Goal: Task Accomplishment & Management: Manage account settings

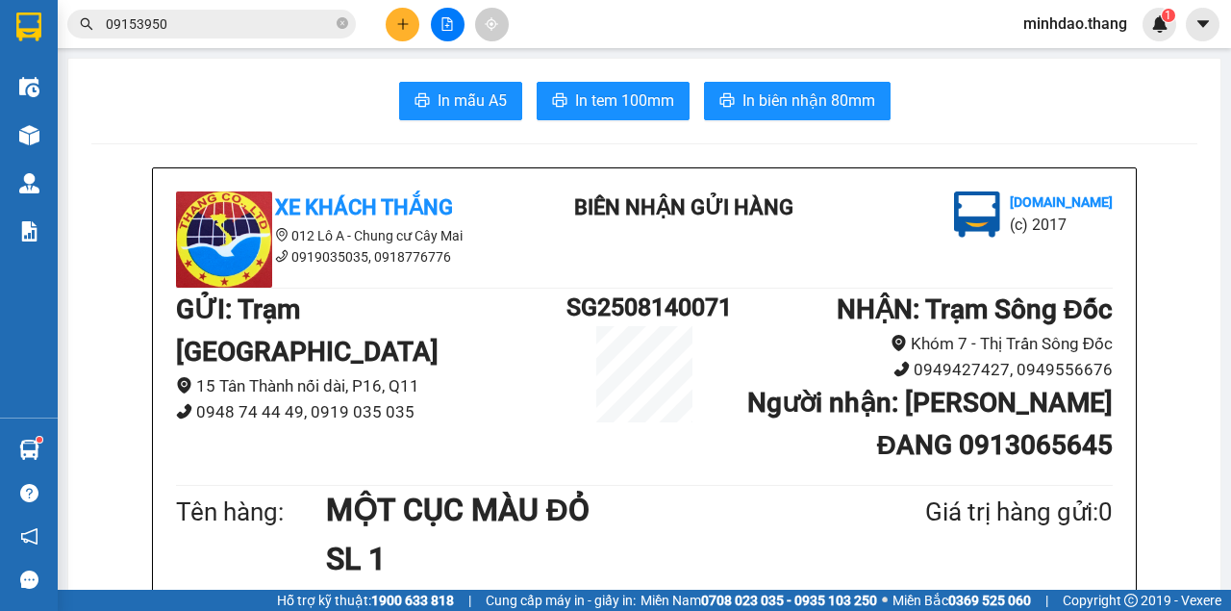
scroll to position [320, 0]
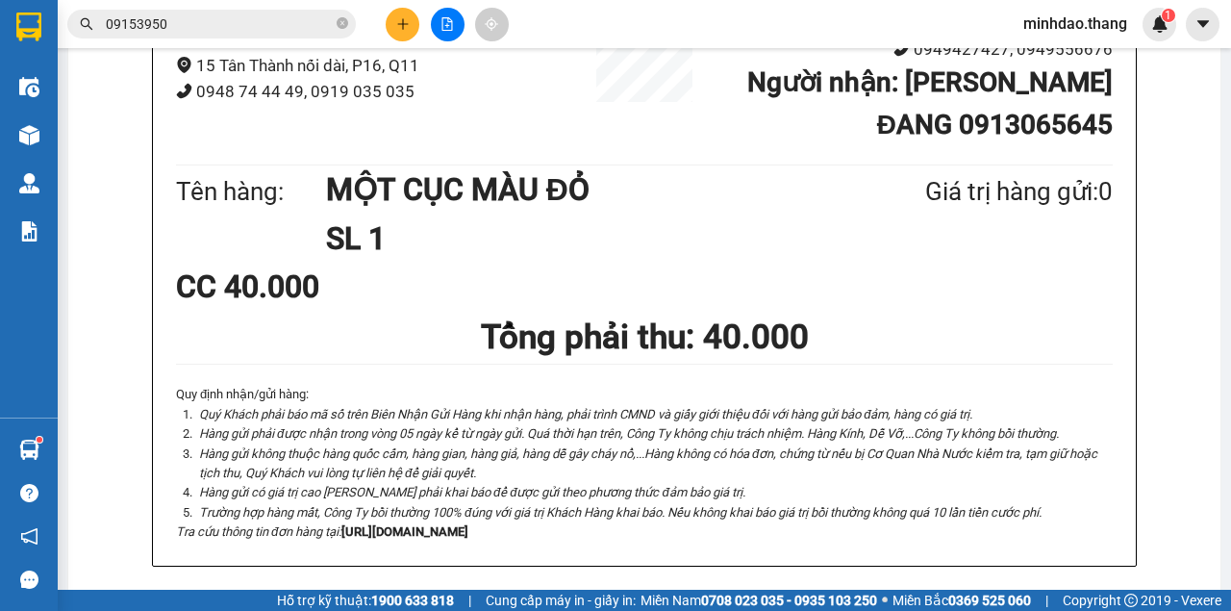
click at [443, 28] on icon "file-add" at bounding box center [447, 23] width 13 height 13
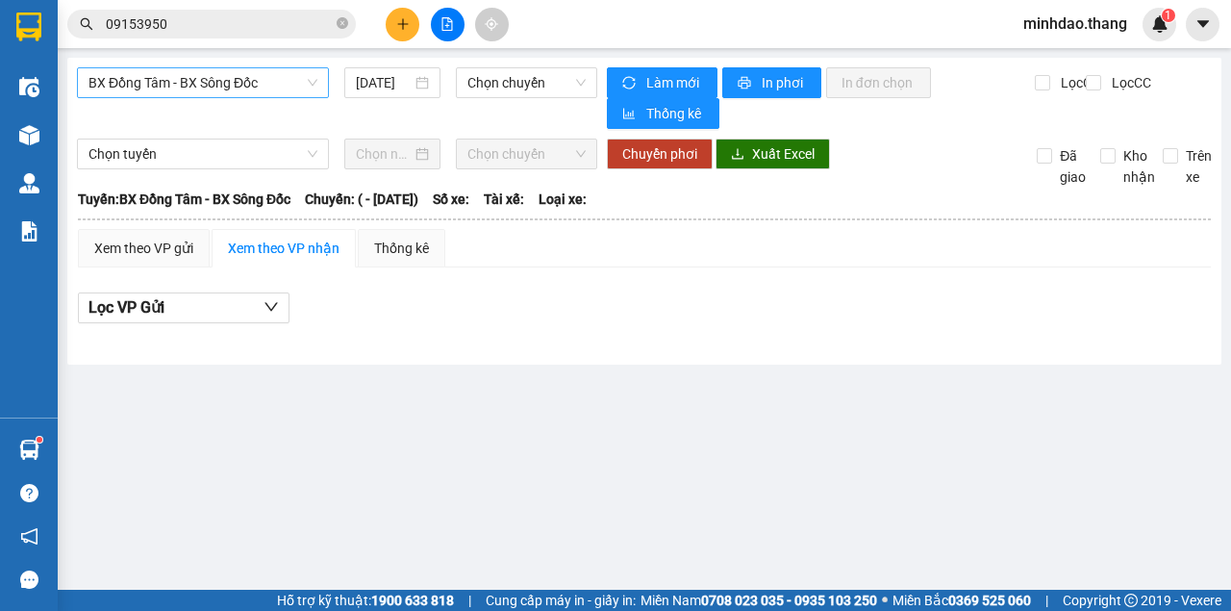
click at [205, 82] on span "BX Đồng Tâm - BX Sông Đốc" at bounding box center [203, 82] width 229 height 29
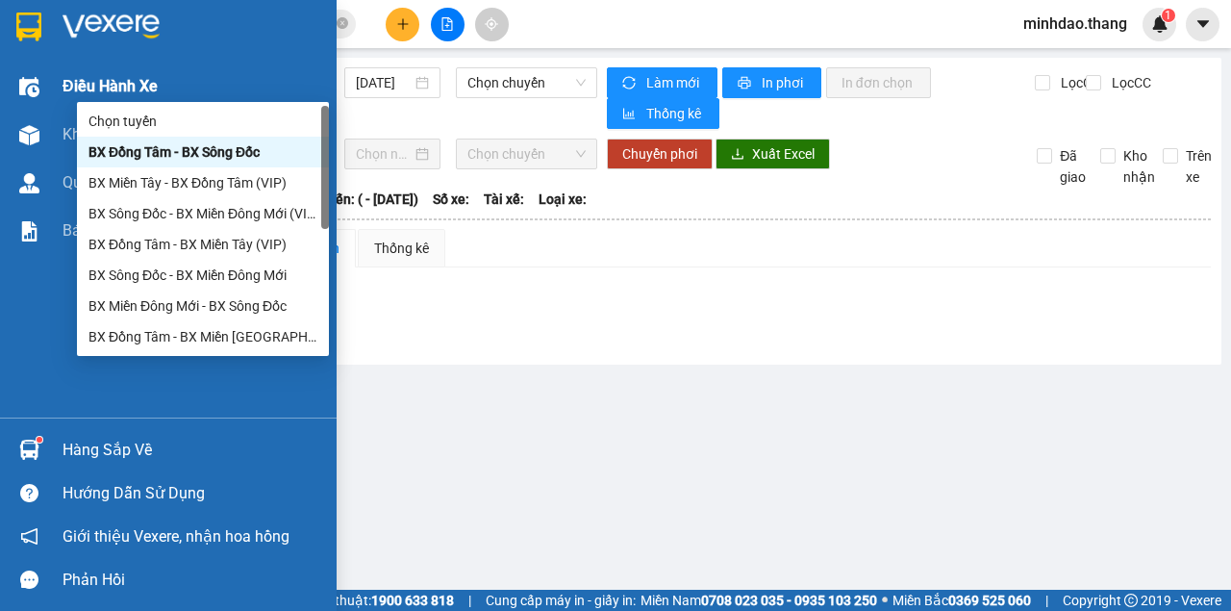
drag, startPoint x: 29, startPoint y: 134, endPoint x: 205, endPoint y: 84, distance: 183.0
click at [30, 134] on img at bounding box center [29, 135] width 20 height 20
click at [173, 165] on div "Quản Lý" at bounding box center [193, 183] width 260 height 48
click at [173, 164] on div "Quản Lý" at bounding box center [193, 183] width 260 height 48
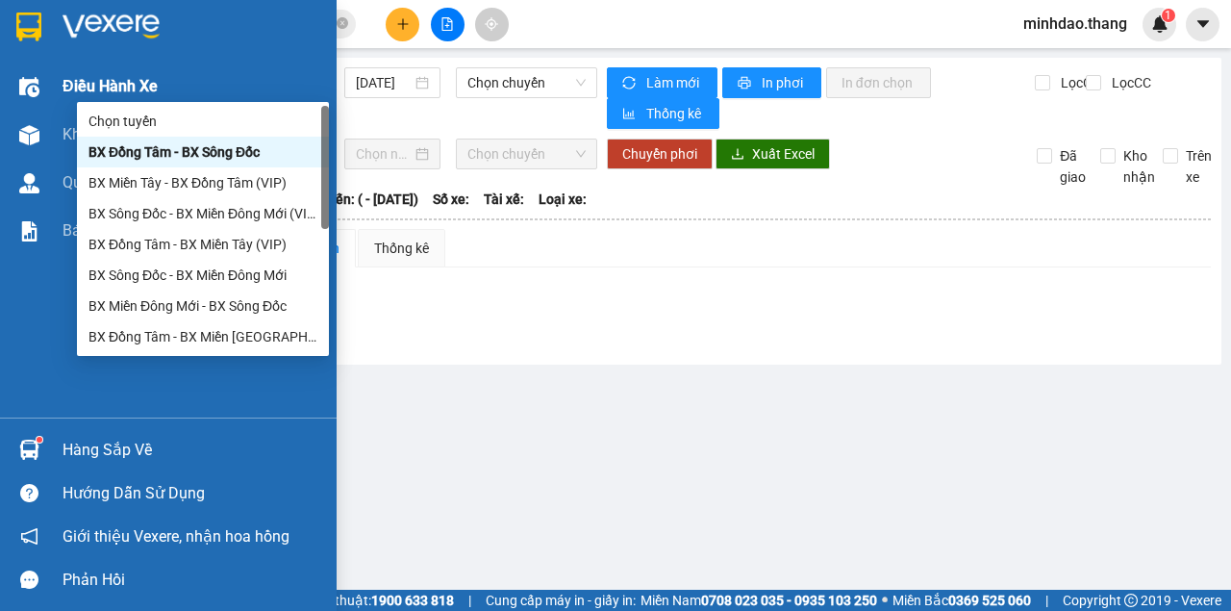
click at [173, 164] on div "Quản Lý" at bounding box center [193, 183] width 260 height 48
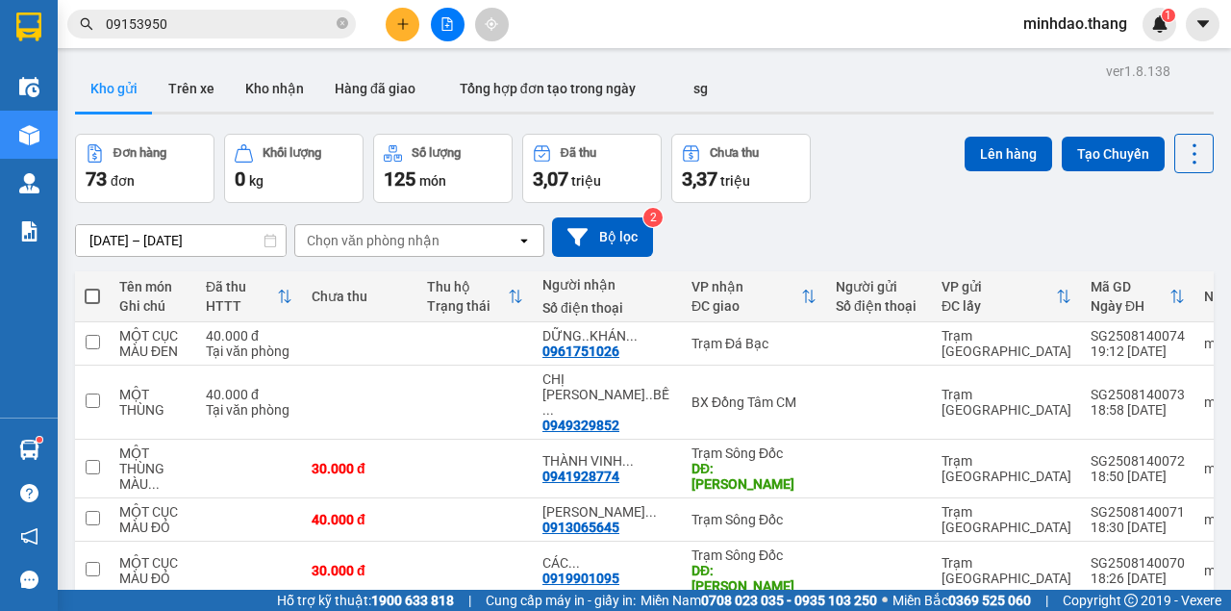
click at [91, 300] on span at bounding box center [92, 296] width 15 height 15
click at [92, 287] on input "checkbox" at bounding box center [92, 287] width 0 height 0
checkbox input "true"
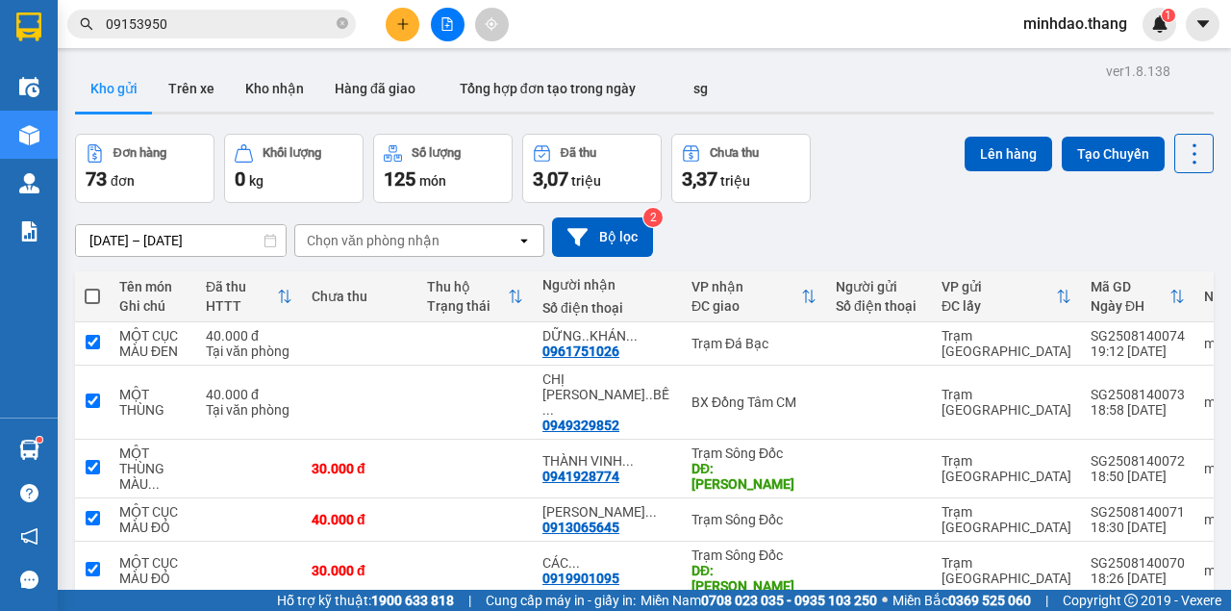
checkbox input "true"
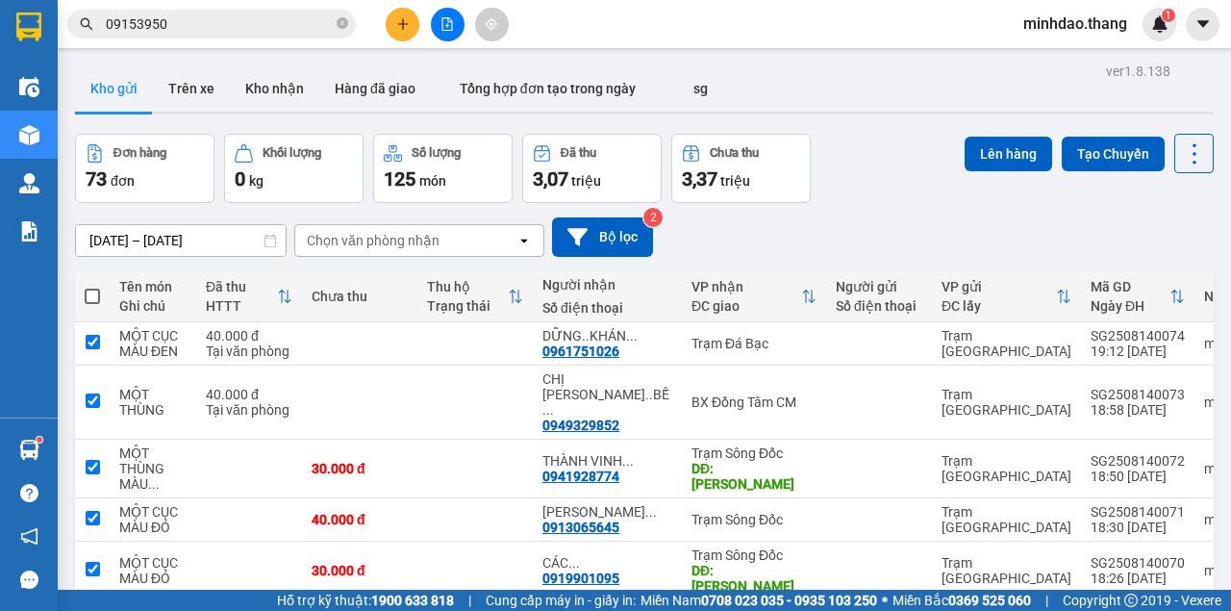
checkbox input "true"
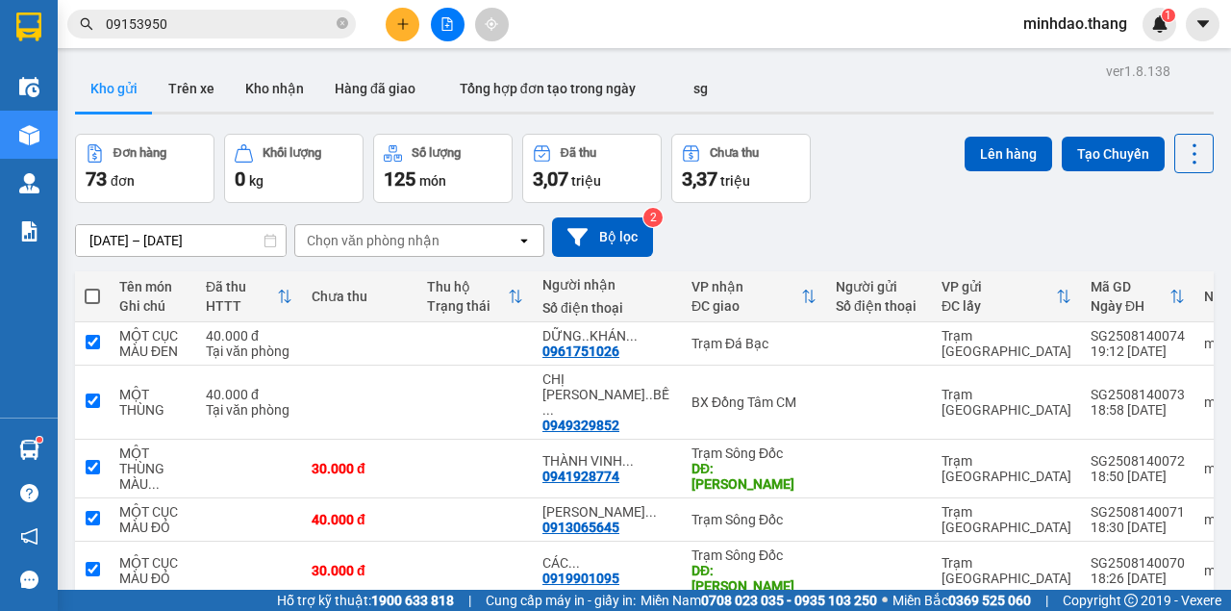
checkbox input "true"
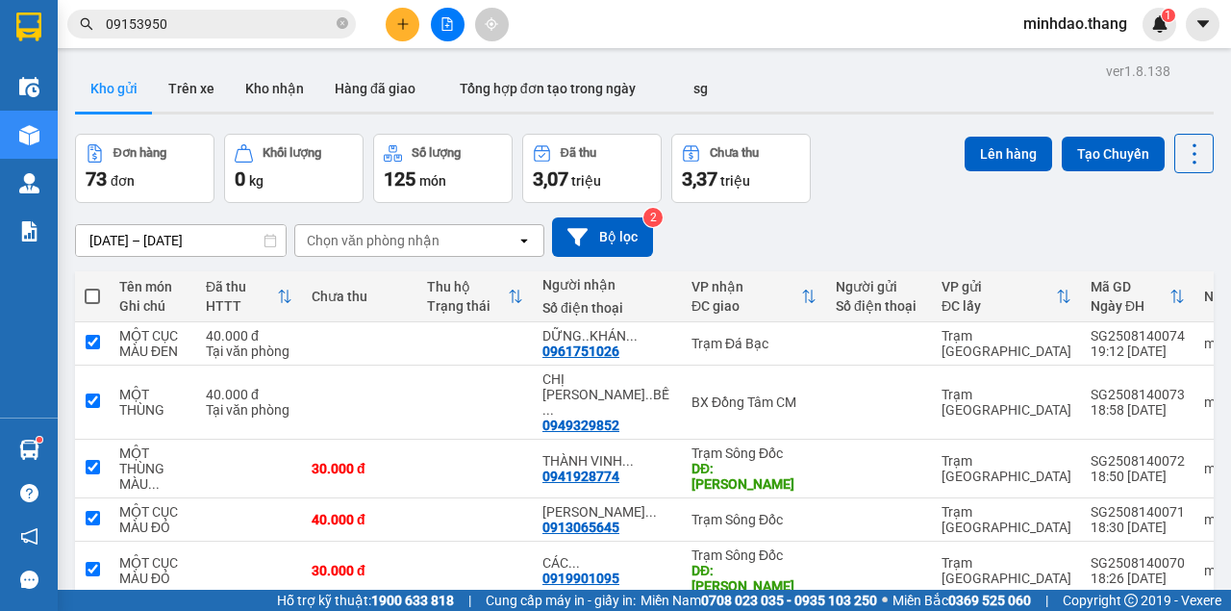
checkbox input "true"
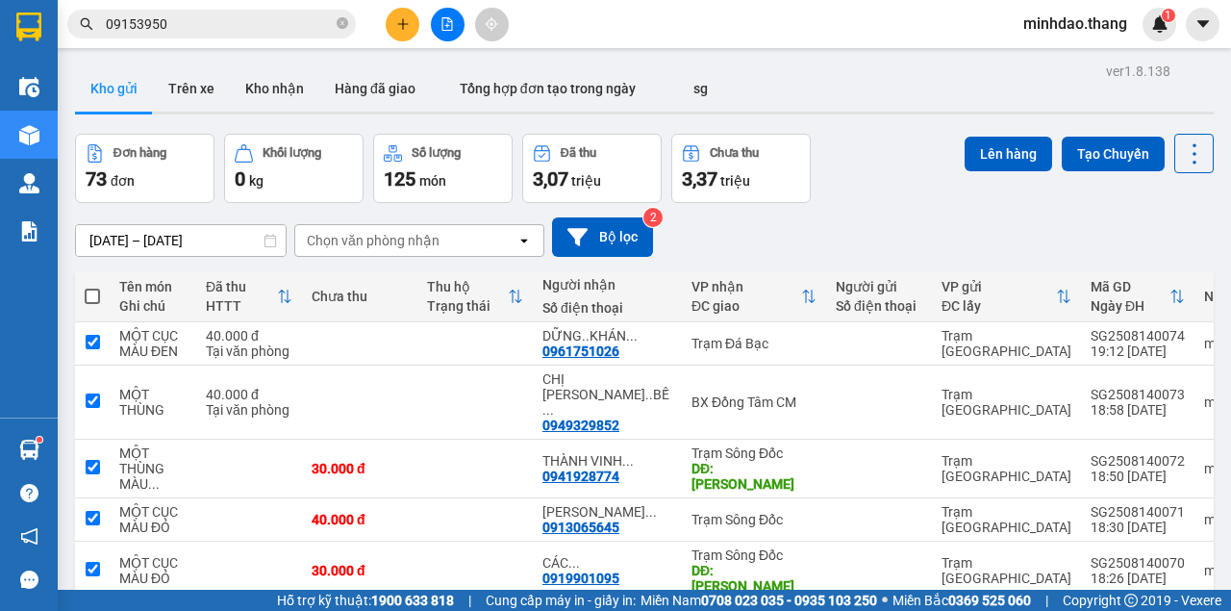
checkbox input "true"
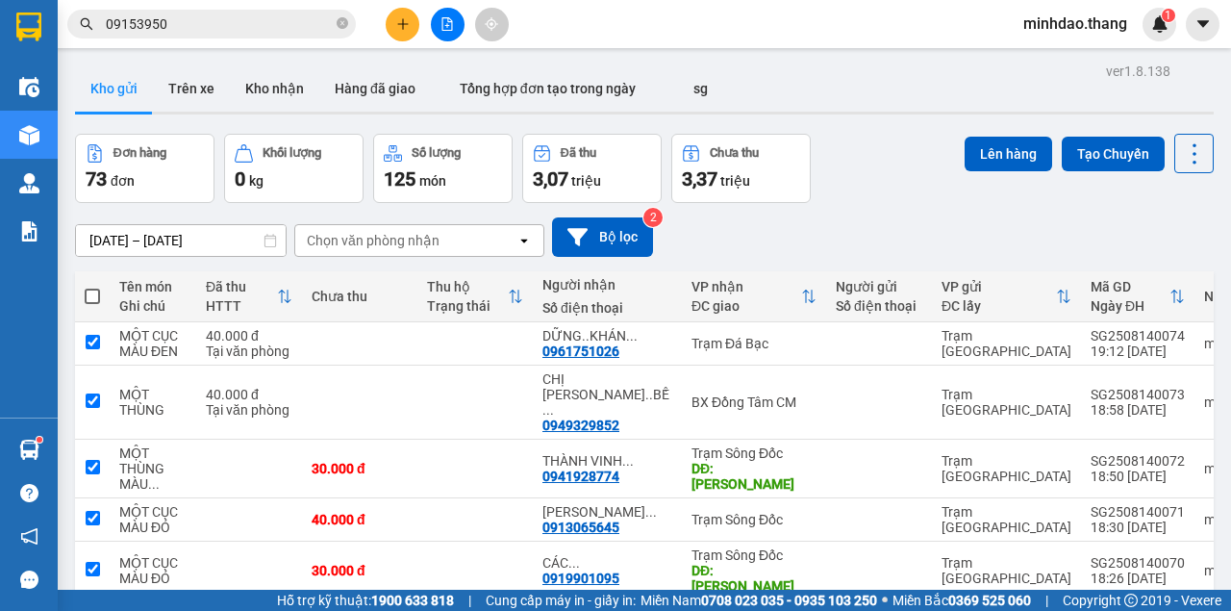
checkbox input "true"
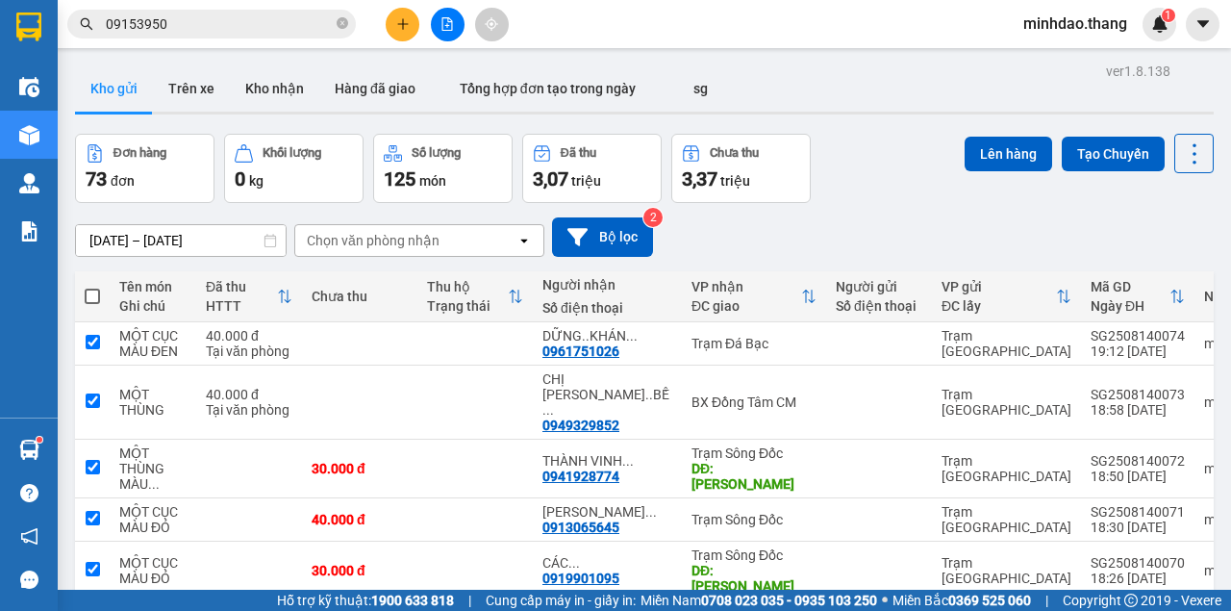
checkbox input "true"
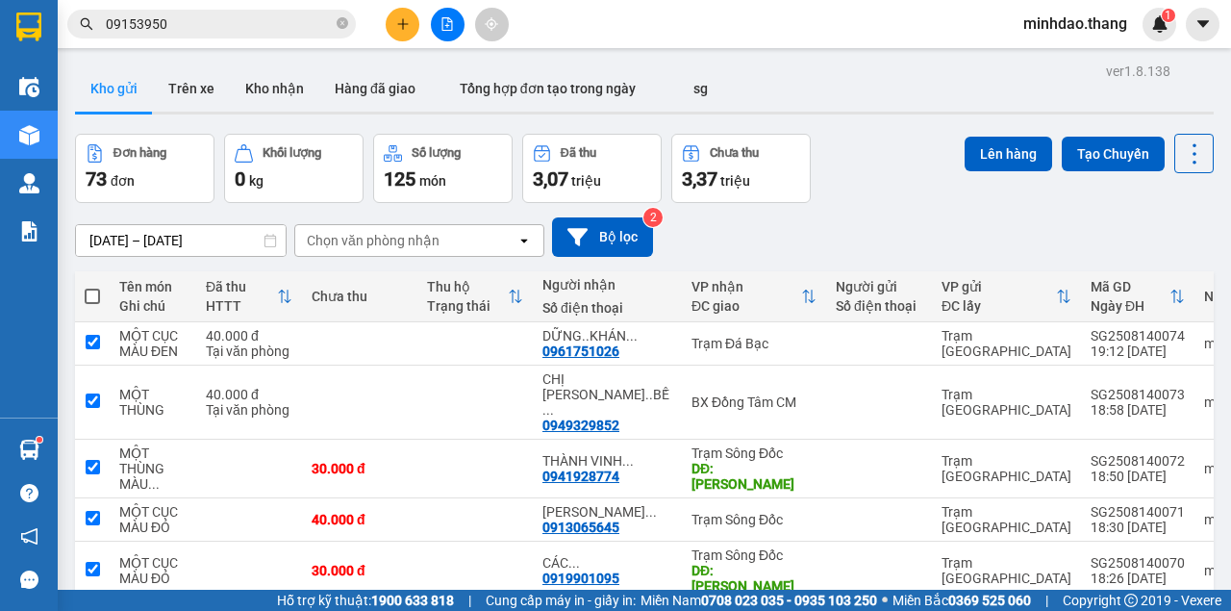
checkbox input "true"
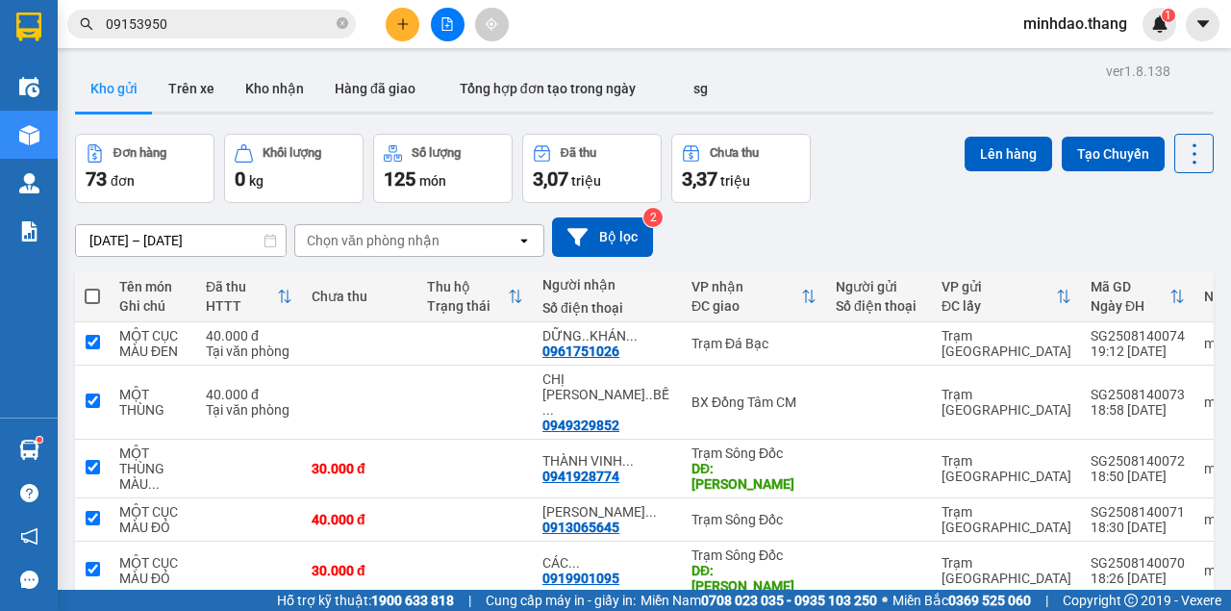
checkbox input "true"
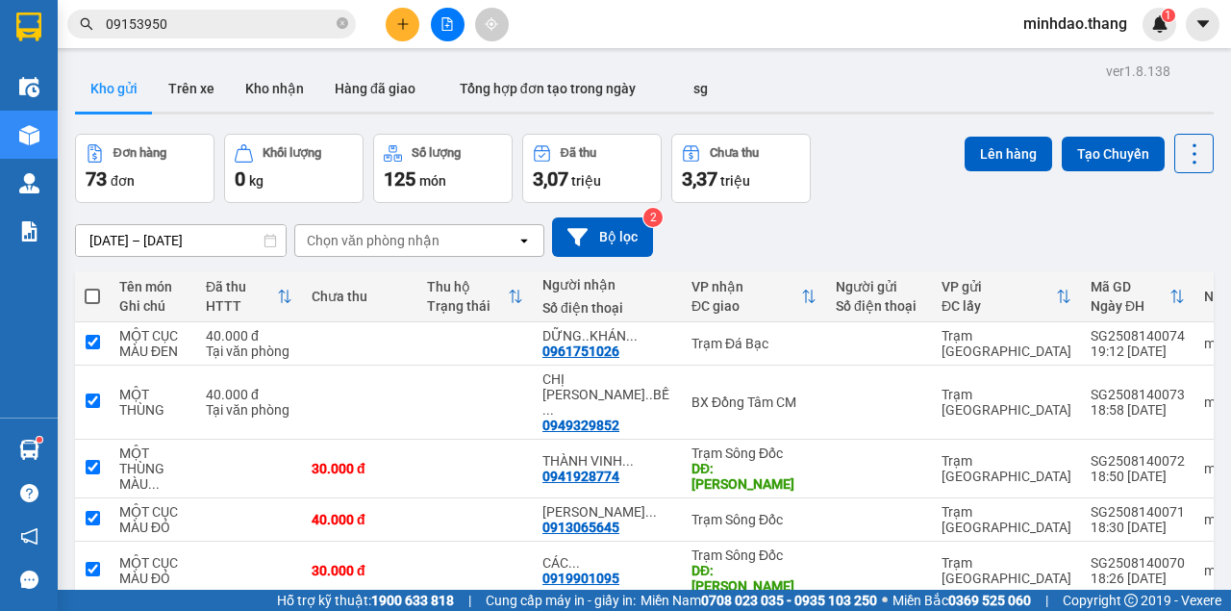
checkbox input "true"
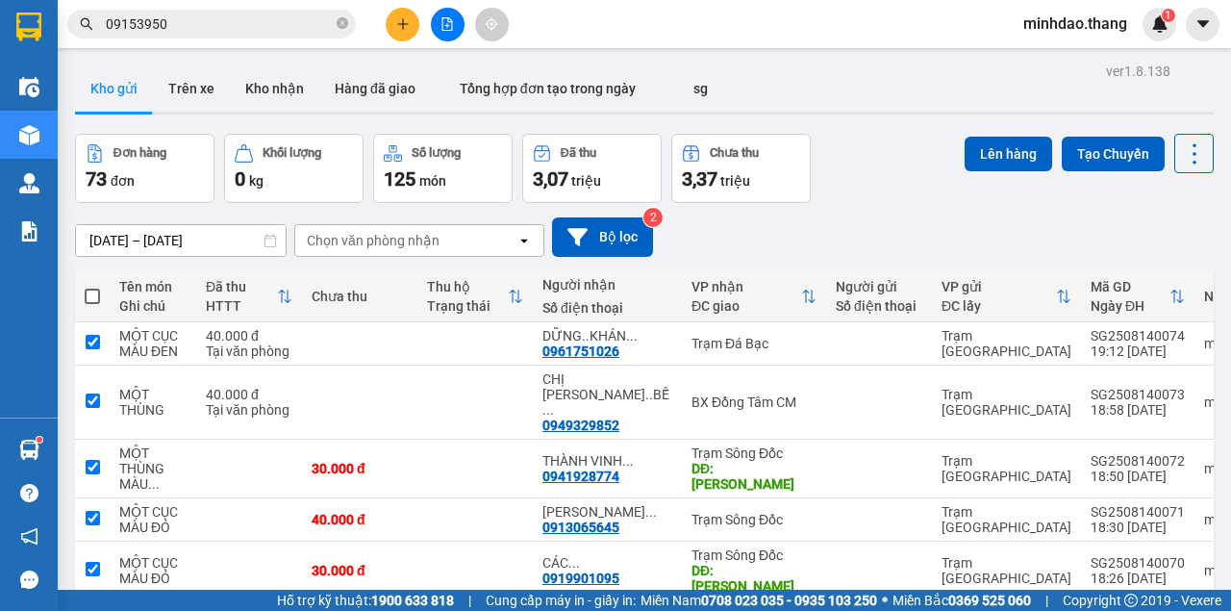
checkbox input "true"
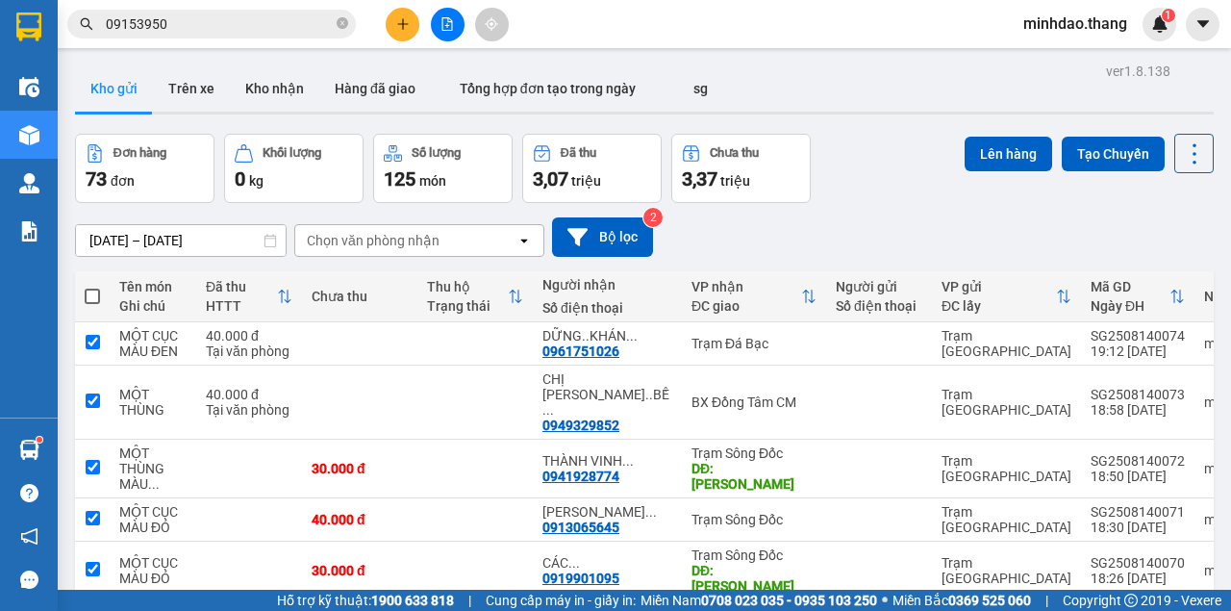
checkbox input "true"
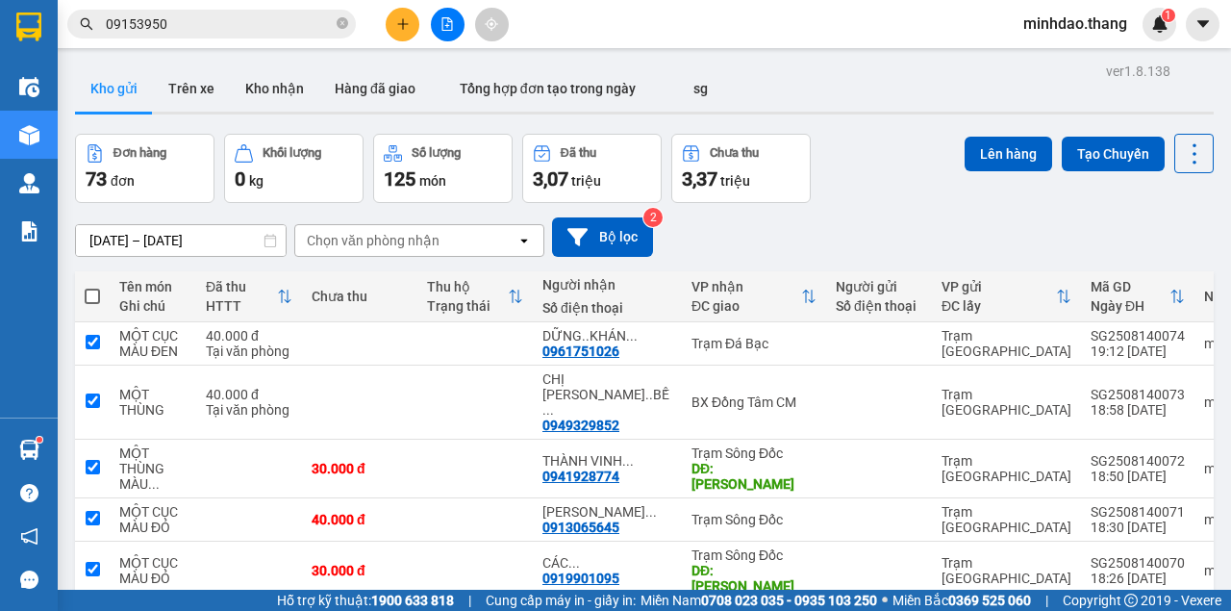
checkbox input "true"
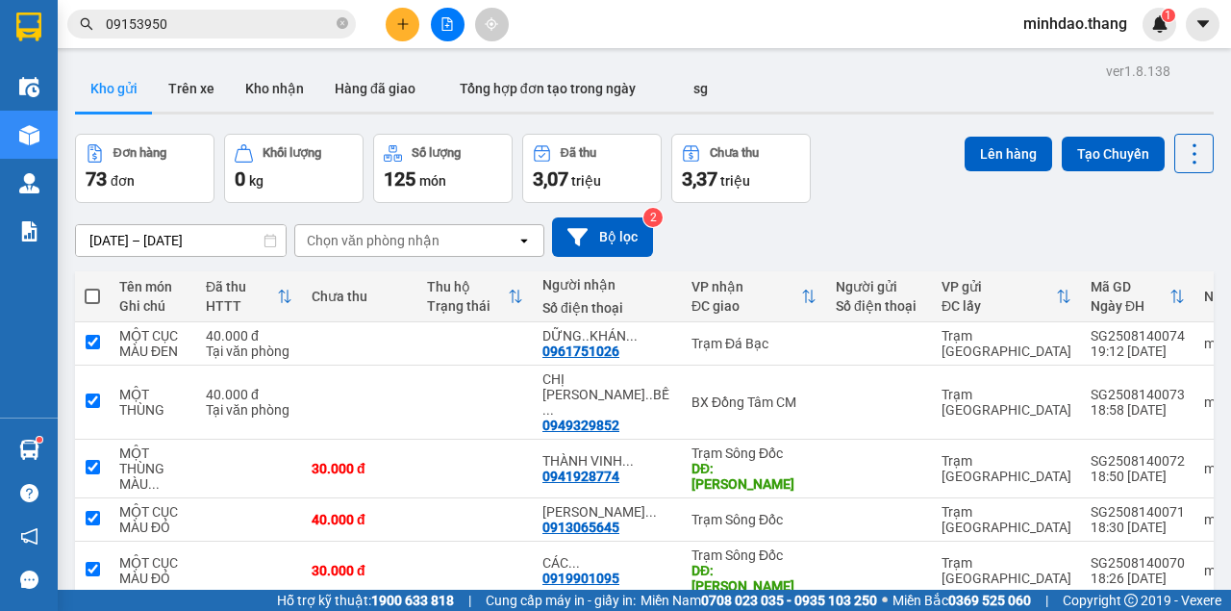
checkbox input "true"
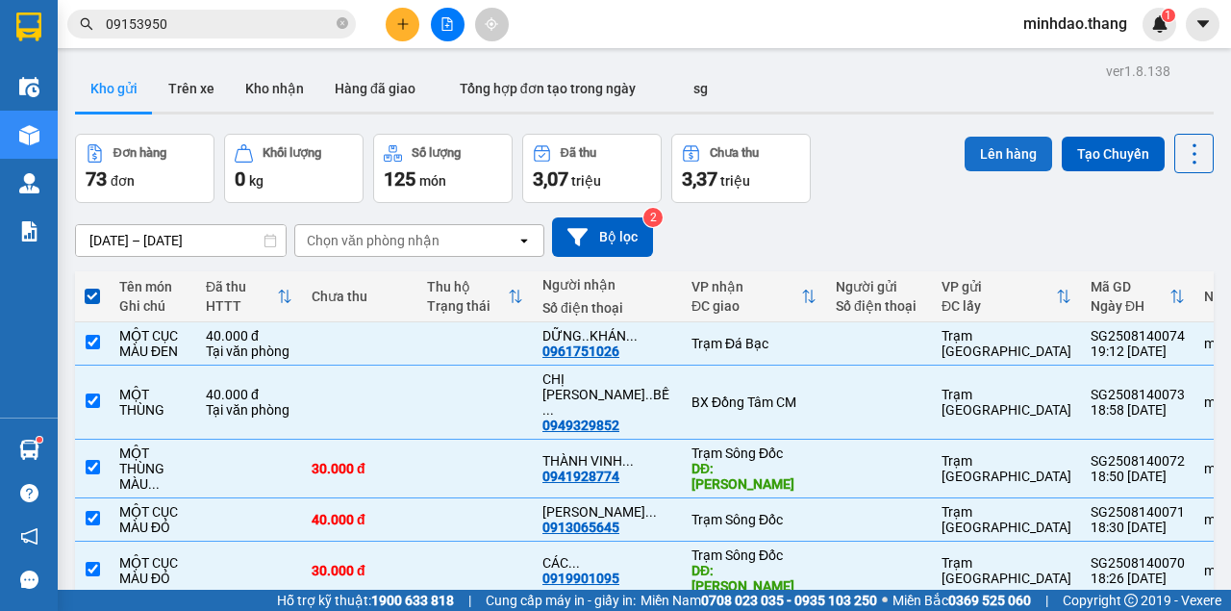
click at [1022, 138] on button "Lên hàng" at bounding box center [1009, 154] width 88 height 35
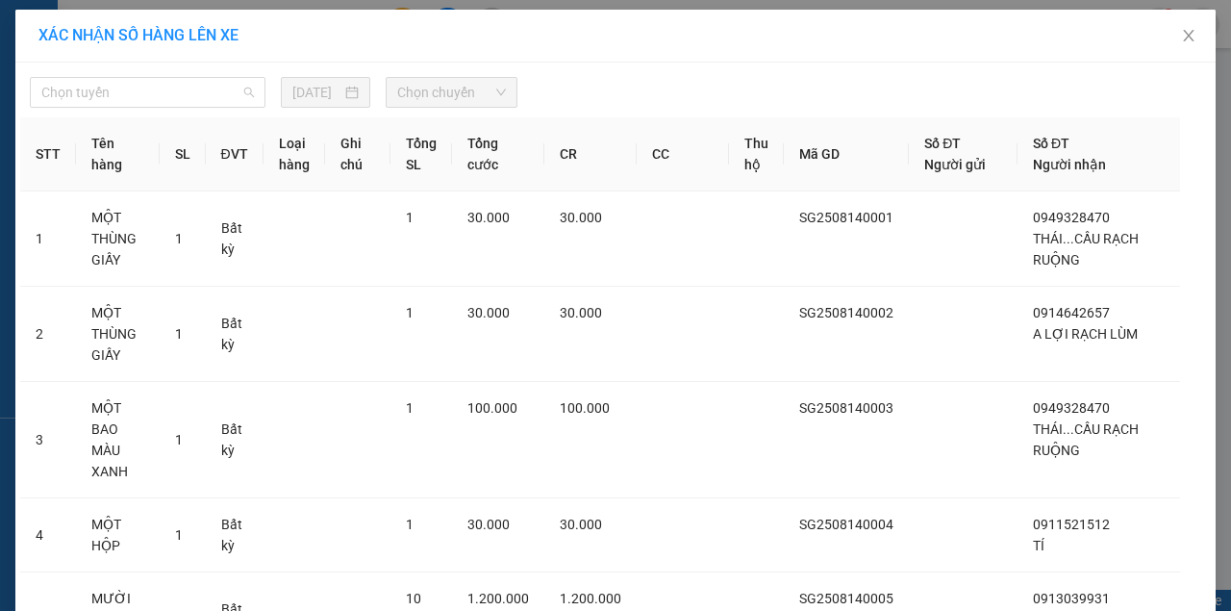
drag, startPoint x: 77, startPoint y: 89, endPoint x: 87, endPoint y: 119, distance: 32.3
click at [77, 89] on span "Chọn tuyến" at bounding box center [147, 92] width 213 height 29
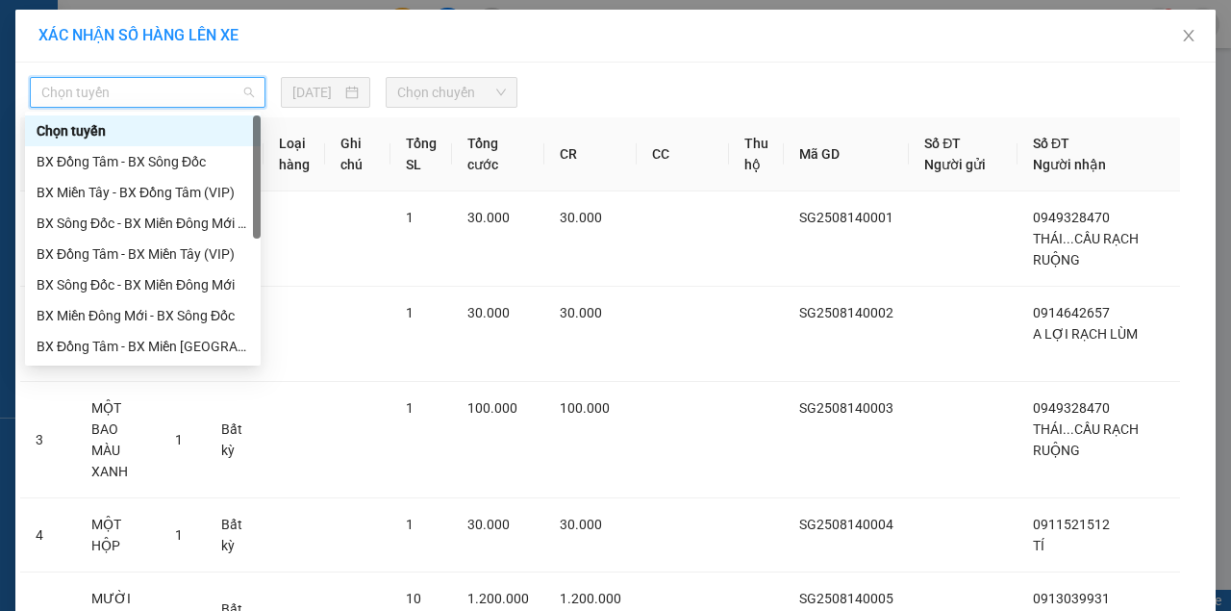
scroll to position [185, 0]
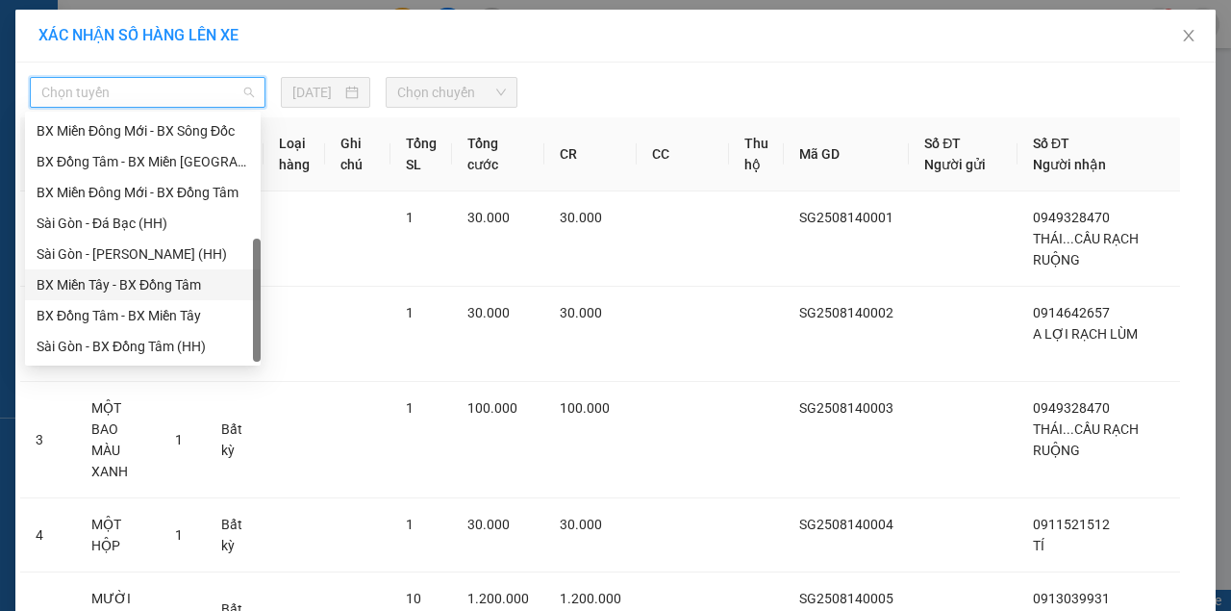
click at [101, 289] on div "BX Miền Tây - BX Đồng Tâm" at bounding box center [143, 284] width 213 height 21
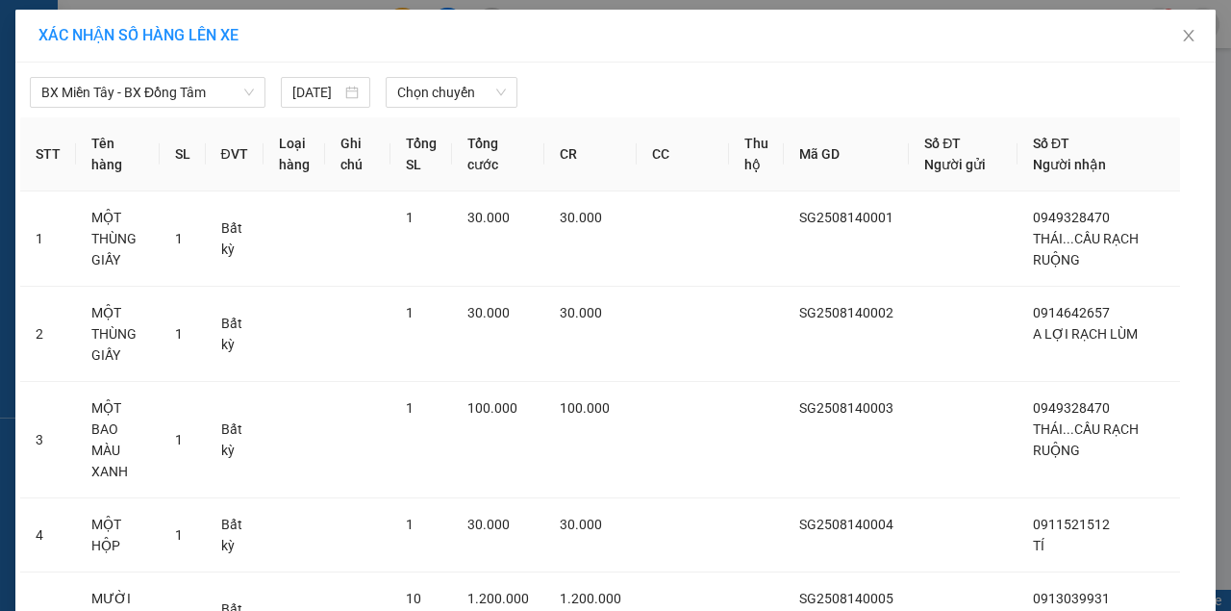
click at [460, 98] on span "Chọn chuyến" at bounding box center [451, 92] width 108 height 29
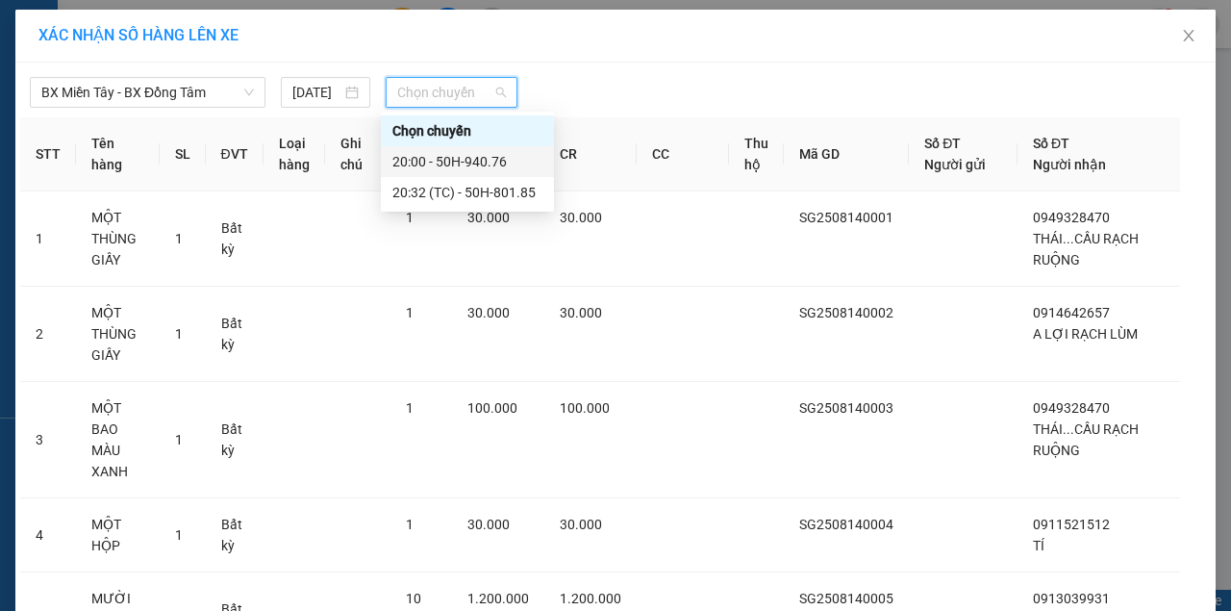
click at [450, 166] on div "20:00 - 50H-940.76" at bounding box center [468, 161] width 150 height 21
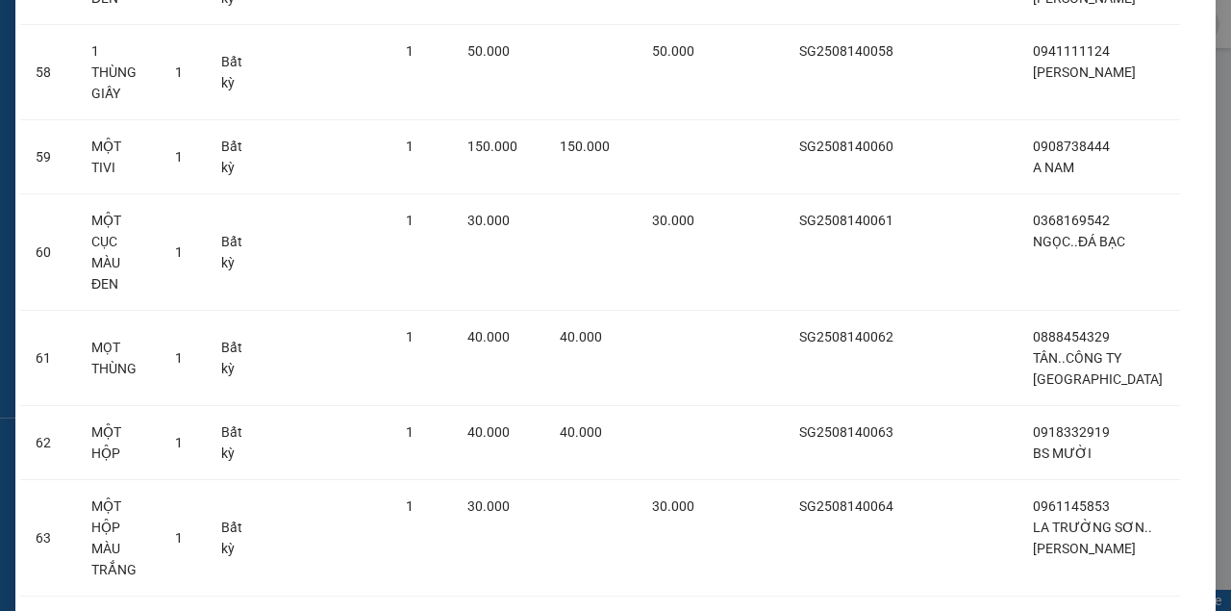
scroll to position [6406, 0]
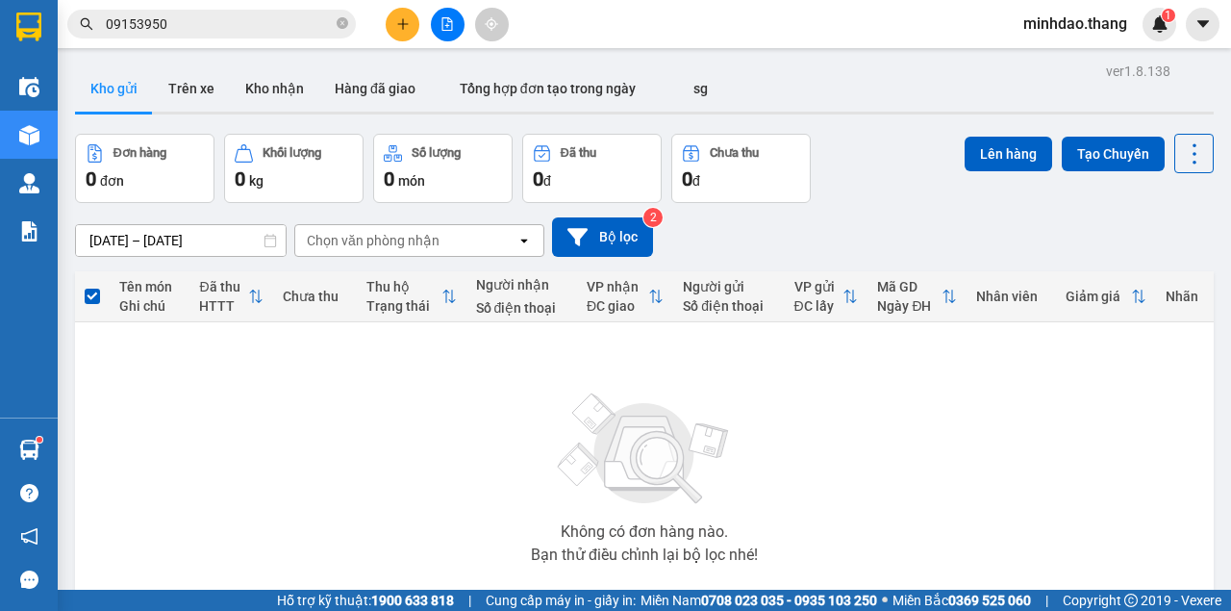
drag, startPoint x: 449, startPoint y: 38, endPoint x: 456, endPoint y: 25, distance: 15.1
click at [456, 27] on div "Kết quả tìm kiếm ( 92 ) Bộ lọc Mã ĐH Trạng thái Món hàng Thu hộ Tổng cước Chưa …" at bounding box center [615, 24] width 1231 height 48
click at [456, 25] on button at bounding box center [448, 25] width 34 height 34
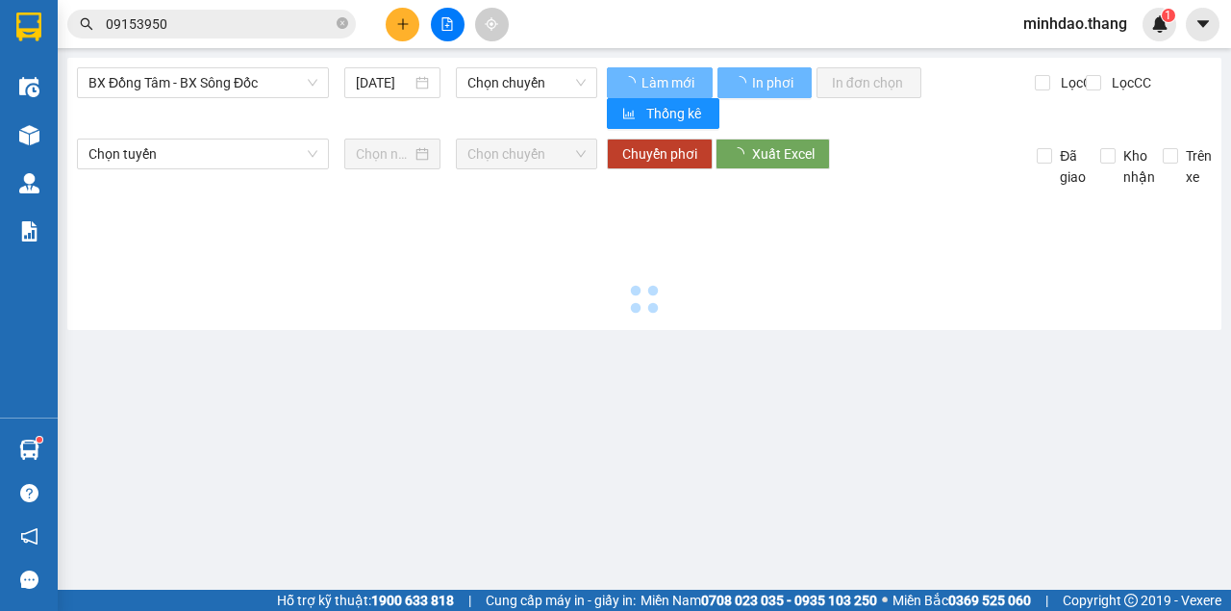
click at [456, 25] on button at bounding box center [448, 25] width 34 height 34
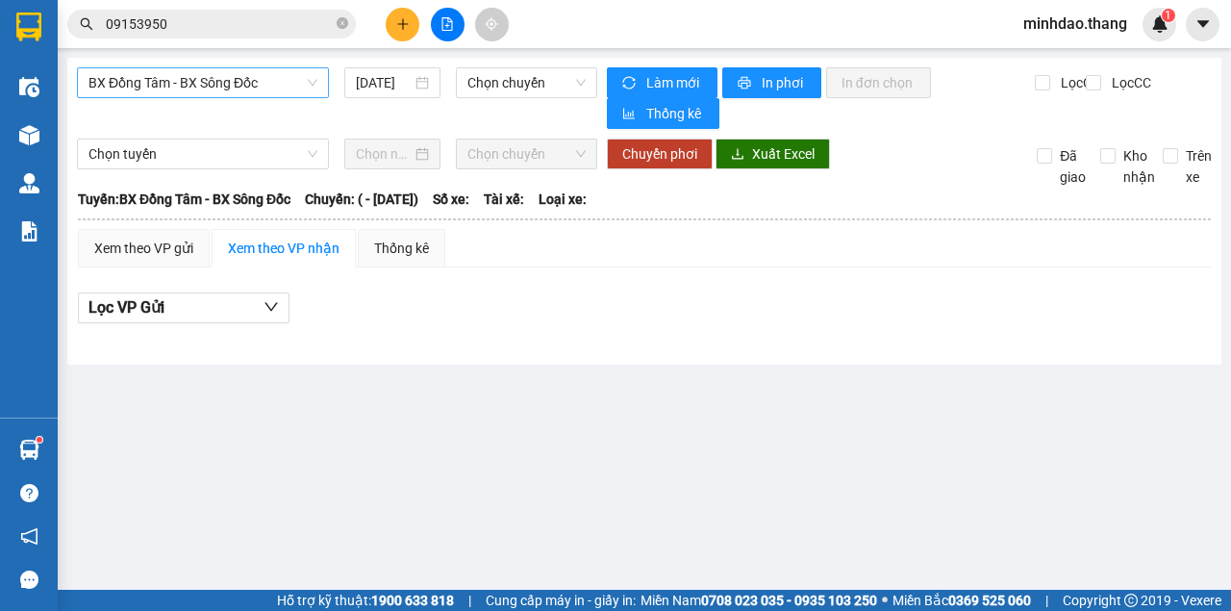
click at [207, 96] on span "BX Đồng Tâm - BX Sông Đốc" at bounding box center [203, 82] width 229 height 29
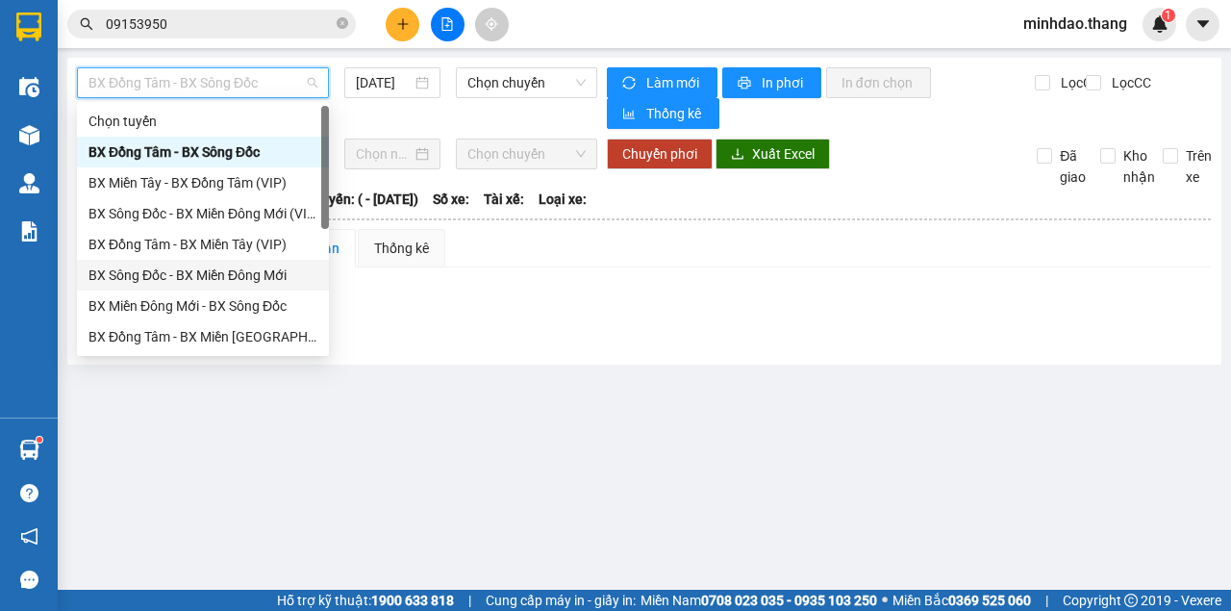
click at [190, 287] on div "BX Sông Đốc - BX Miền Đông Mới" at bounding box center [203, 275] width 252 height 31
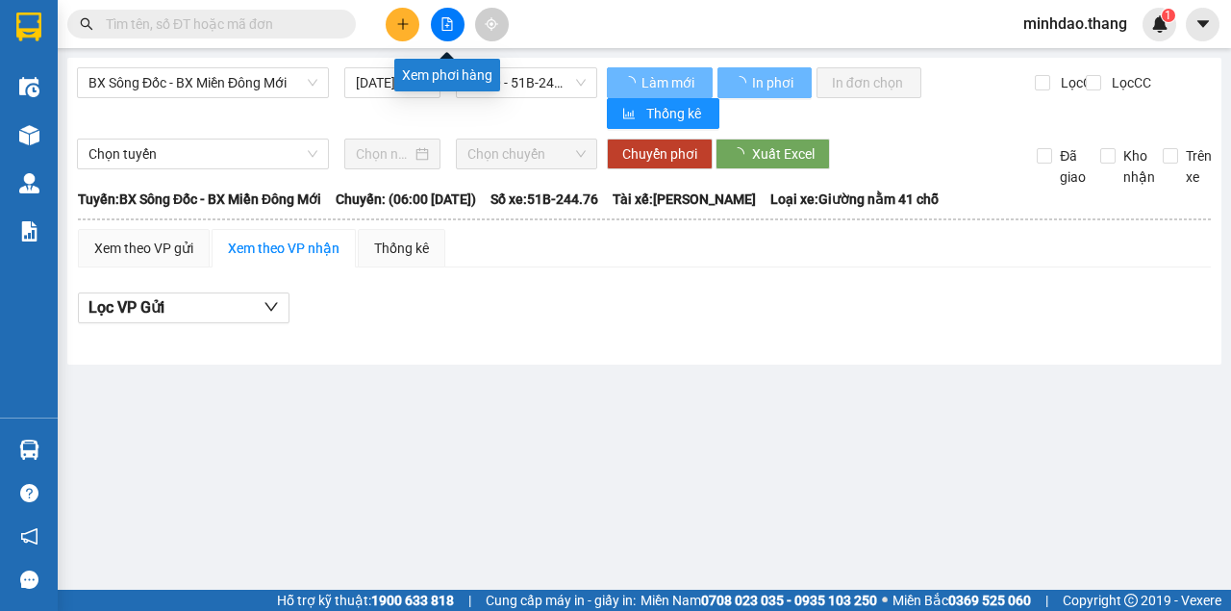
click at [434, 21] on button at bounding box center [448, 25] width 34 height 34
click at [435, 21] on button at bounding box center [448, 25] width 34 height 34
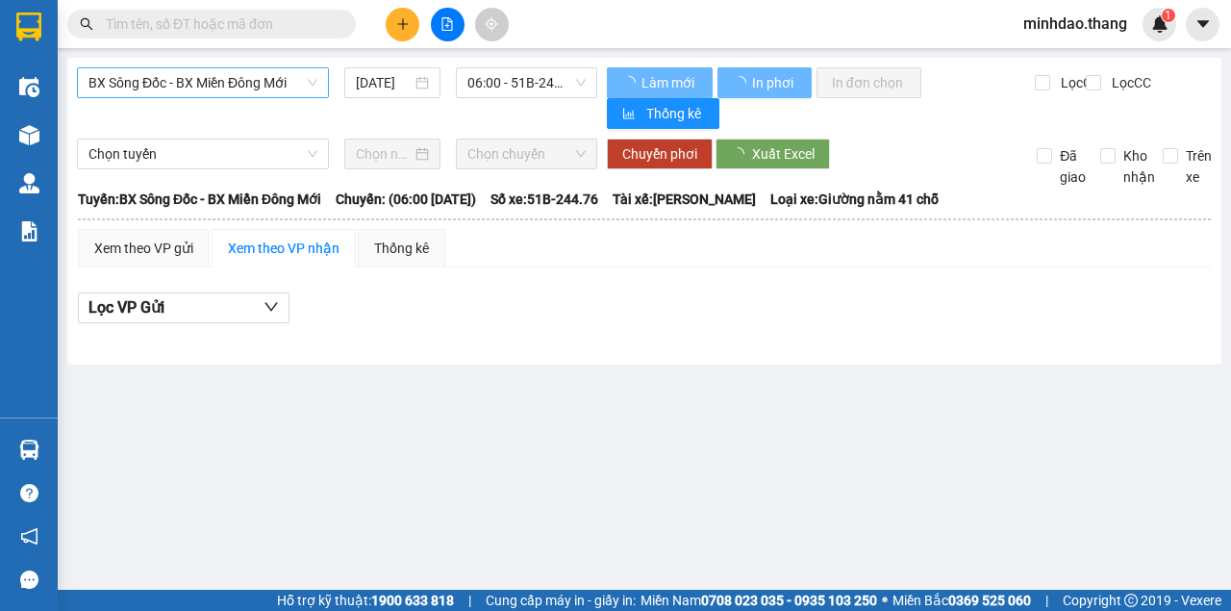
click at [235, 87] on span "BX Sông Đốc - BX Miền Đông Mới" at bounding box center [203, 82] width 229 height 29
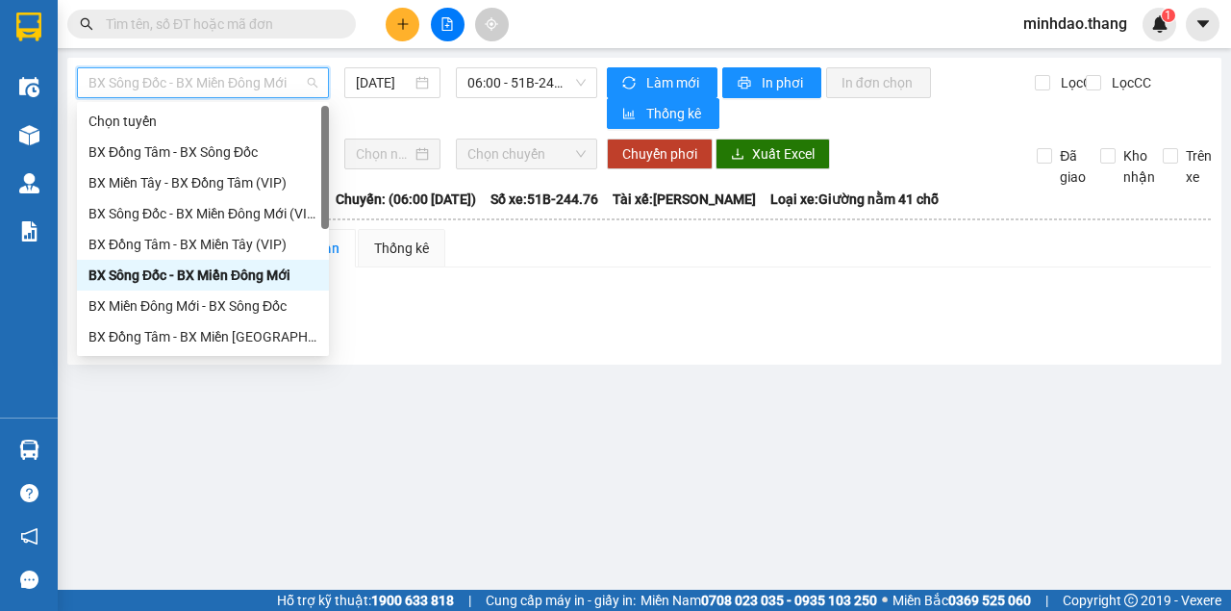
drag, startPoint x: 212, startPoint y: 260, endPoint x: 214, endPoint y: 269, distance: 9.8
click at [214, 267] on div "Chọn tuyến BX Đồng Tâm - BX Sông Đốc BX Miền Tây - BX Đồng Tâm (VIP) BX Sông Đố…" at bounding box center [203, 260] width 252 height 308
click at [219, 270] on div "BX Sông Đốc - BX Miền Đông Mới" at bounding box center [203, 275] width 229 height 21
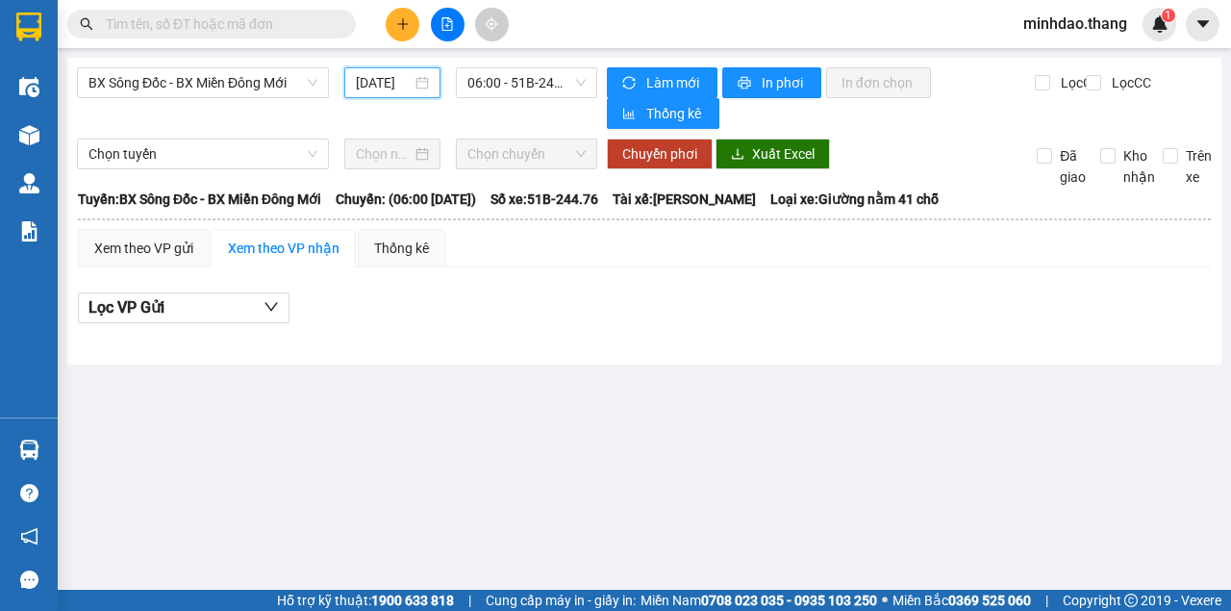
click at [391, 77] on input "[DATE]" at bounding box center [384, 82] width 56 height 21
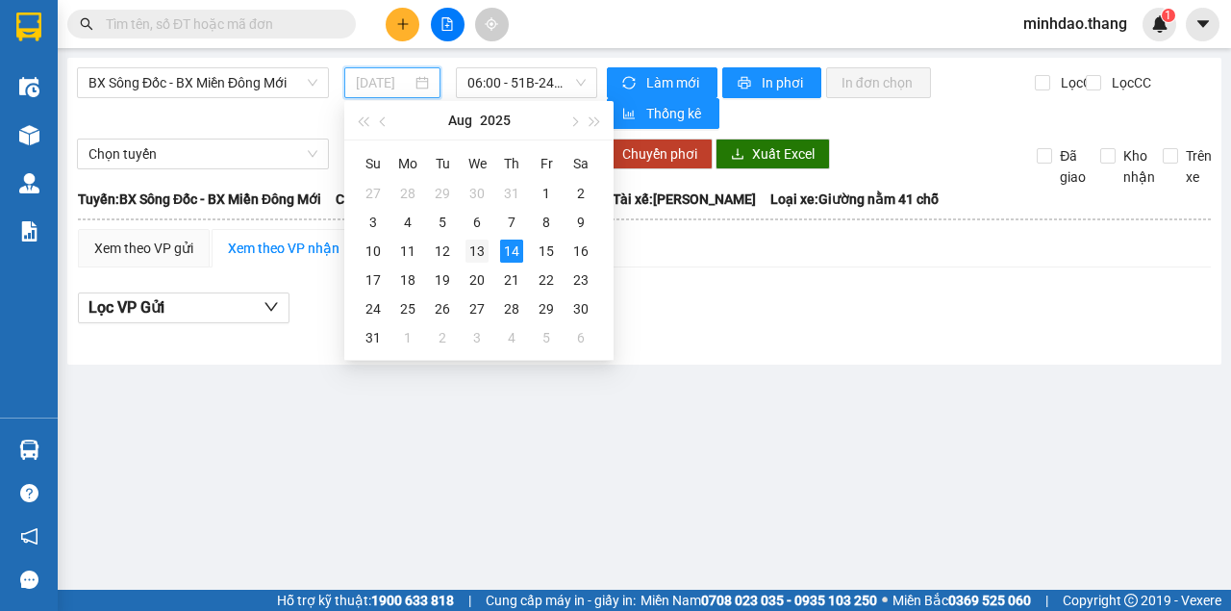
click at [479, 250] on div "13" at bounding box center [477, 251] width 23 height 23
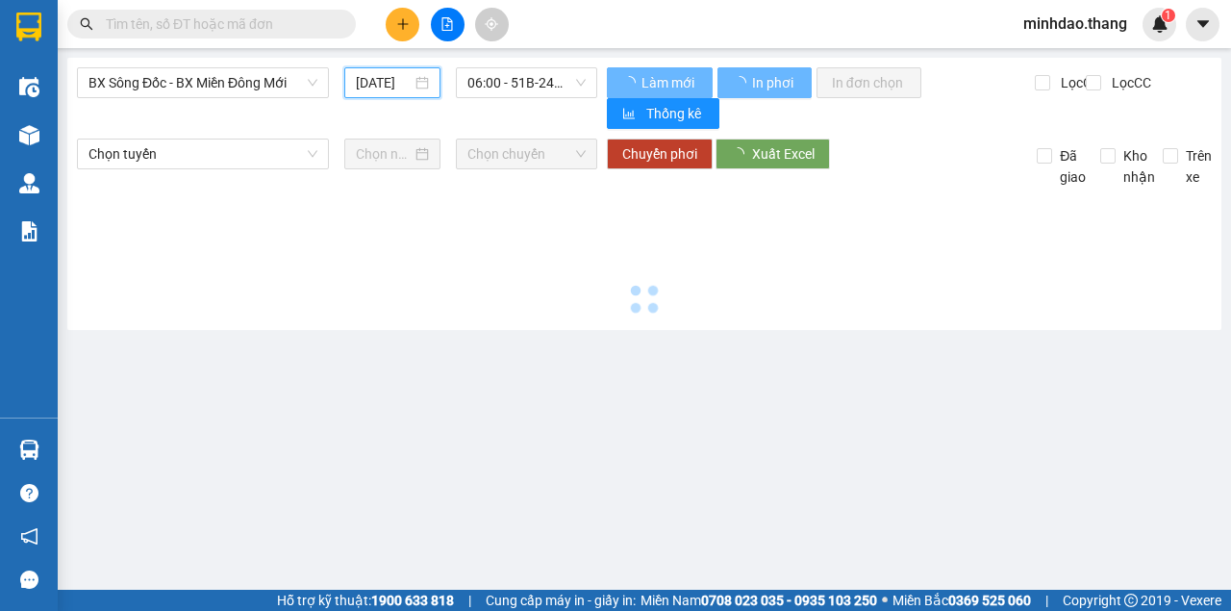
type input "[DATE]"
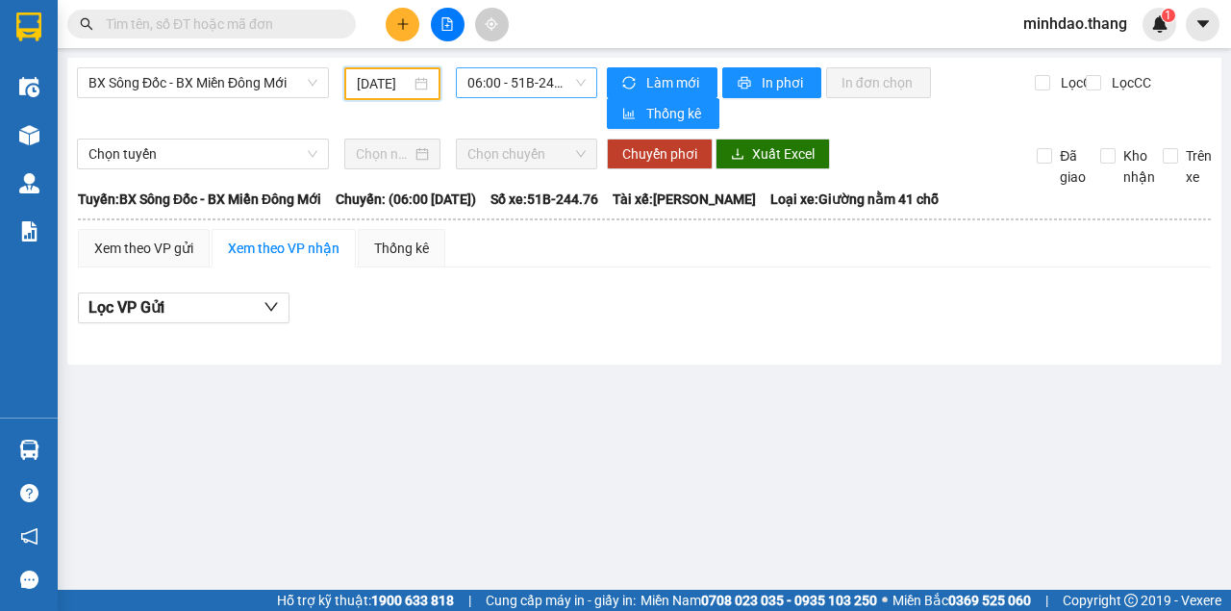
click at [542, 74] on span "06:00 - 51B-244.76" at bounding box center [526, 82] width 117 height 29
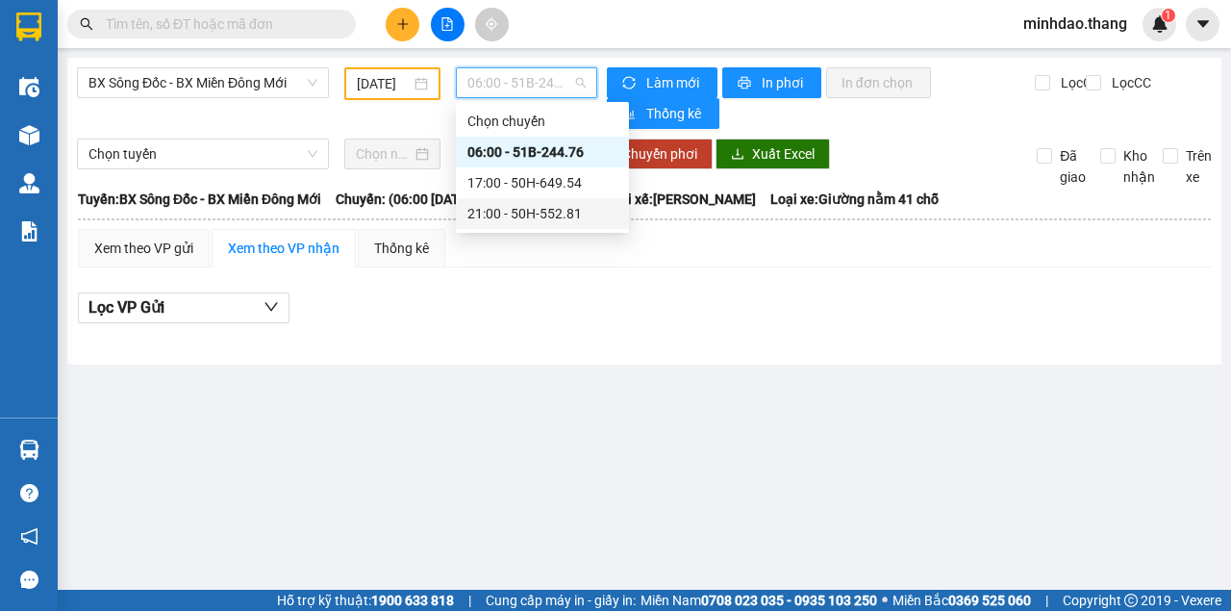
click at [525, 212] on div "21:00 - 50H-552.81" at bounding box center [543, 213] width 150 height 21
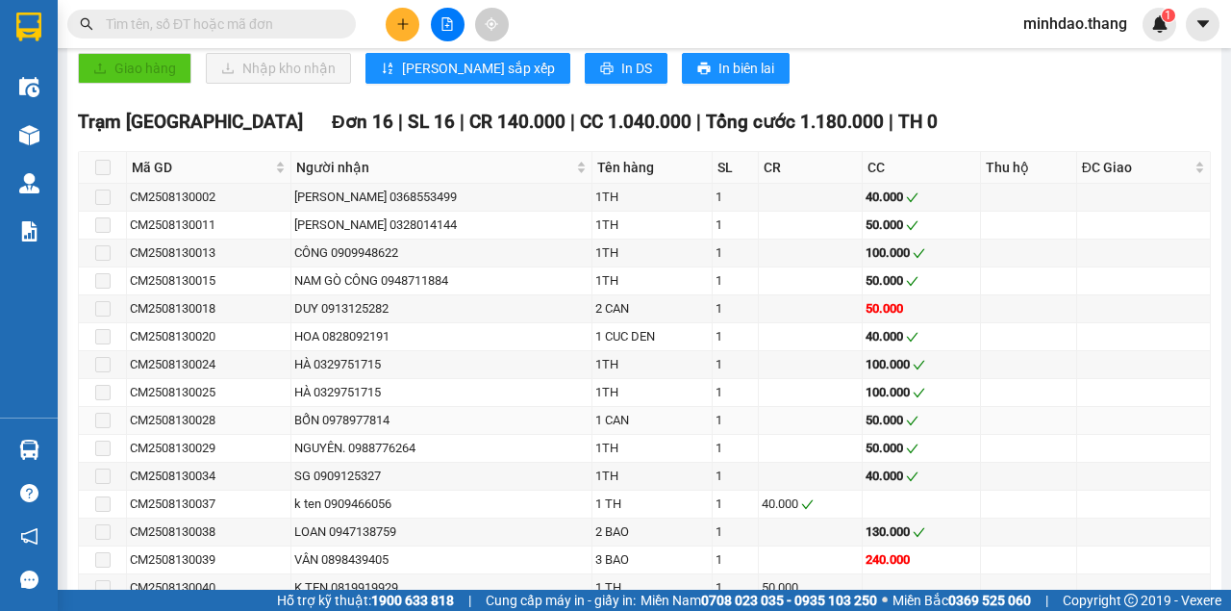
scroll to position [1131, 0]
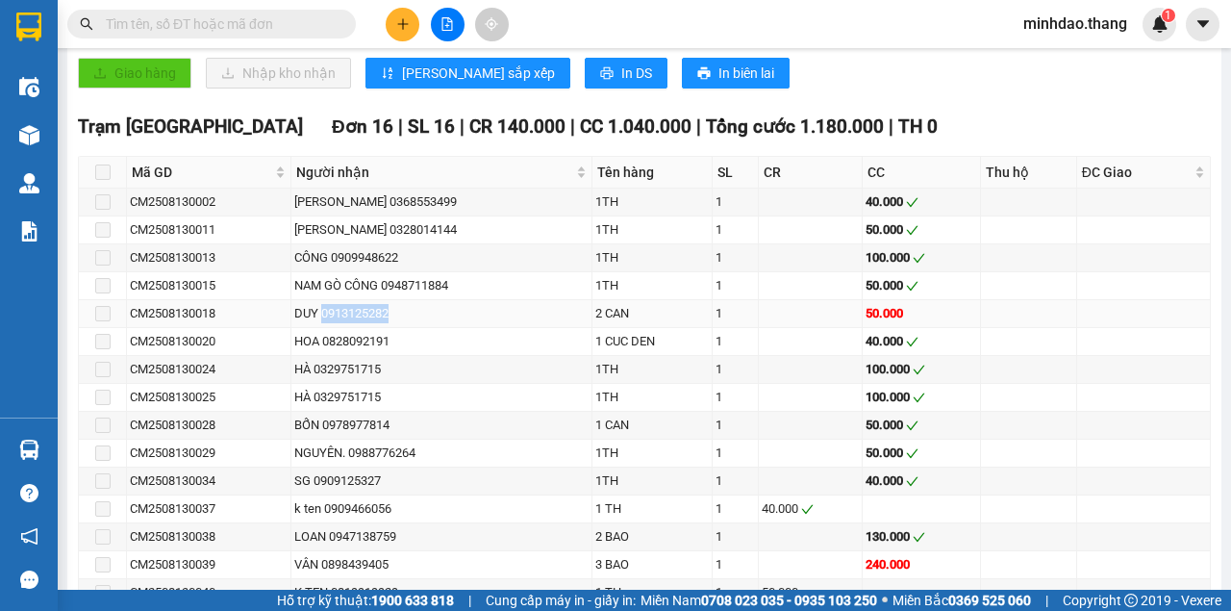
drag, startPoint x: 323, startPoint y: 301, endPoint x: 422, endPoint y: 293, distance: 99.4
click at [422, 304] on div "DUY 0913125282" at bounding box center [441, 313] width 294 height 19
copy div "0913125282"
click at [316, 27] on input "text" at bounding box center [219, 23] width 227 height 21
paste input "0913125282"
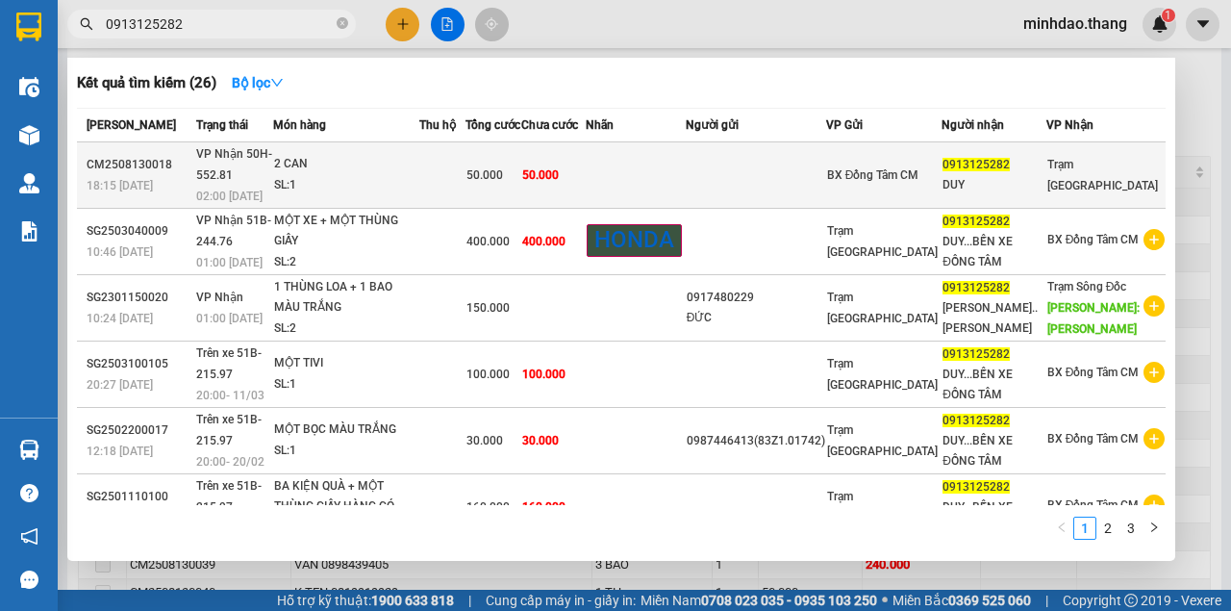
type input "0913125282"
click at [559, 175] on span "50.000" at bounding box center [540, 174] width 37 height 13
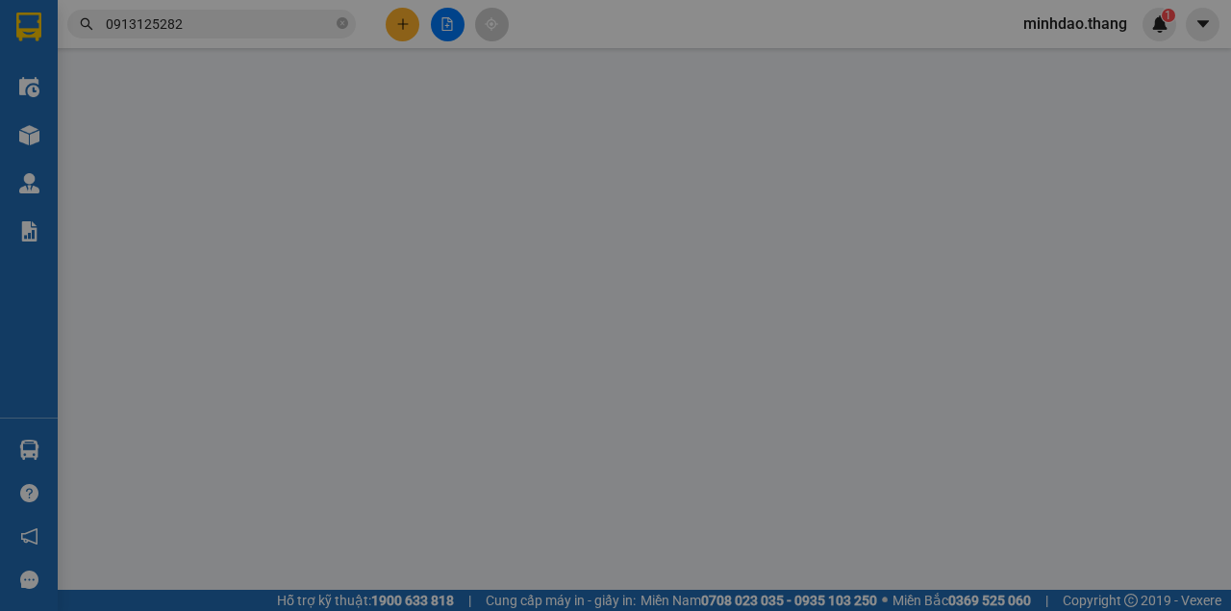
type input "0913125282"
type input "DUY"
type input "50.000"
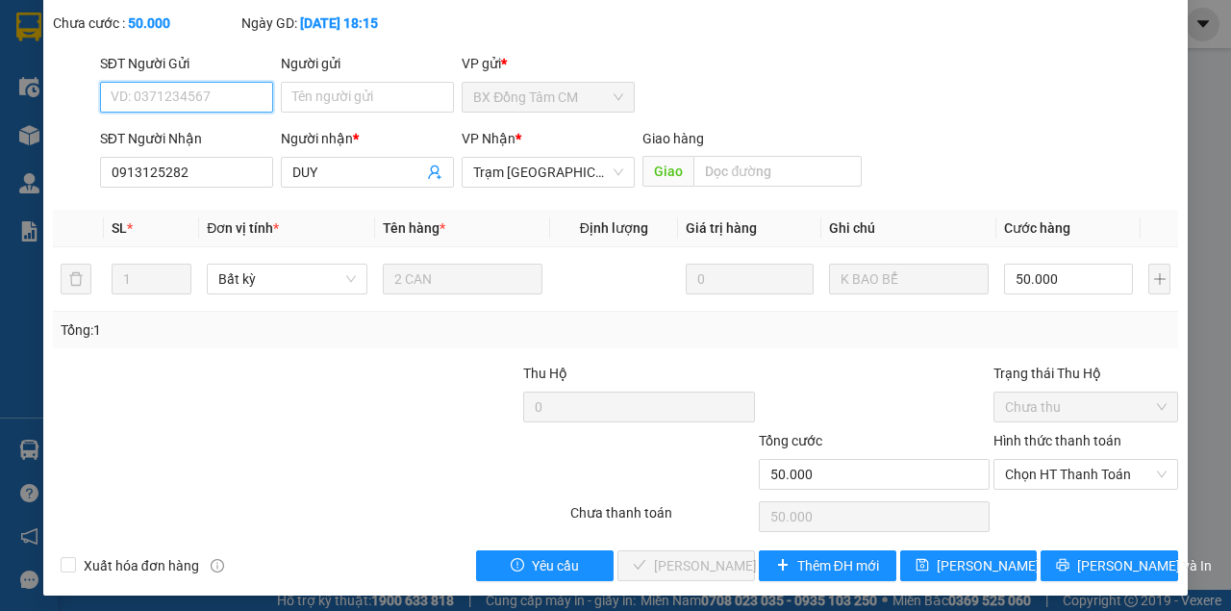
scroll to position [124, 0]
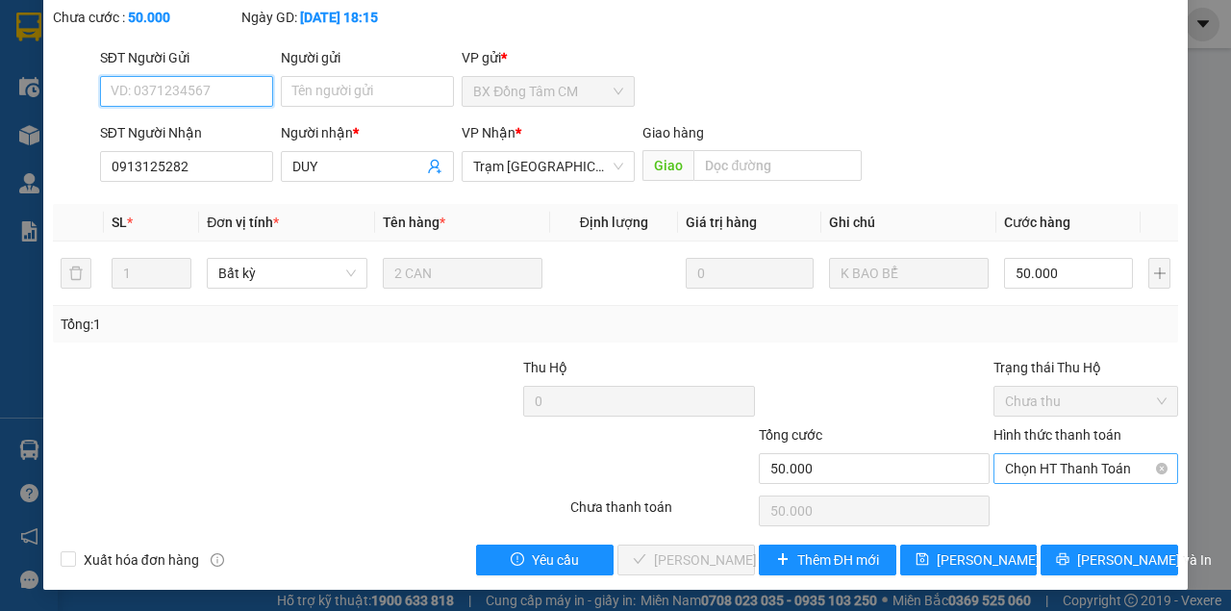
click at [1104, 479] on span "Chọn HT Thanh Toán" at bounding box center [1086, 468] width 162 height 29
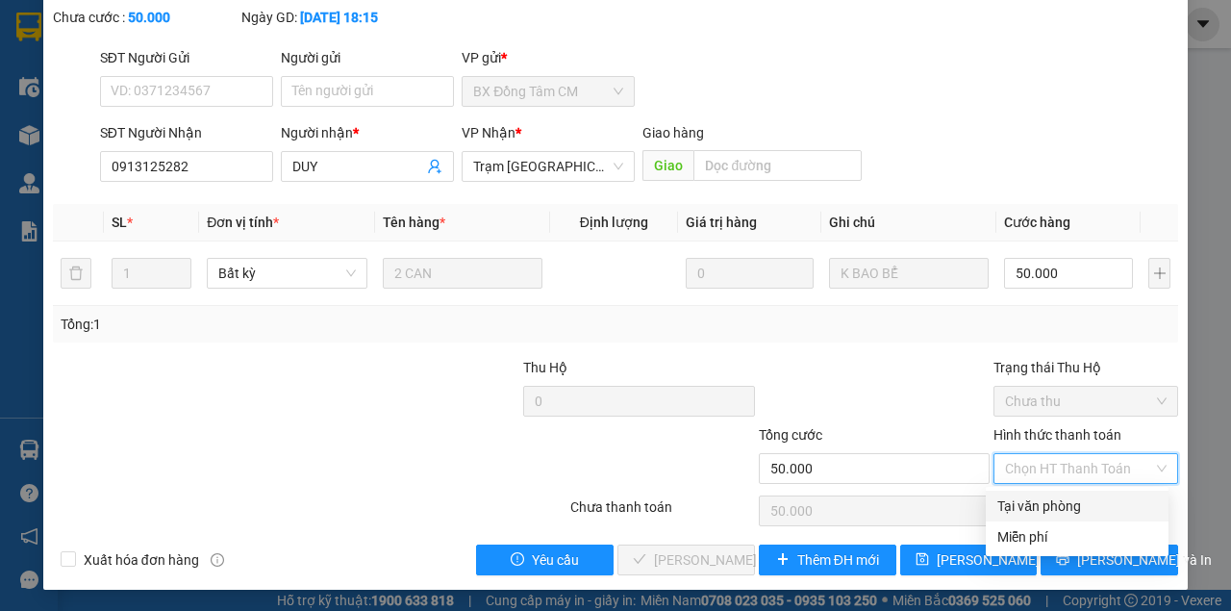
drag, startPoint x: 1062, startPoint y: 504, endPoint x: 869, endPoint y: 524, distance: 194.4
click at [1056, 504] on div "Tại văn phòng" at bounding box center [1078, 505] width 160 height 21
type input "0"
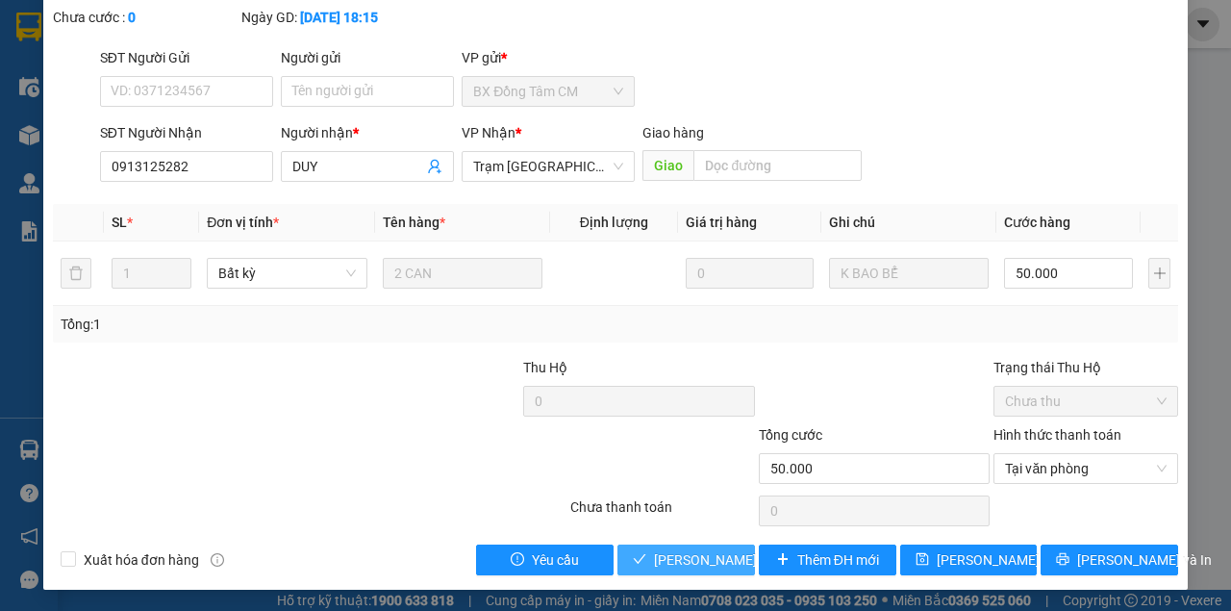
click at [697, 550] on span "Lưu và Giao hàng" at bounding box center [746, 559] width 185 height 21
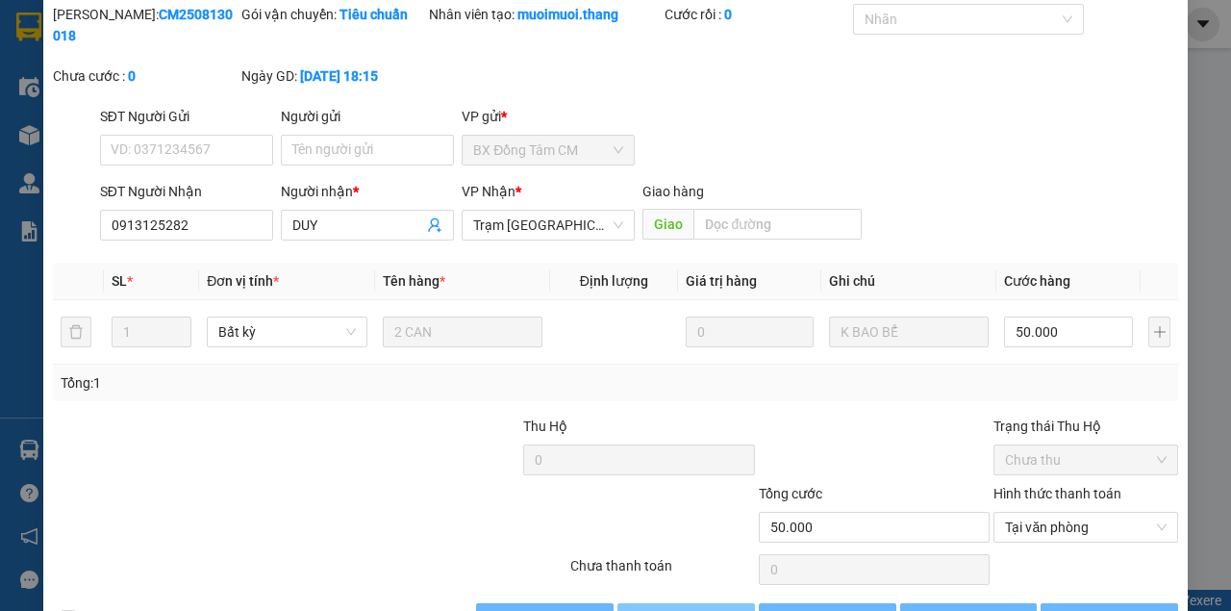
scroll to position [0, 0]
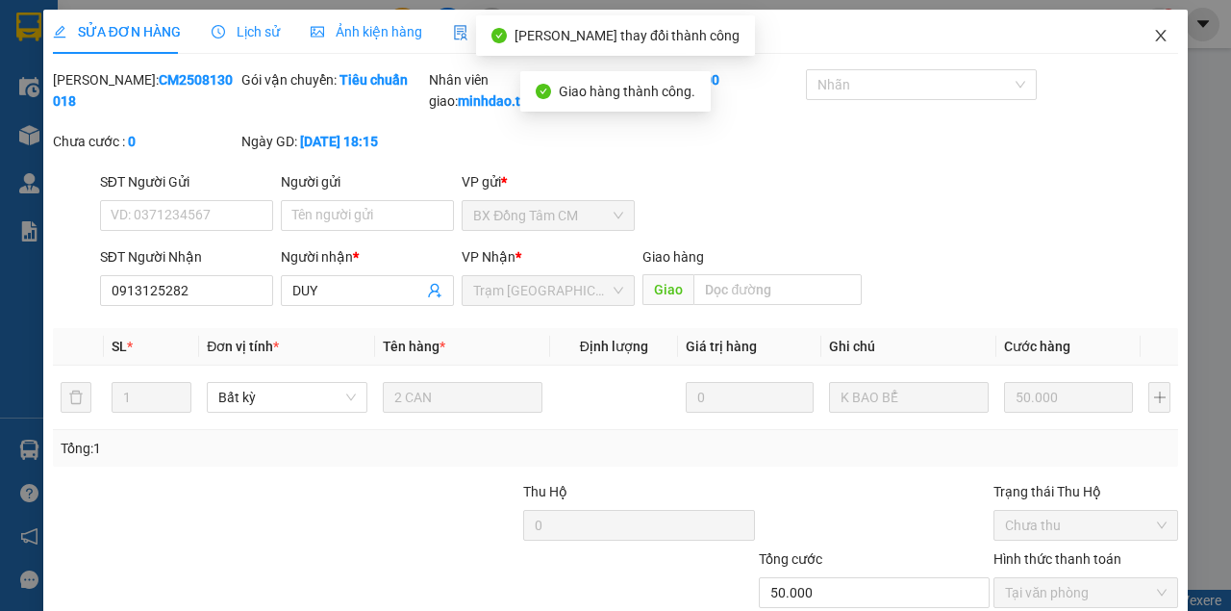
click at [1155, 32] on icon "close" at bounding box center [1161, 35] width 15 height 15
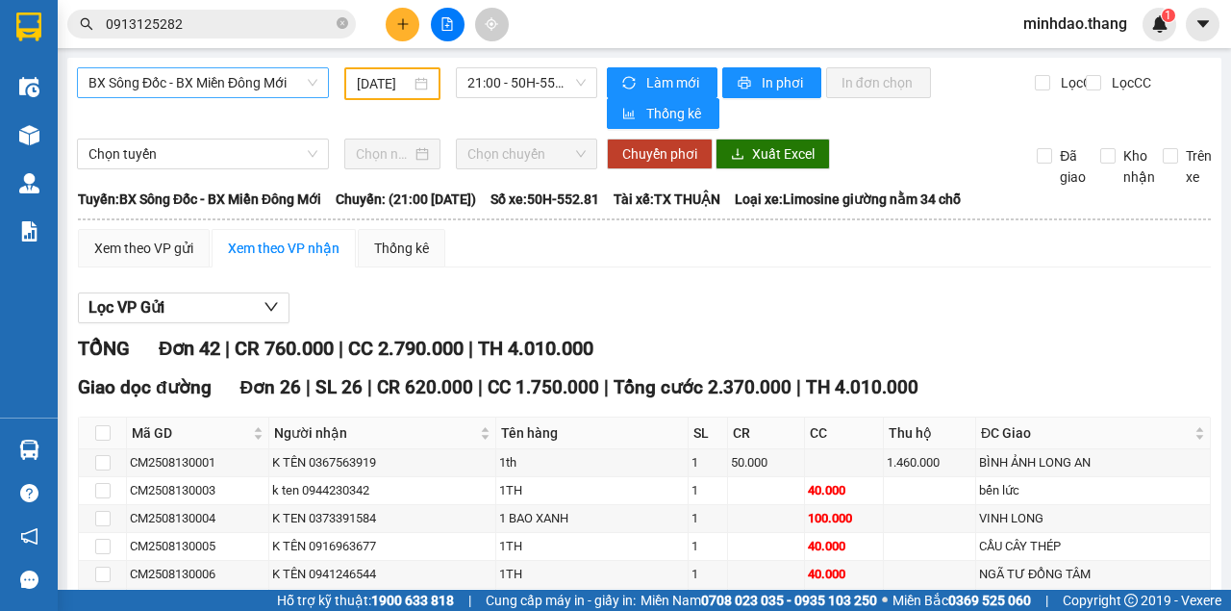
click at [223, 87] on span "BX Sông Đốc - BX Miền Đông Mới" at bounding box center [203, 82] width 229 height 29
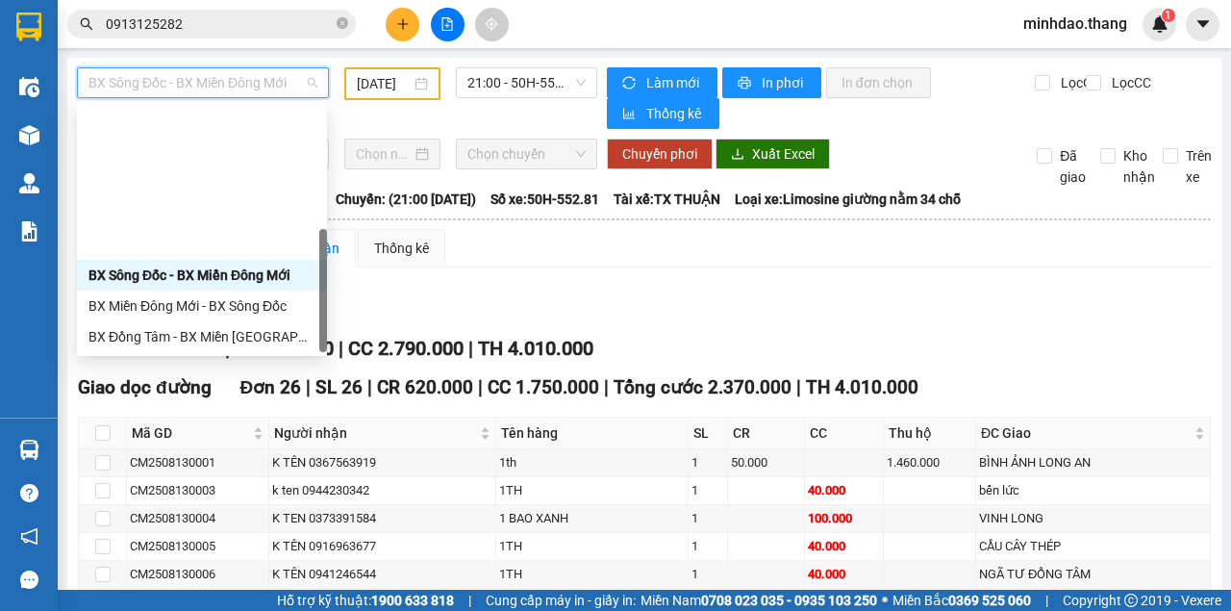
scroll to position [185, 0]
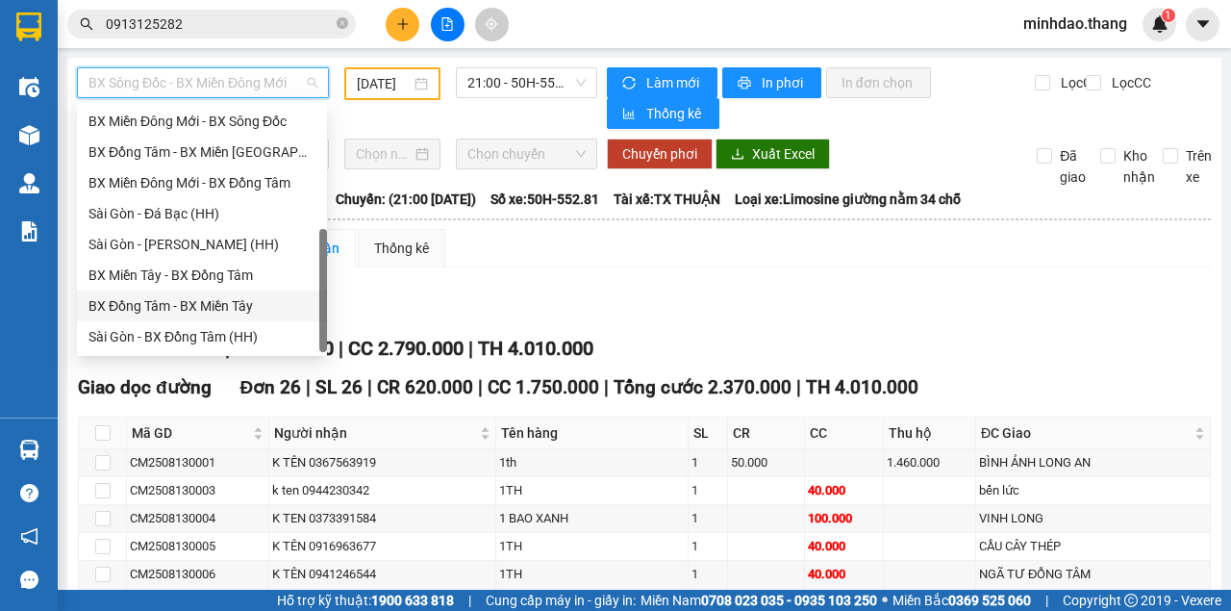
click at [221, 305] on div "BX Đồng Tâm - BX Miền Tây" at bounding box center [202, 305] width 227 height 21
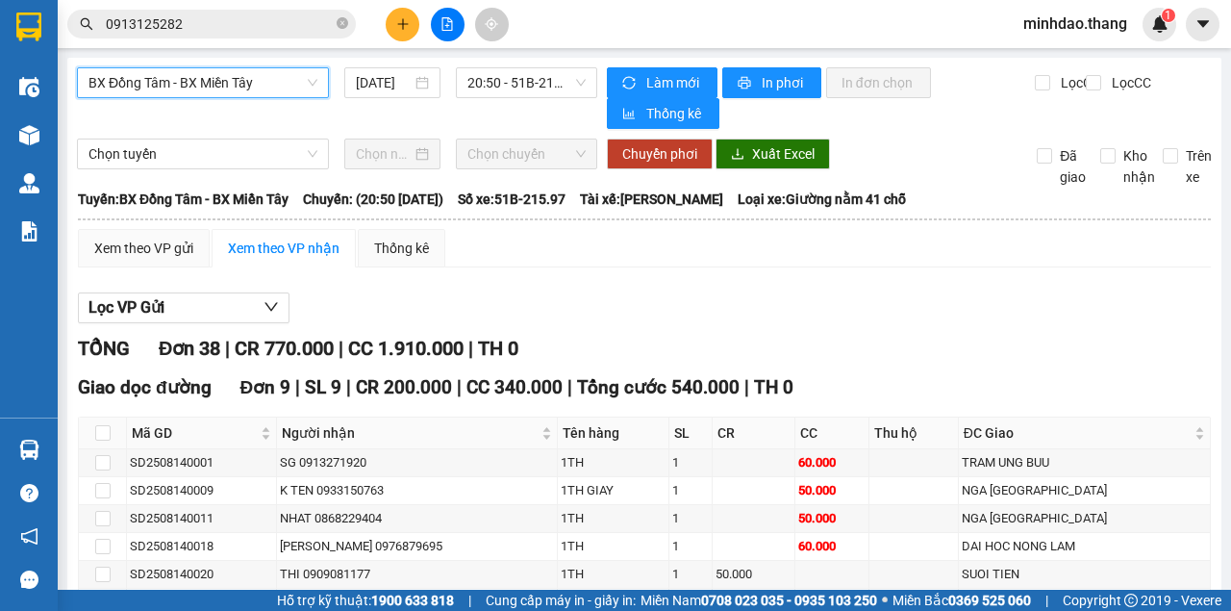
click at [412, 101] on div "BX Đồng Tâm - BX Miền Tây BX Đồng Tâm - BX Miền Tây 14/08/2025 20:50 - 51B-215.…" at bounding box center [337, 98] width 520 height 62
click at [413, 91] on div "[DATE]" at bounding box center [392, 82] width 73 height 21
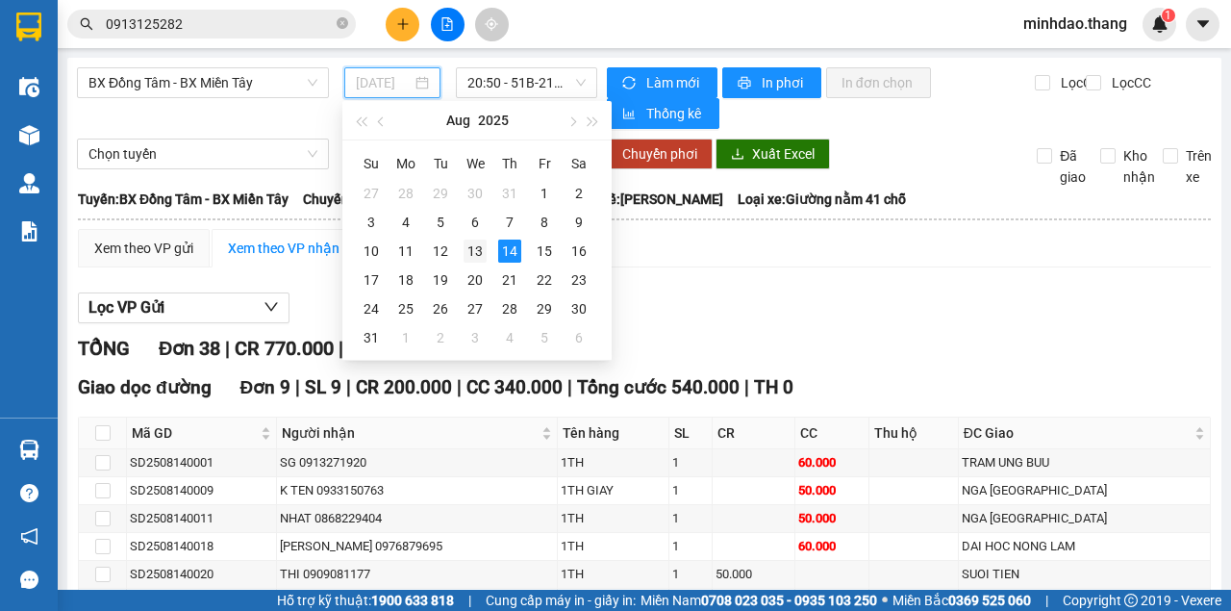
click at [478, 248] on div "13" at bounding box center [475, 251] width 23 height 23
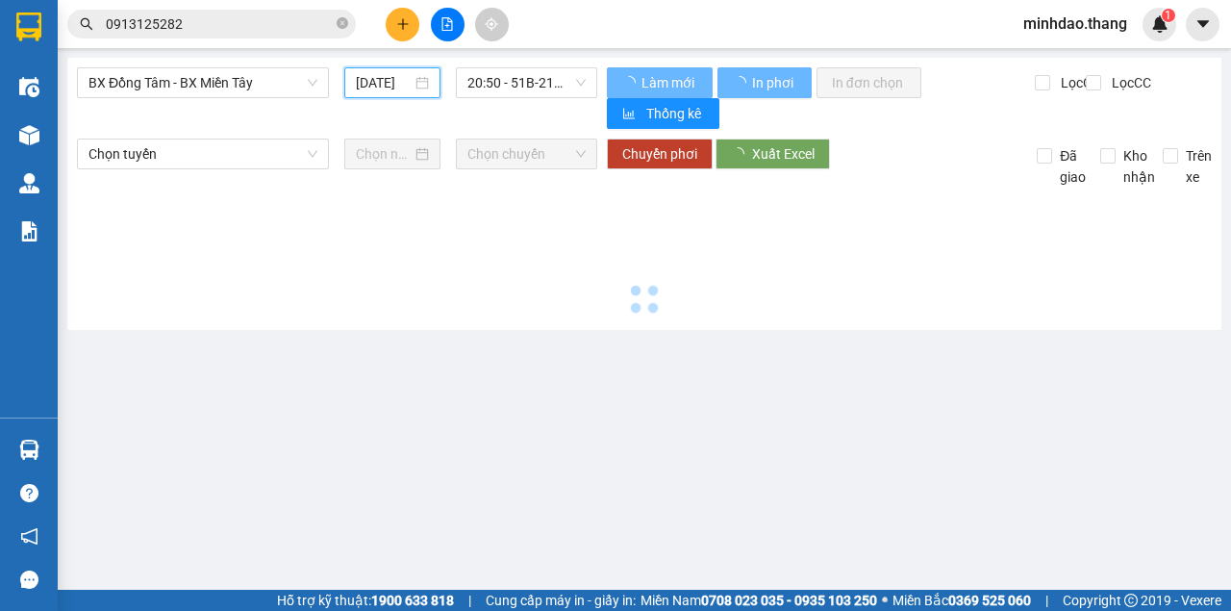
type input "13/08/2025"
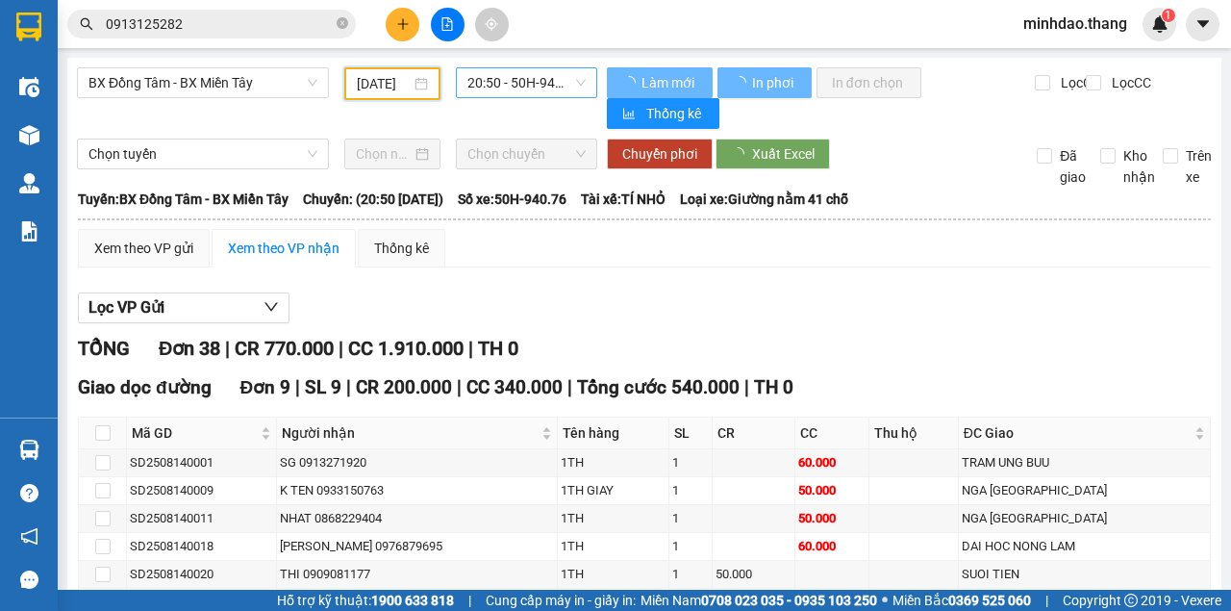
scroll to position [0, 12]
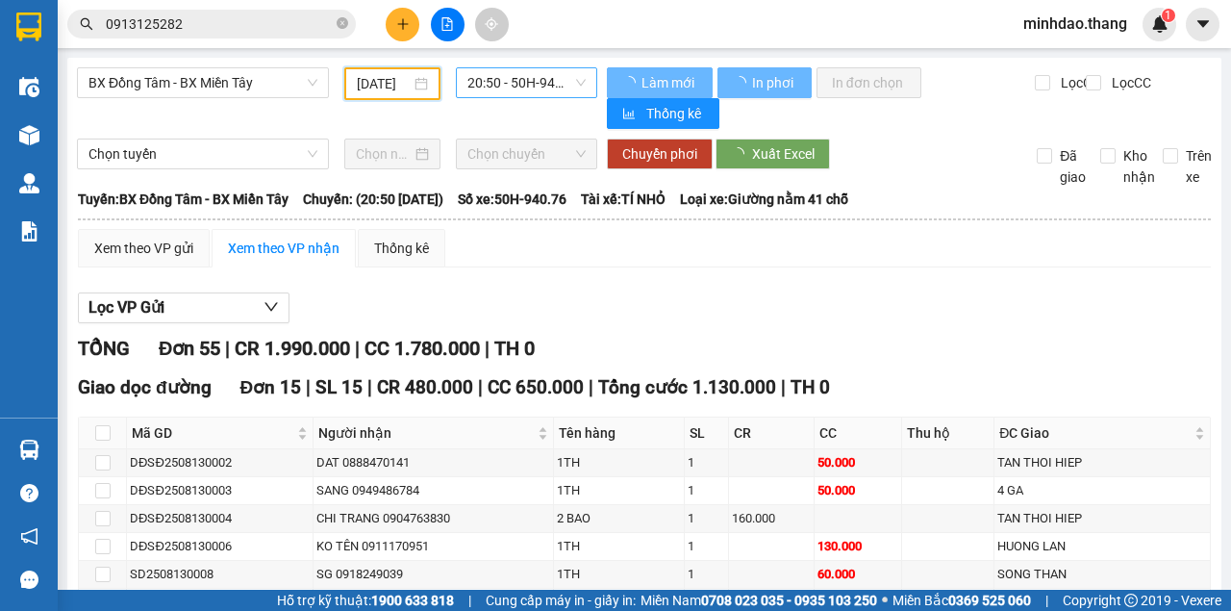
click at [525, 71] on span "20:50 - 50H-940.76" at bounding box center [526, 82] width 117 height 29
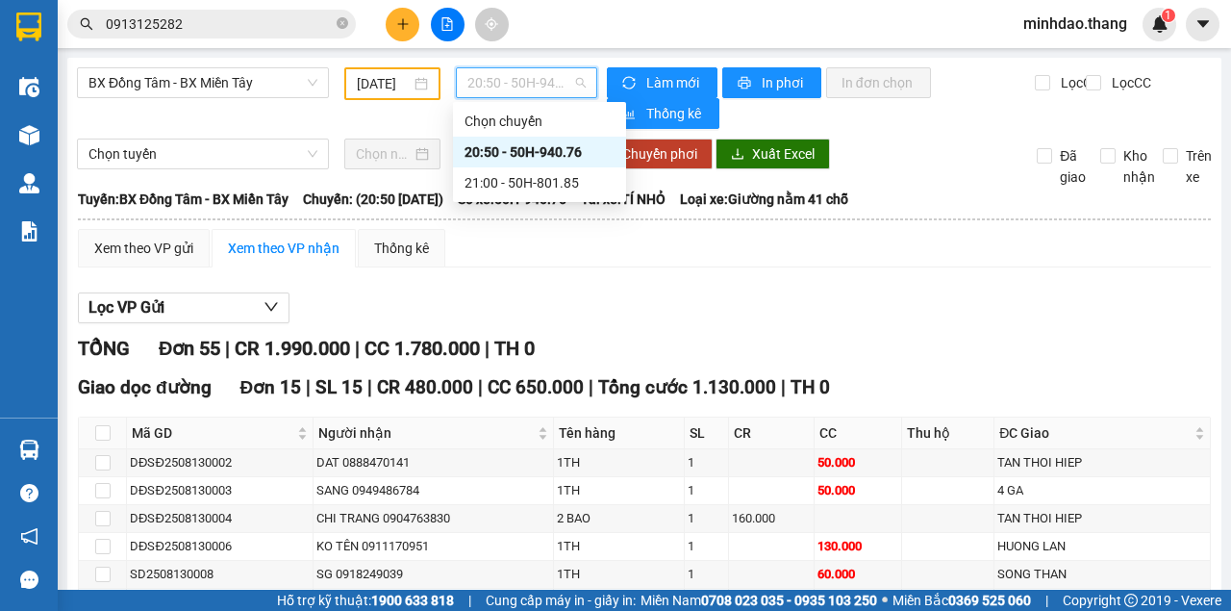
click at [518, 152] on div "20:50 - 50H-940.76" at bounding box center [540, 151] width 150 height 21
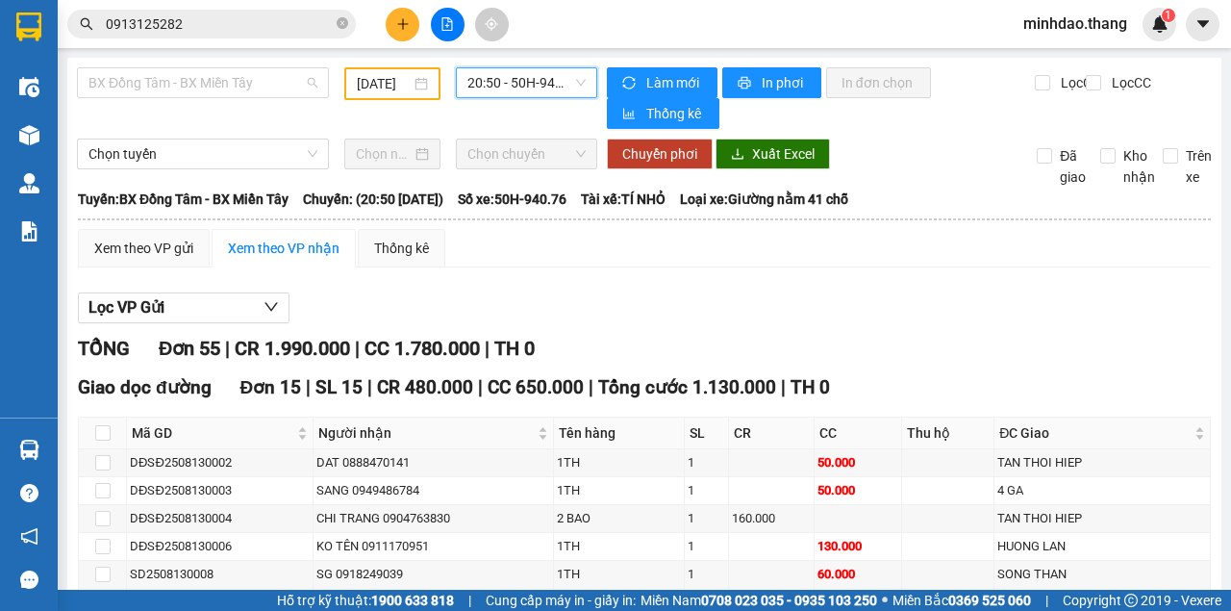
drag, startPoint x: 210, startPoint y: 96, endPoint x: 214, endPoint y: 107, distance: 11.3
click at [210, 95] on span "BX Đồng Tâm - BX Miền Tây" at bounding box center [203, 82] width 229 height 29
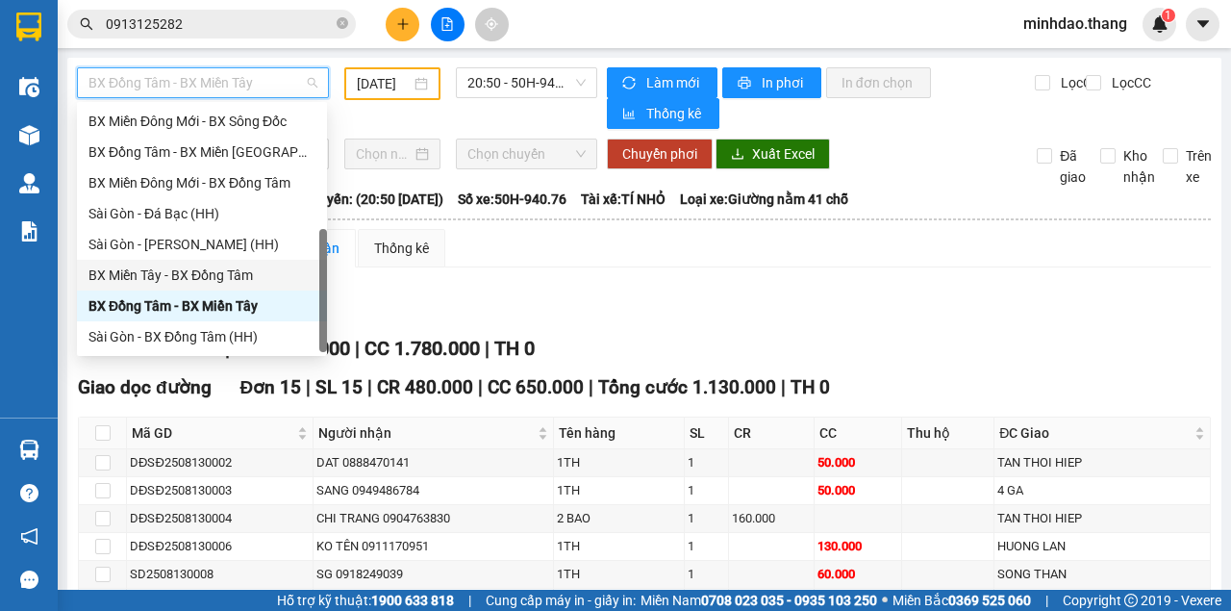
click at [202, 275] on div "BX Miền Tây - BX Đồng Tâm" at bounding box center [202, 275] width 227 height 21
type input "[DATE]"
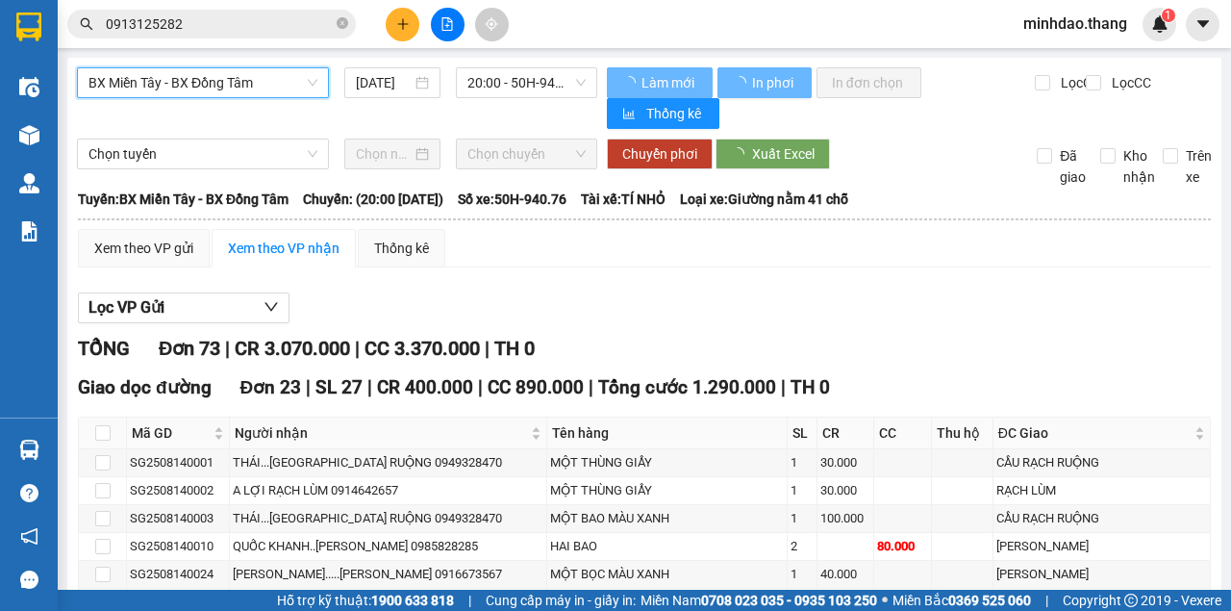
click at [524, 96] on span "20:00 - 50H-940.76" at bounding box center [526, 82] width 117 height 29
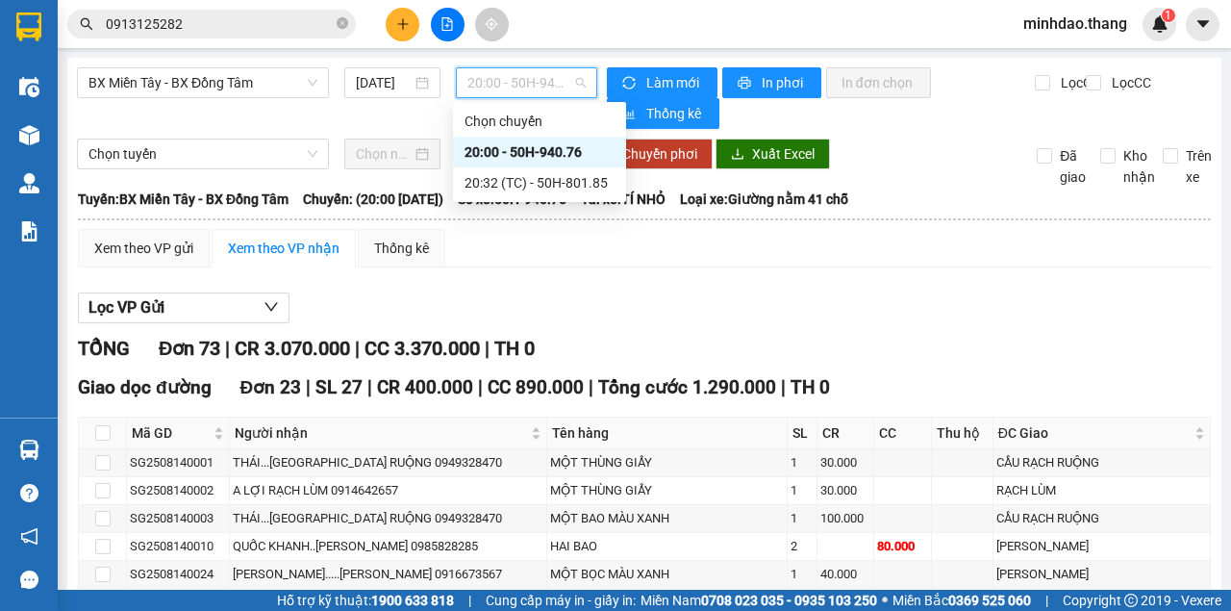
click at [516, 152] on div "20:00 - 50H-940.76" at bounding box center [540, 151] width 150 height 21
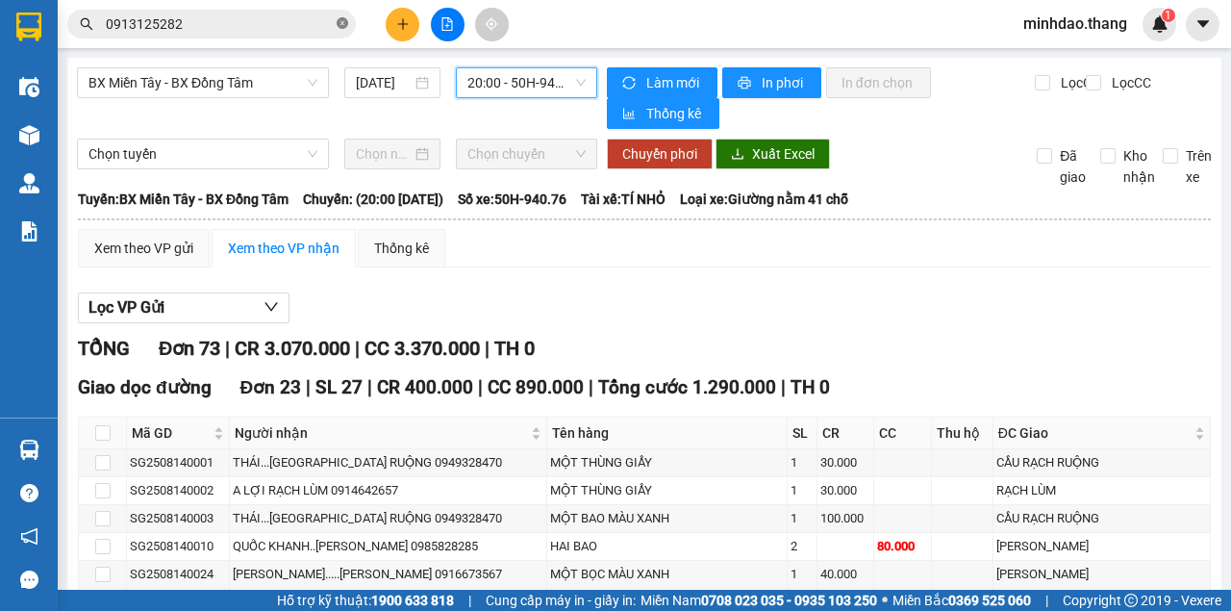
click at [342, 29] on icon "close-circle" at bounding box center [343, 23] width 12 height 12
click at [304, 24] on input "text" at bounding box center [219, 23] width 227 height 21
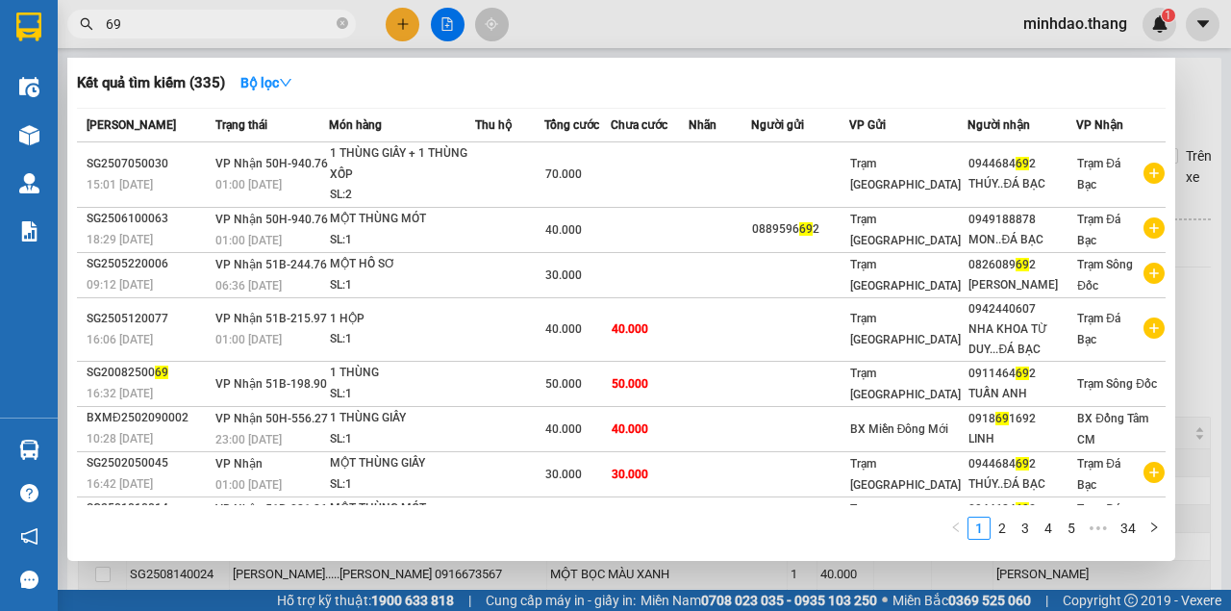
type input "6"
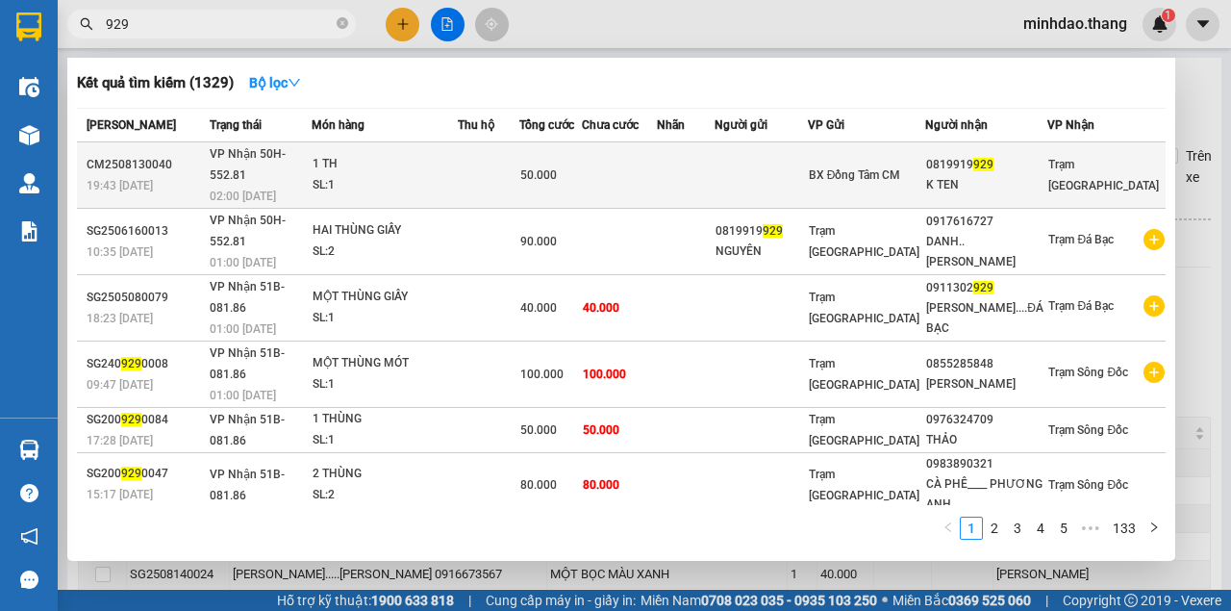
type input "929"
click at [496, 152] on td at bounding box center [489, 175] width 62 height 66
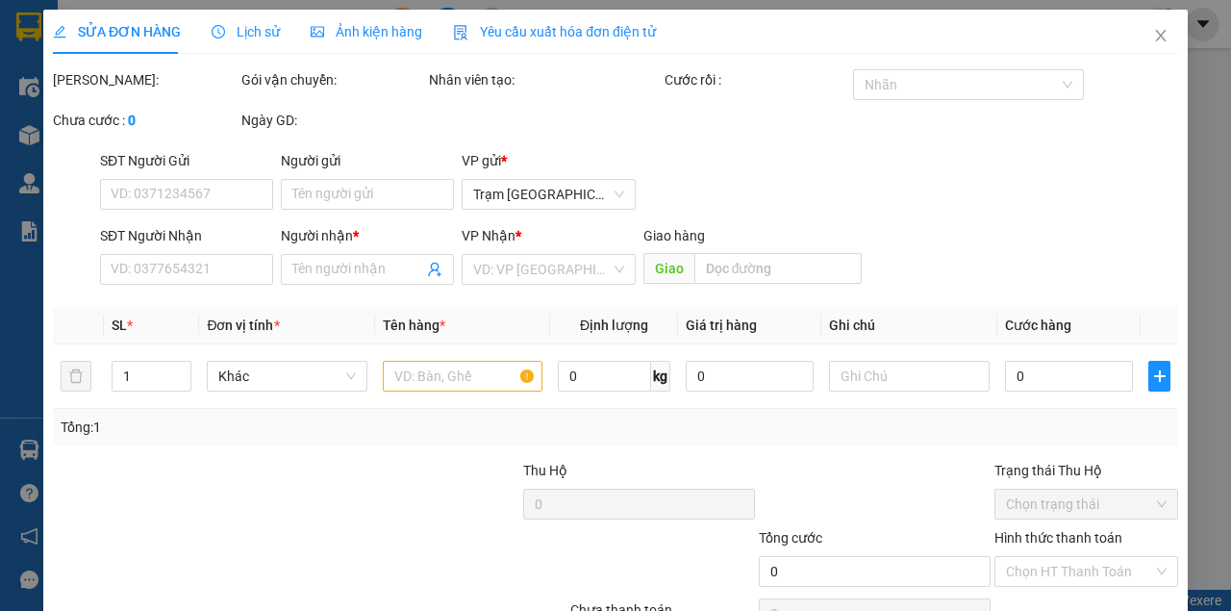
type input "0819919929"
type input "K TEN"
type input "50.000"
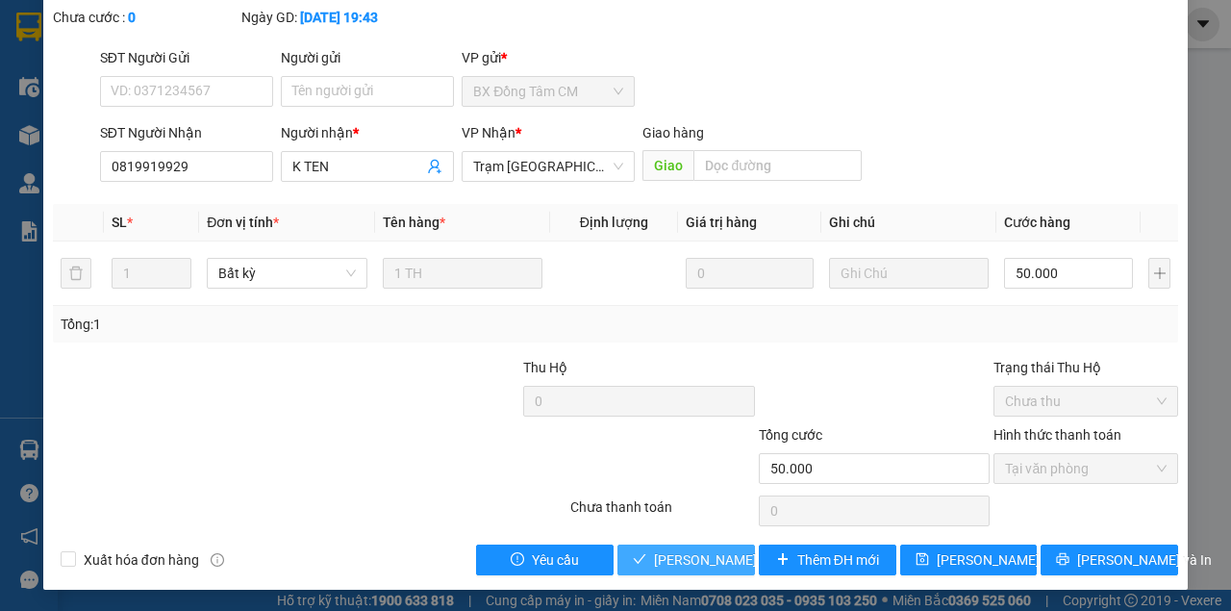
click at [703, 564] on span "Lưu và Giao hàng" at bounding box center [746, 559] width 185 height 21
click at [618, 545] on button "Lưu và Giao hàng" at bounding box center [687, 560] width 138 height 31
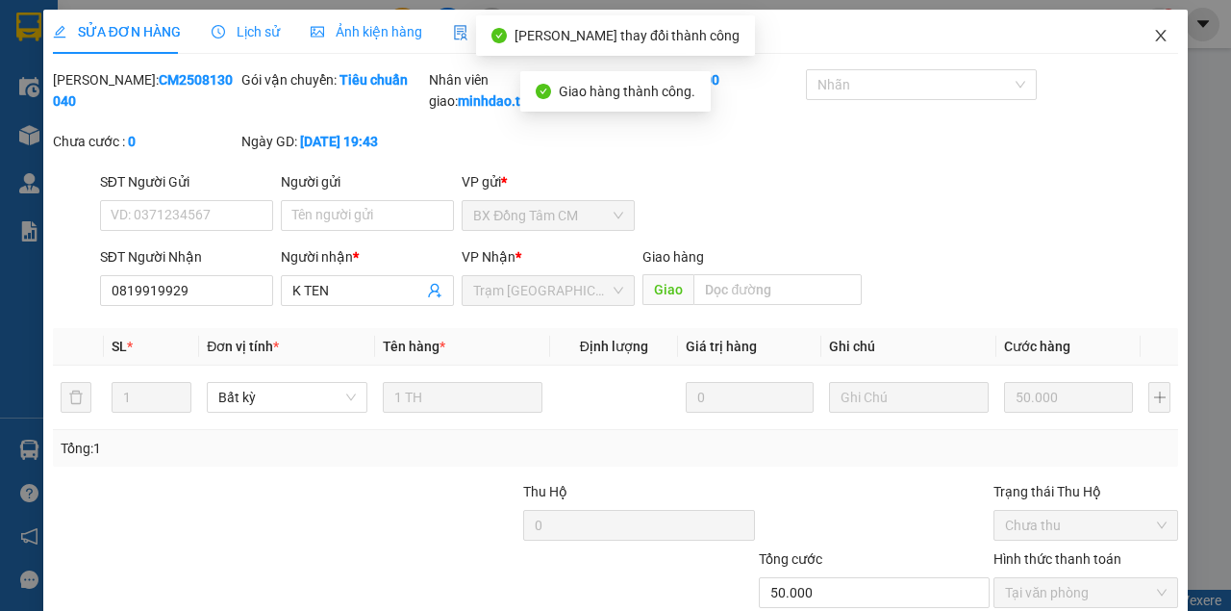
drag, startPoint x: 1174, startPoint y: 40, endPoint x: 837, endPoint y: 55, distance: 337.0
click at [1174, 40] on span "Close" at bounding box center [1161, 37] width 54 height 54
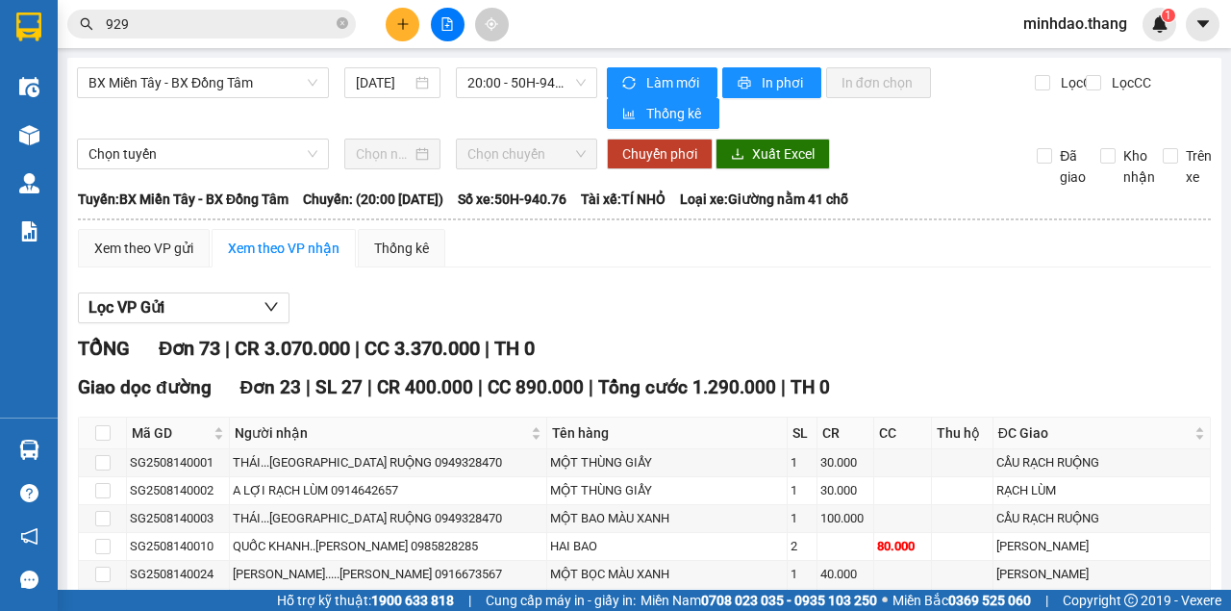
click at [252, 27] on input "929" at bounding box center [219, 23] width 227 height 21
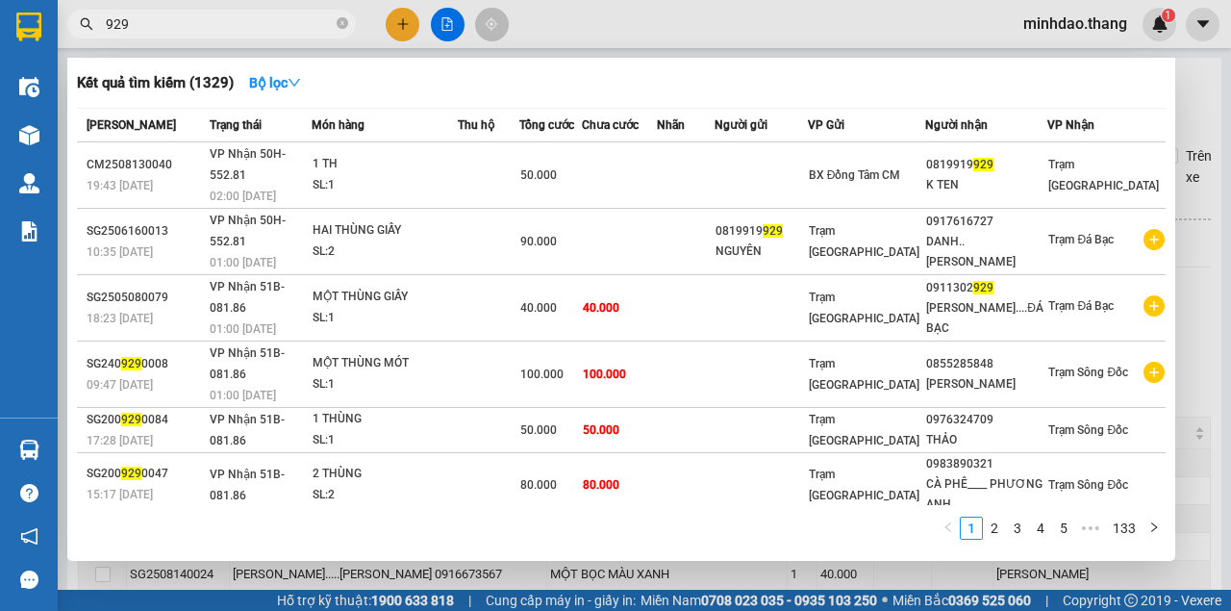
click at [351, 30] on span "929" at bounding box center [211, 24] width 289 height 29
click at [342, 21] on icon "close-circle" at bounding box center [343, 23] width 12 height 12
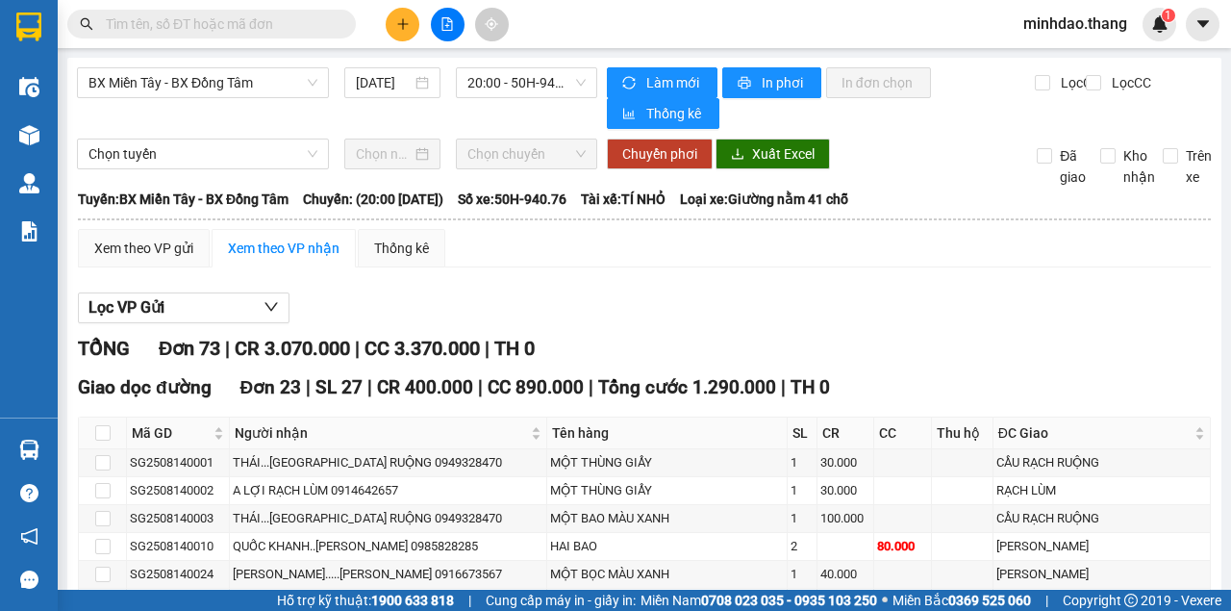
paste input "0386655691"
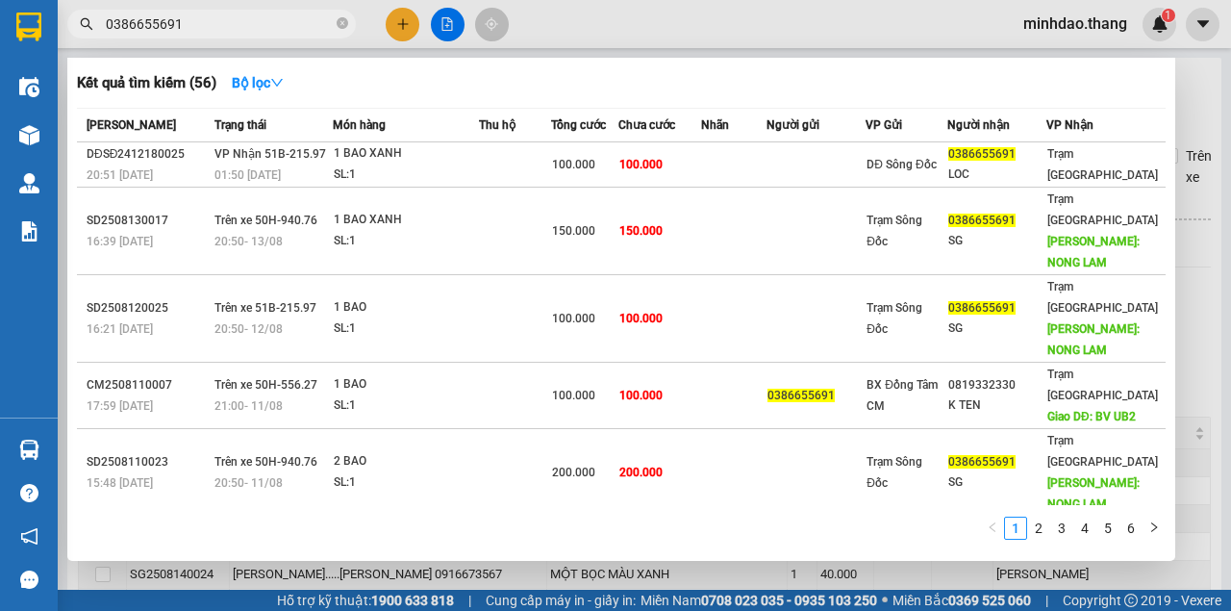
type input "0386655691"
click at [335, 21] on span "0386655691" at bounding box center [211, 24] width 289 height 29
click at [338, 24] on icon "close-circle" at bounding box center [343, 23] width 12 height 12
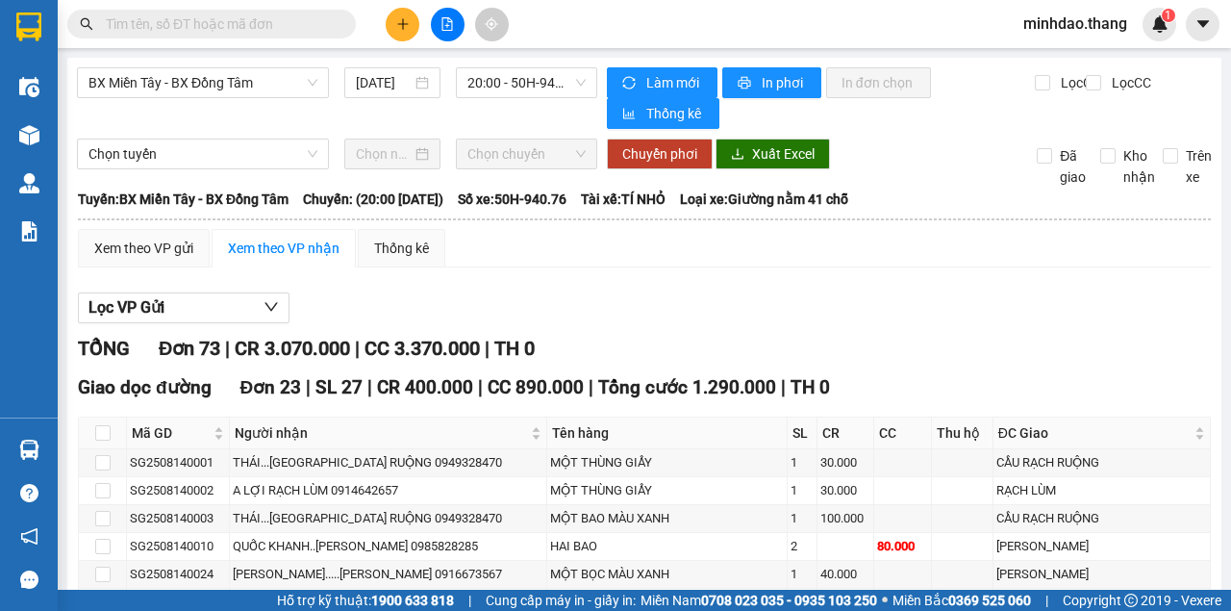
click at [327, 29] on input "text" at bounding box center [219, 23] width 227 height 21
paste input "0327340778"
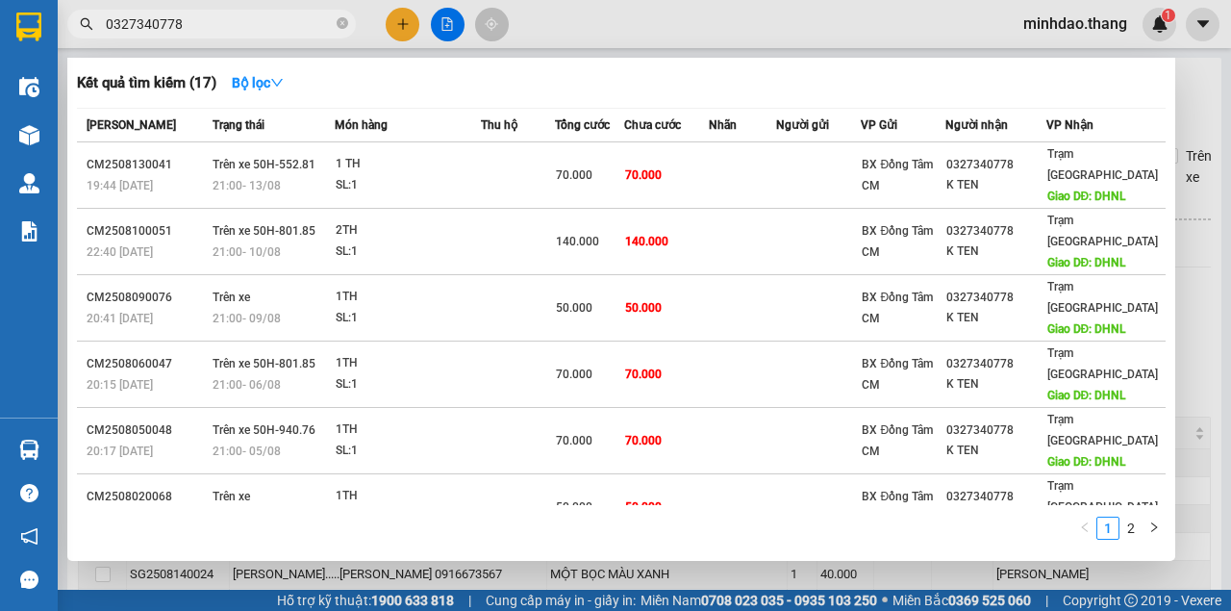
type input "0327340778"
click at [338, 25] on icon "close-circle" at bounding box center [343, 23] width 12 height 12
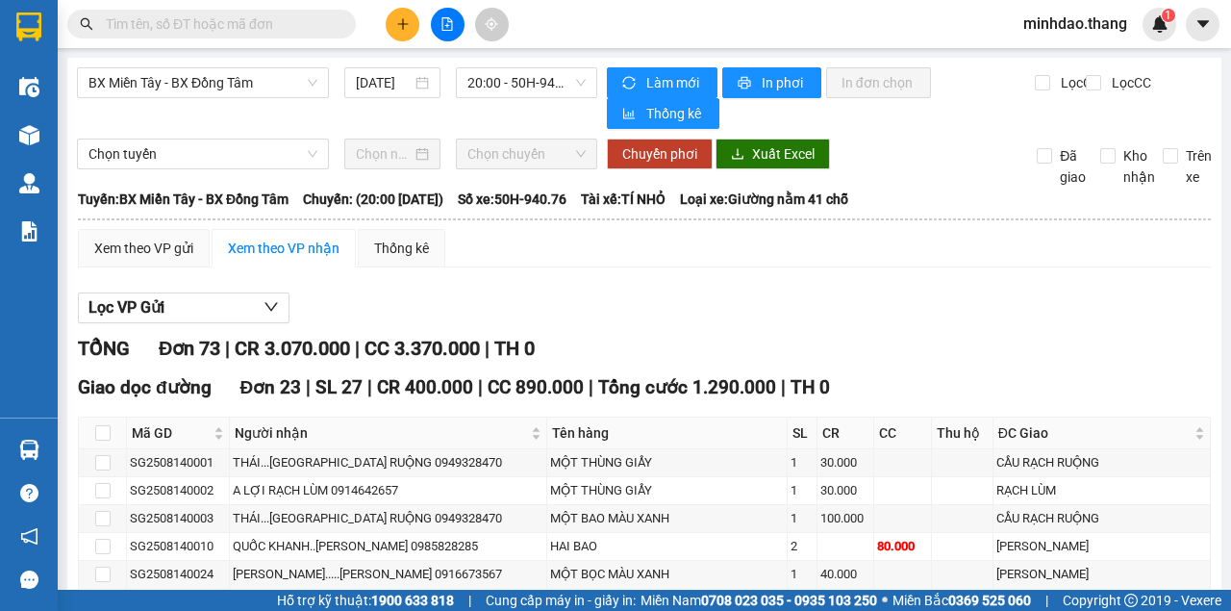
paste input "0865809330"
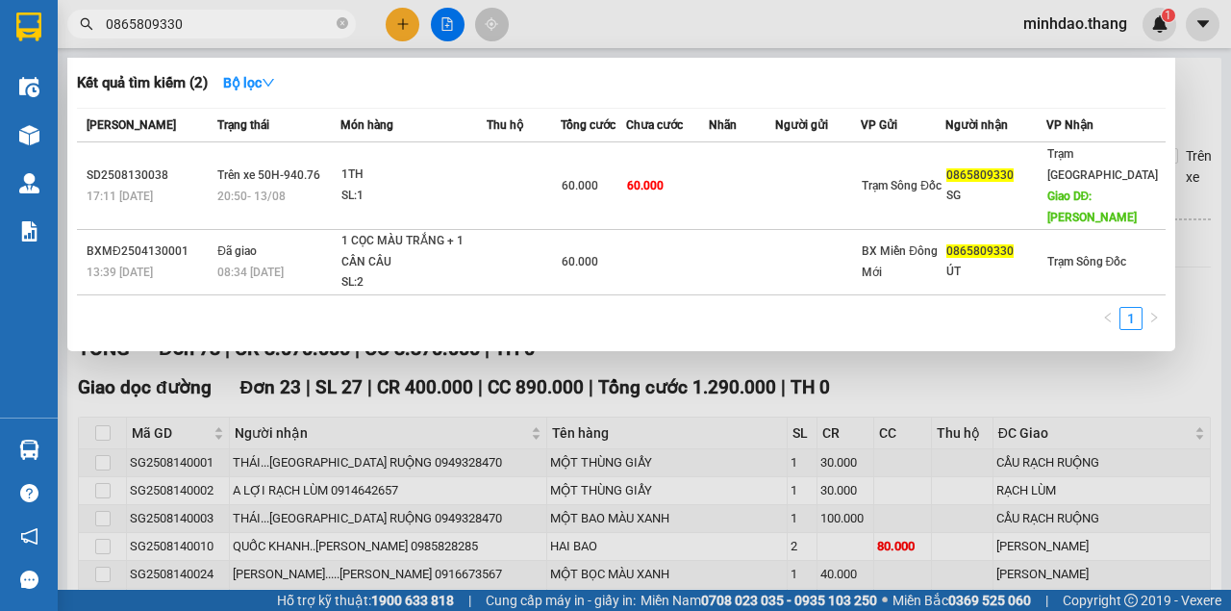
type input "0865809330"
click at [616, 40] on div at bounding box center [615, 305] width 1231 height 611
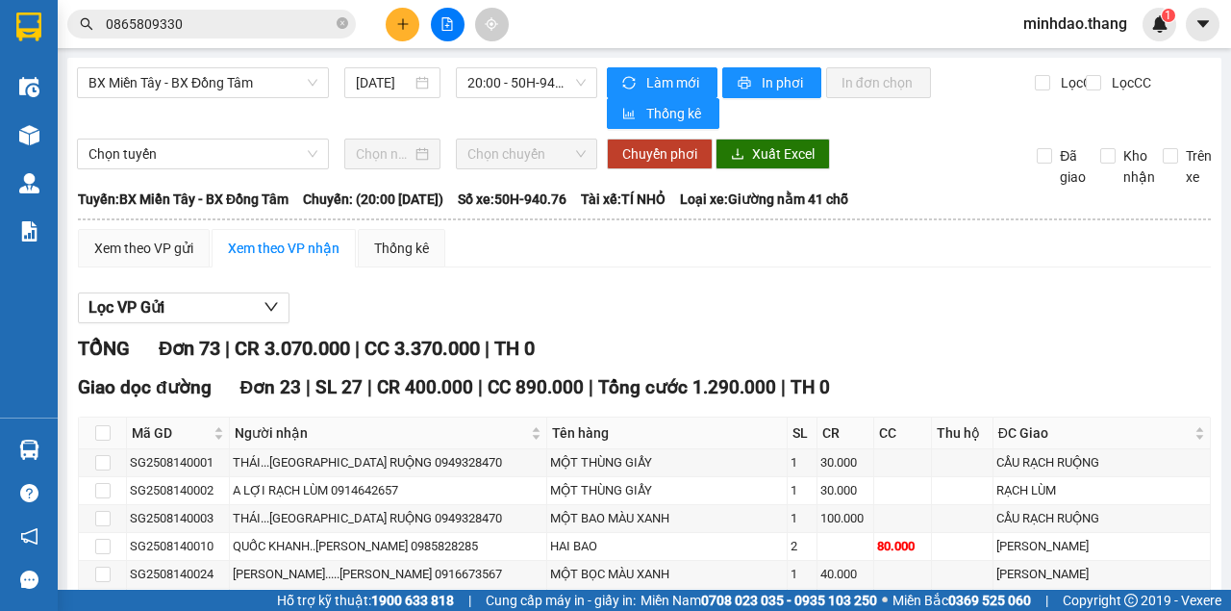
click at [340, 27] on icon "close-circle" at bounding box center [343, 23] width 12 height 12
drag, startPoint x: 326, startPoint y: 29, endPoint x: 316, endPoint y: 16, distance: 16.4
click at [323, 21] on input "text" at bounding box center [219, 23] width 227 height 21
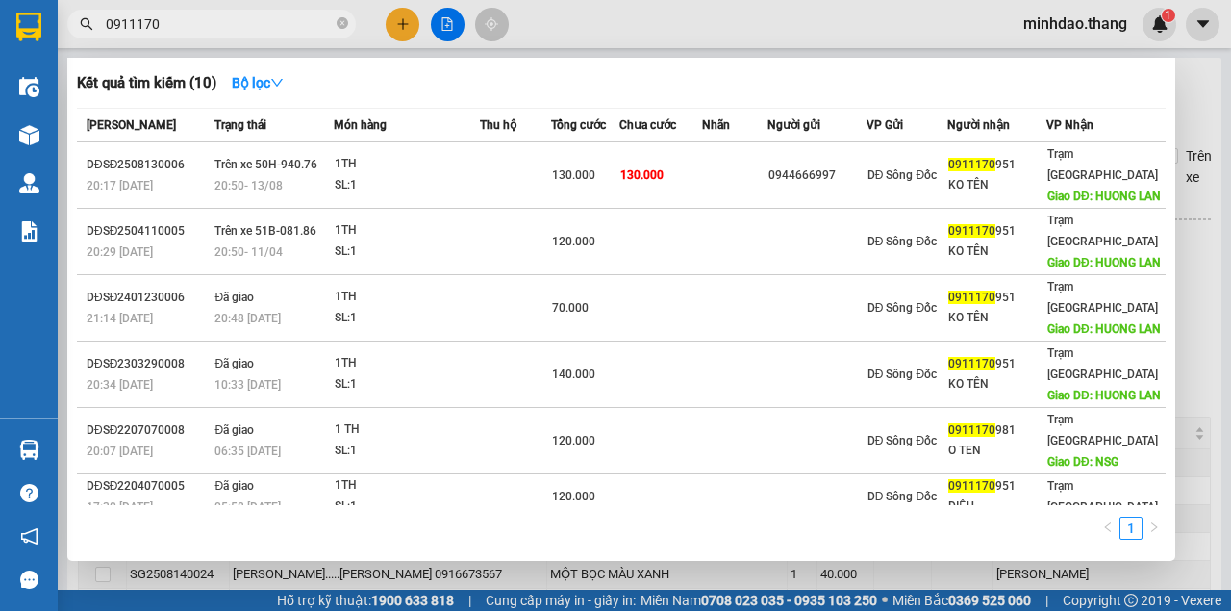
type input "0911170"
drag, startPoint x: 342, startPoint y: 25, endPoint x: 307, endPoint y: 25, distance: 35.6
click at [342, 25] on icon "close-circle" at bounding box center [343, 23] width 12 height 12
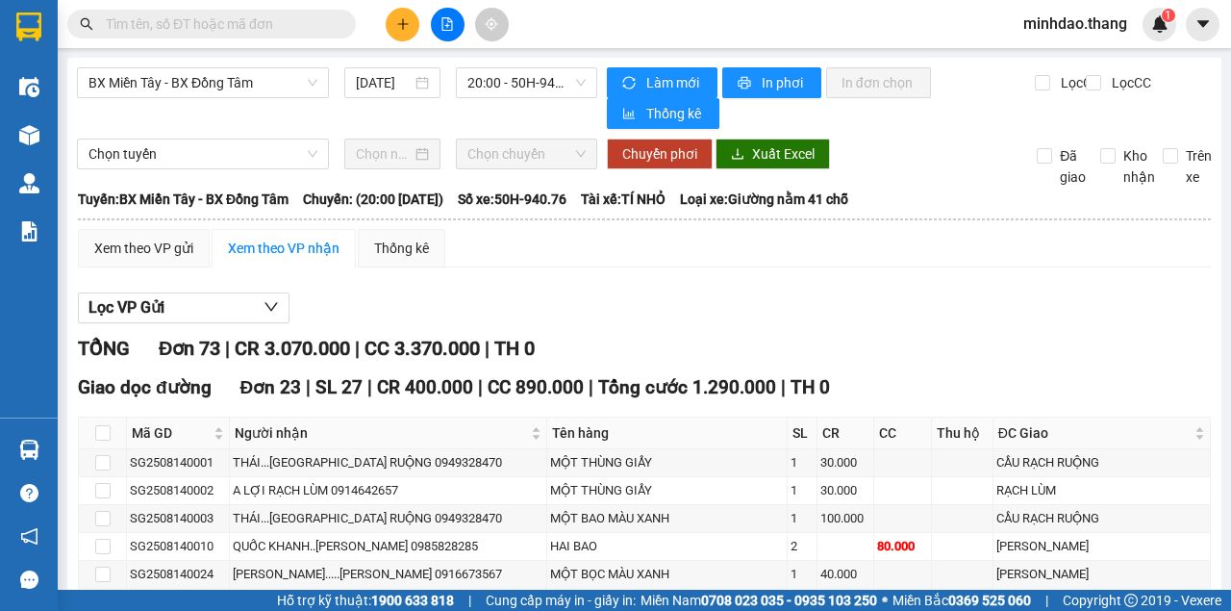
click at [307, 25] on input "text" at bounding box center [219, 23] width 227 height 21
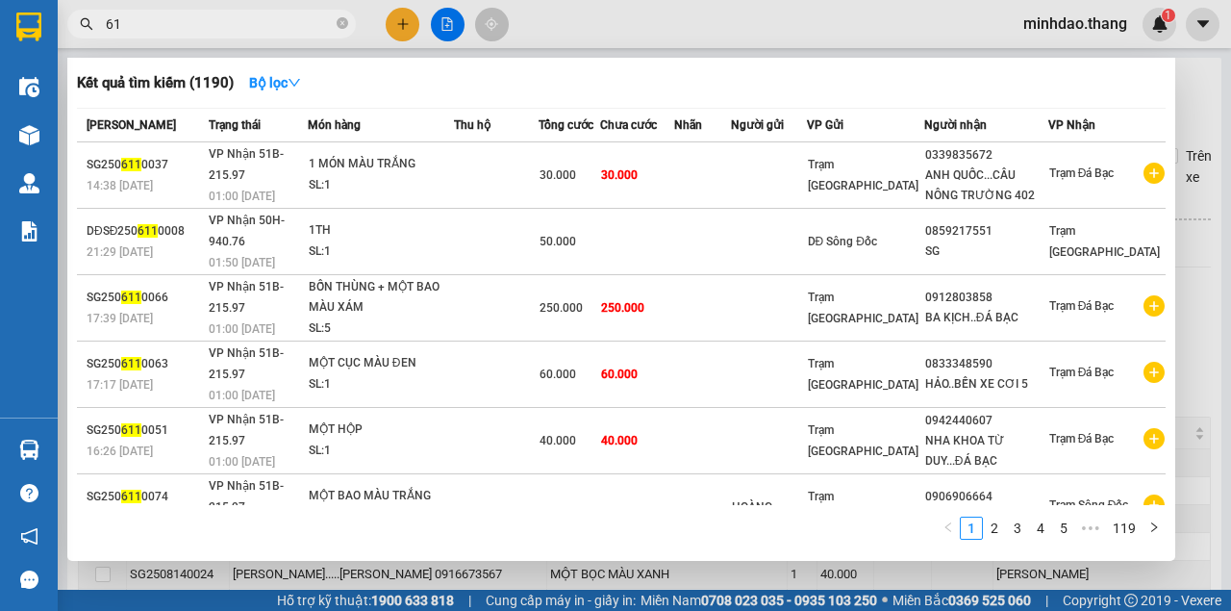
type input "6"
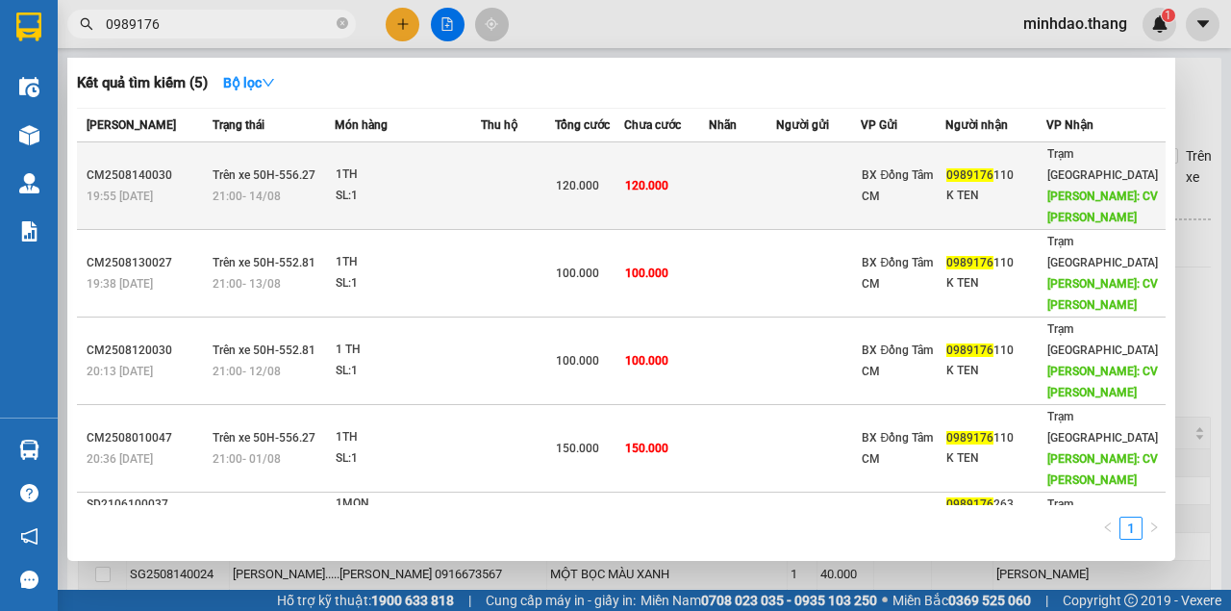
type input "0989176"
click at [669, 179] on span "120.000" at bounding box center [646, 185] width 43 height 13
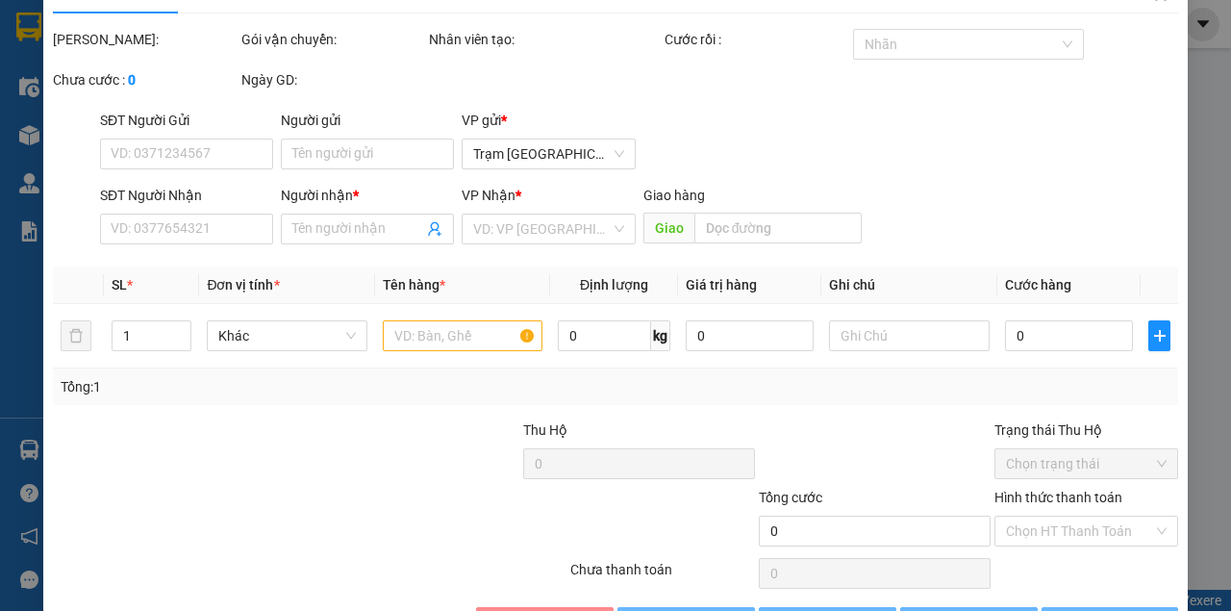
type input "0989176110"
type input "K TEN"
type input "CV LINH XUAN"
type input "120.000"
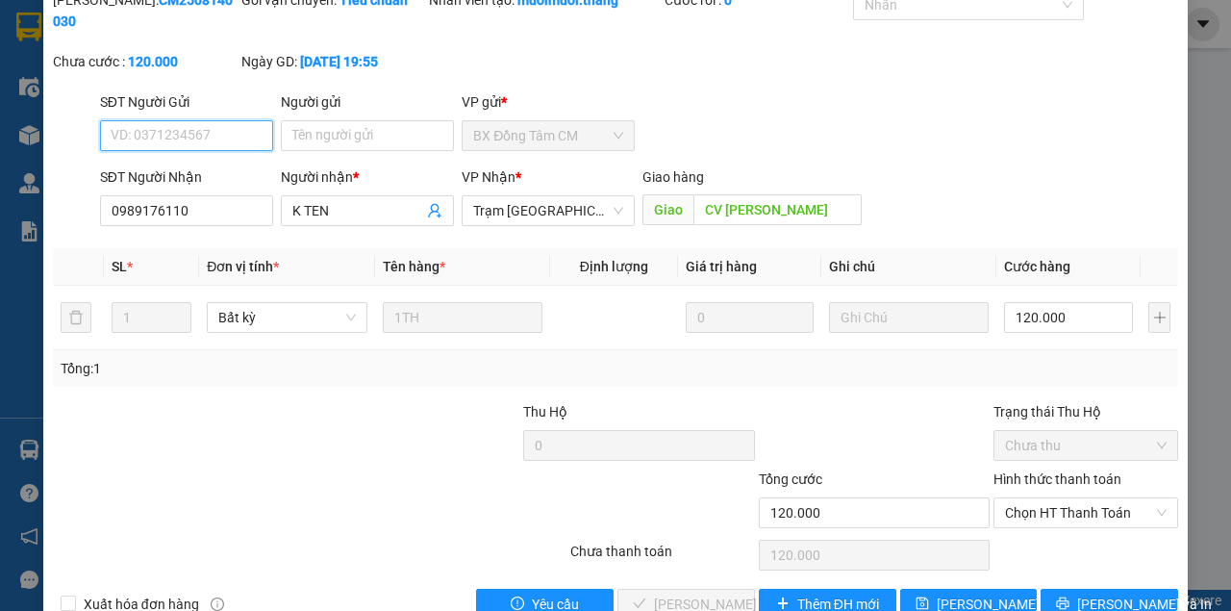
scroll to position [171, 0]
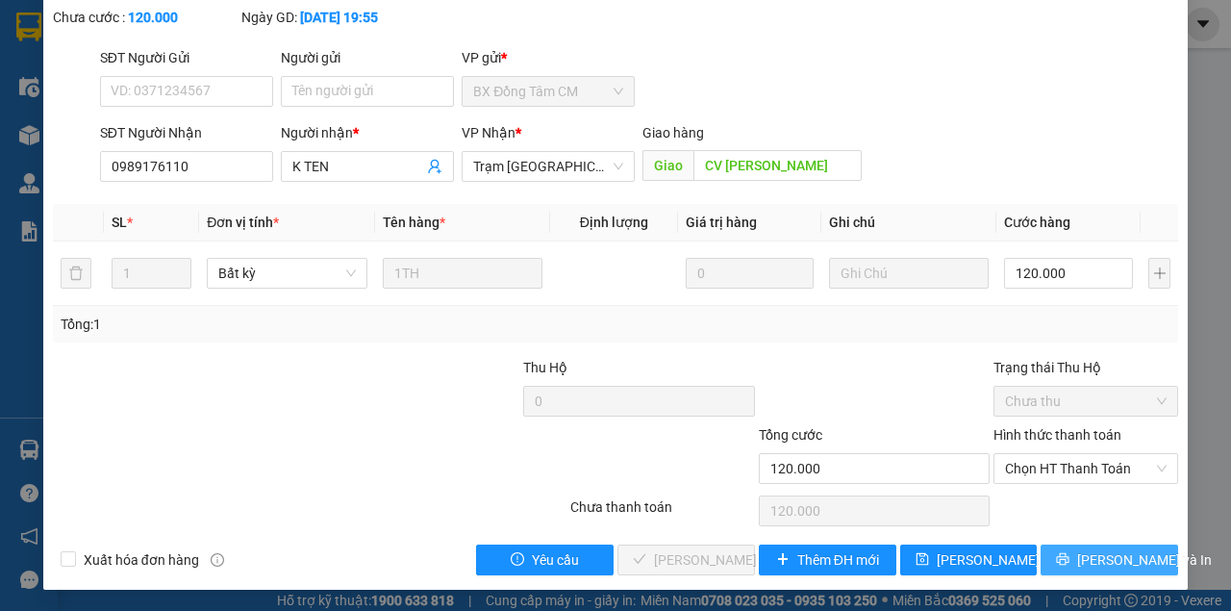
click at [1070, 563] on icon "printer" at bounding box center [1062, 558] width 13 height 13
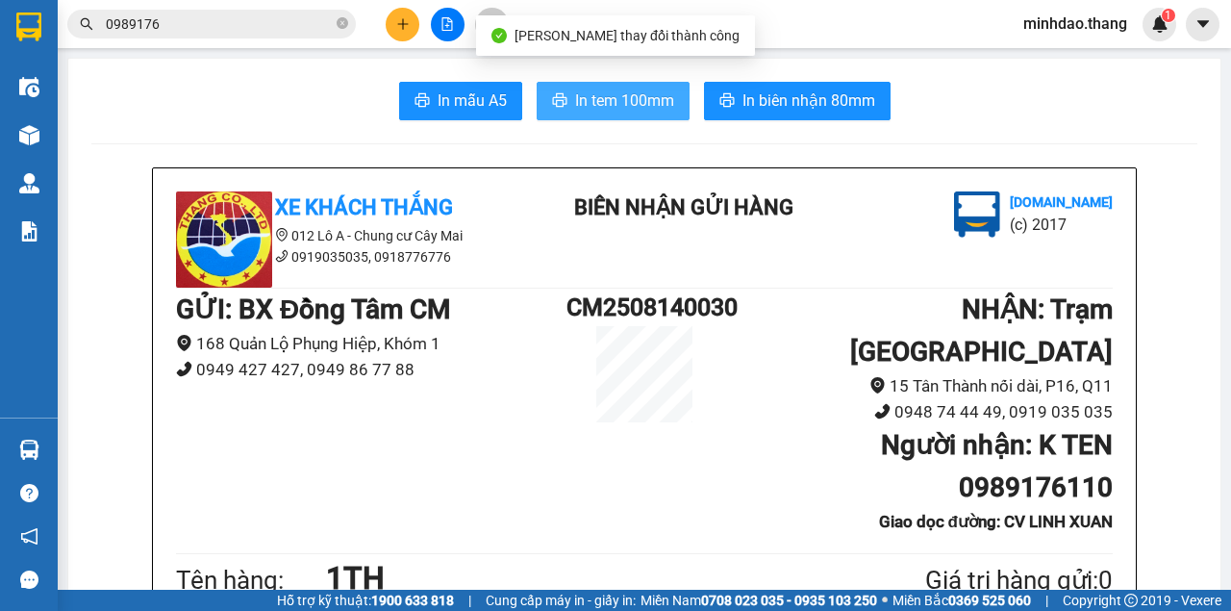
click at [583, 97] on span "In tem 100mm" at bounding box center [624, 101] width 99 height 24
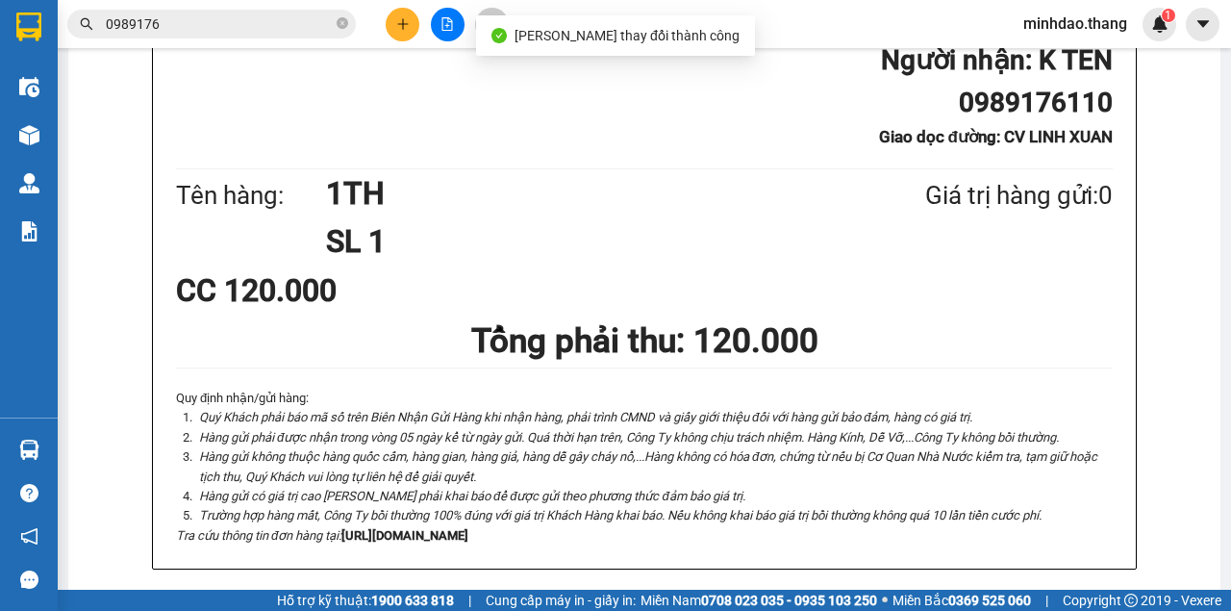
scroll to position [705, 0]
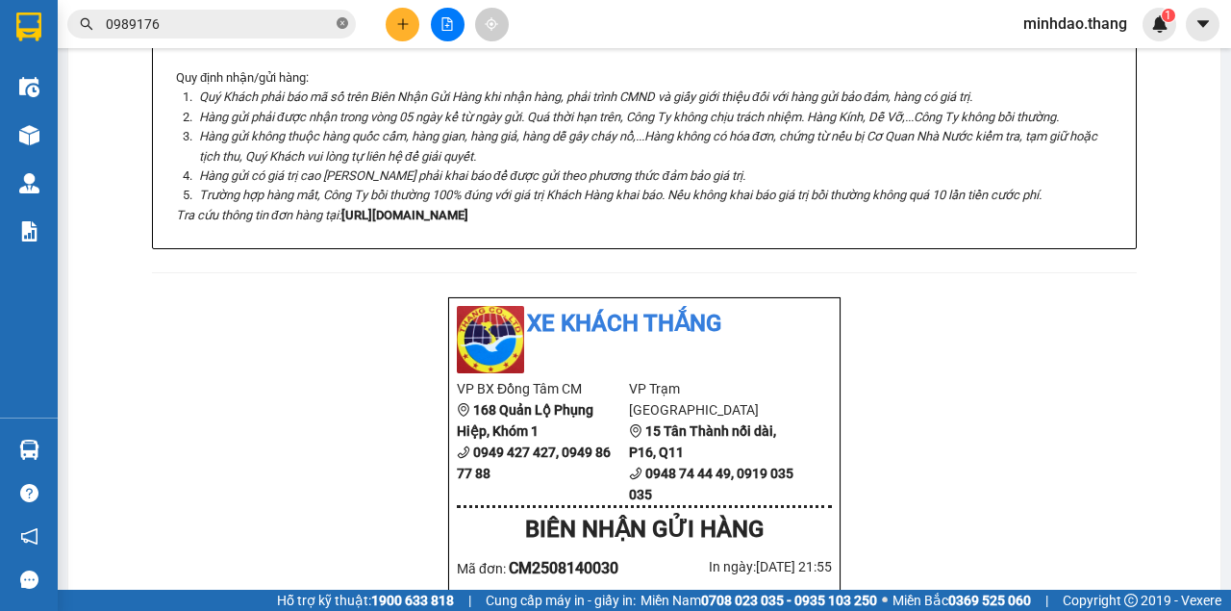
click at [345, 30] on span at bounding box center [343, 24] width 12 height 18
click at [267, 31] on input "text" at bounding box center [219, 23] width 227 height 21
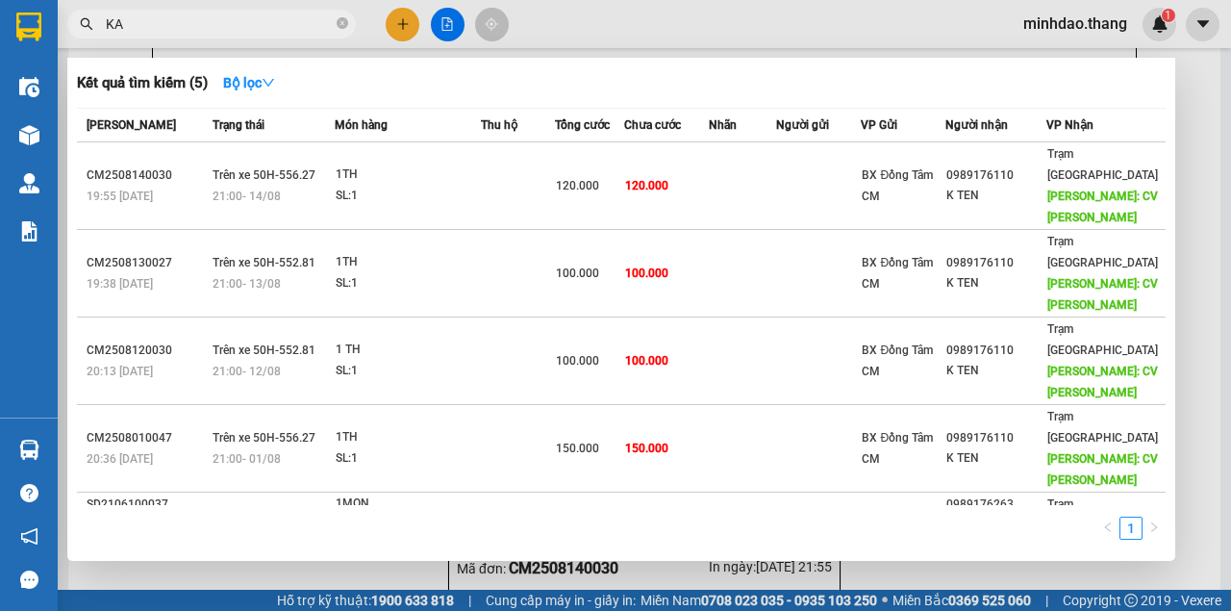
type input "K"
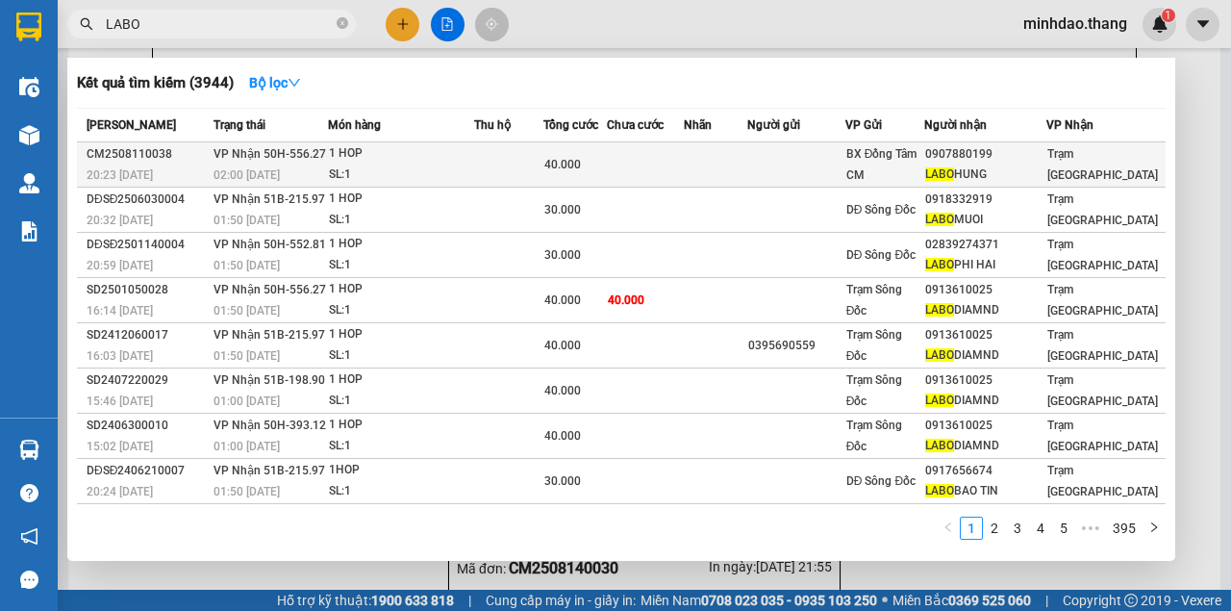
type input "LABO"
click at [685, 165] on td at bounding box center [646, 164] width 78 height 45
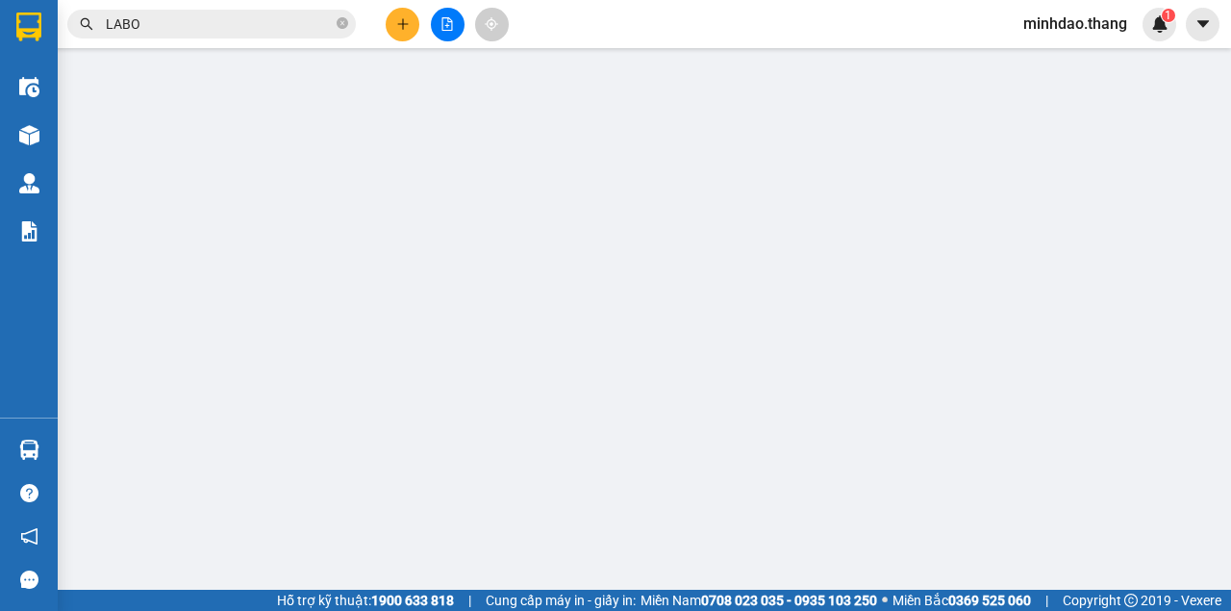
type input "0907880199"
type input "LABO HUNG"
type input "40.000"
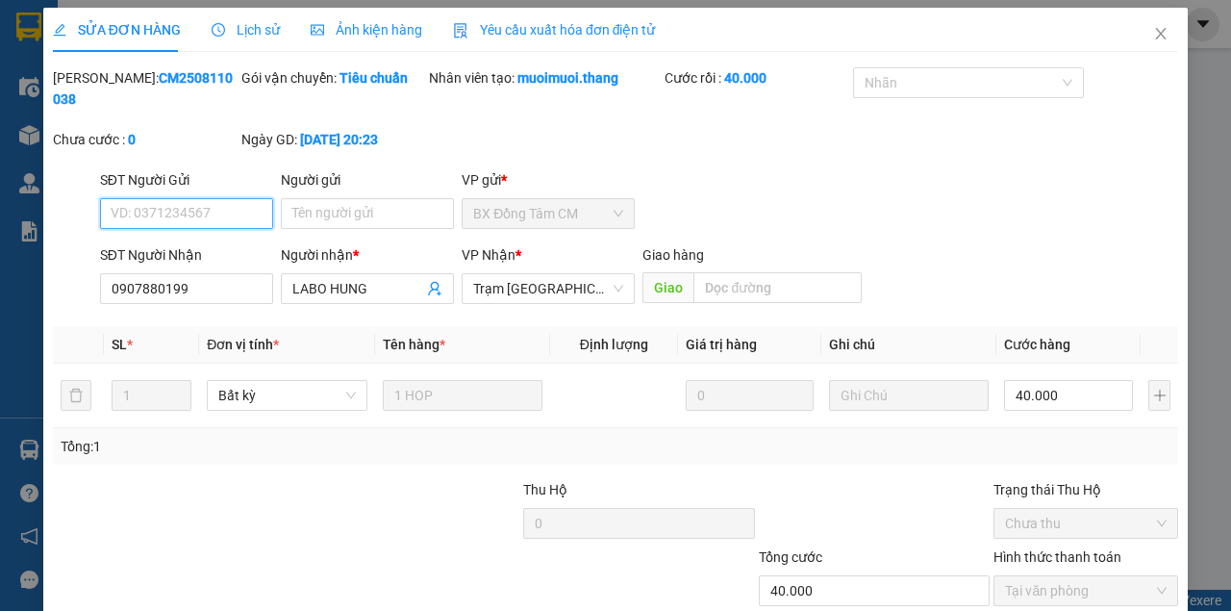
scroll to position [124, 0]
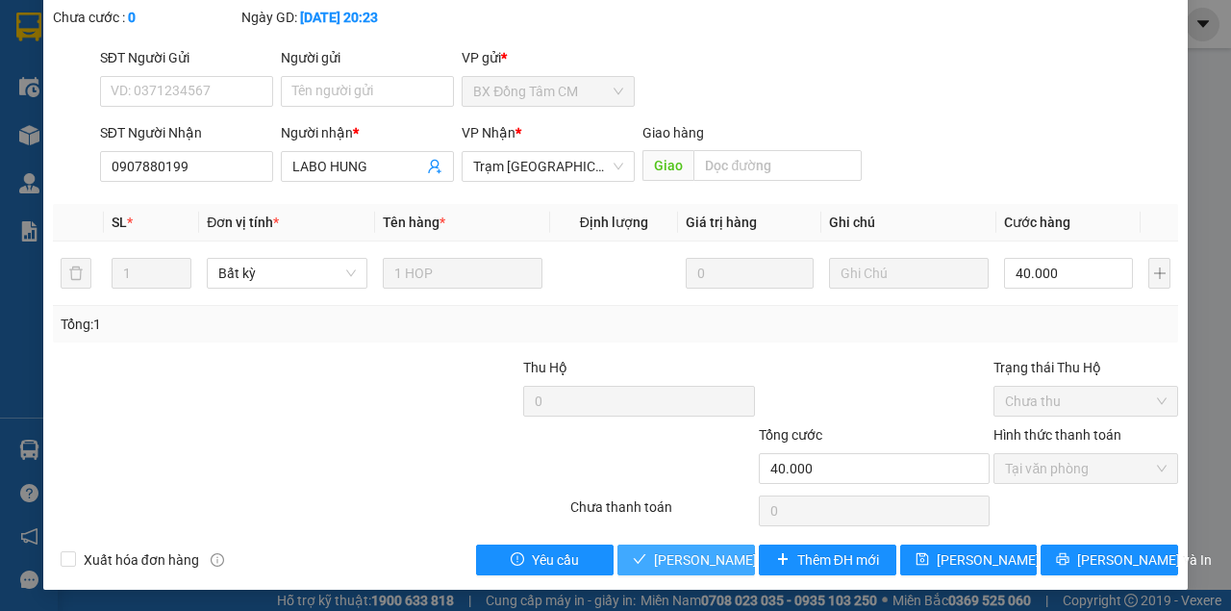
click at [685, 547] on button "Lưu và Giao hàng" at bounding box center [687, 560] width 138 height 31
click at [618, 545] on button "Lưu và Giao hàng" at bounding box center [687, 560] width 138 height 31
click at [685, 549] on span "Lưu và Giao hàng" at bounding box center [746, 559] width 185 height 21
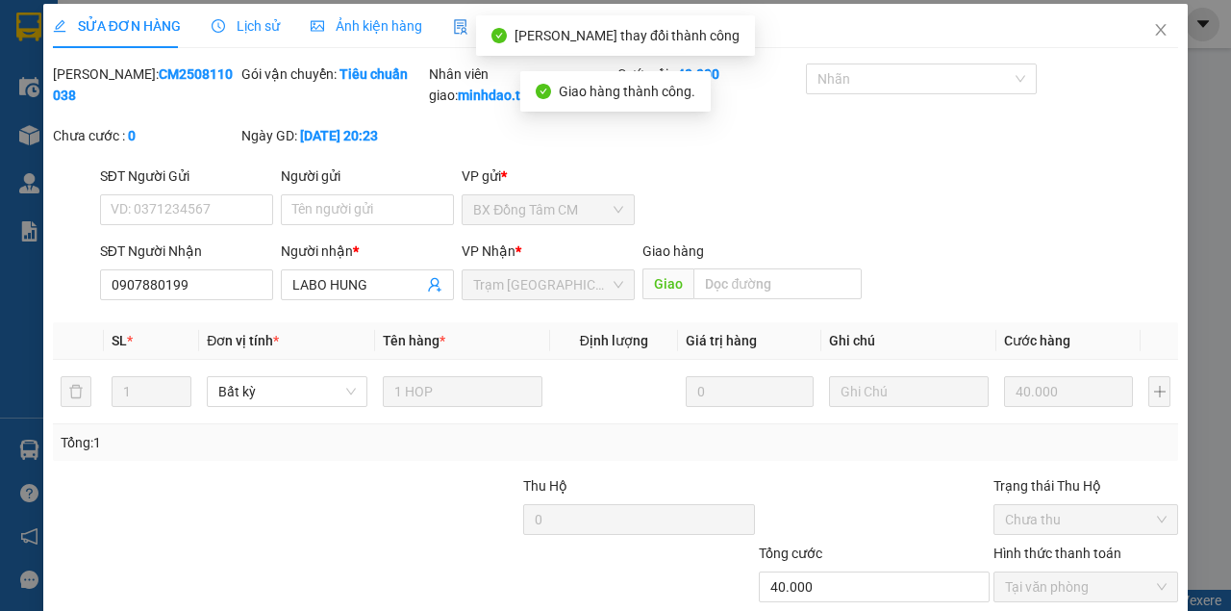
scroll to position [0, 0]
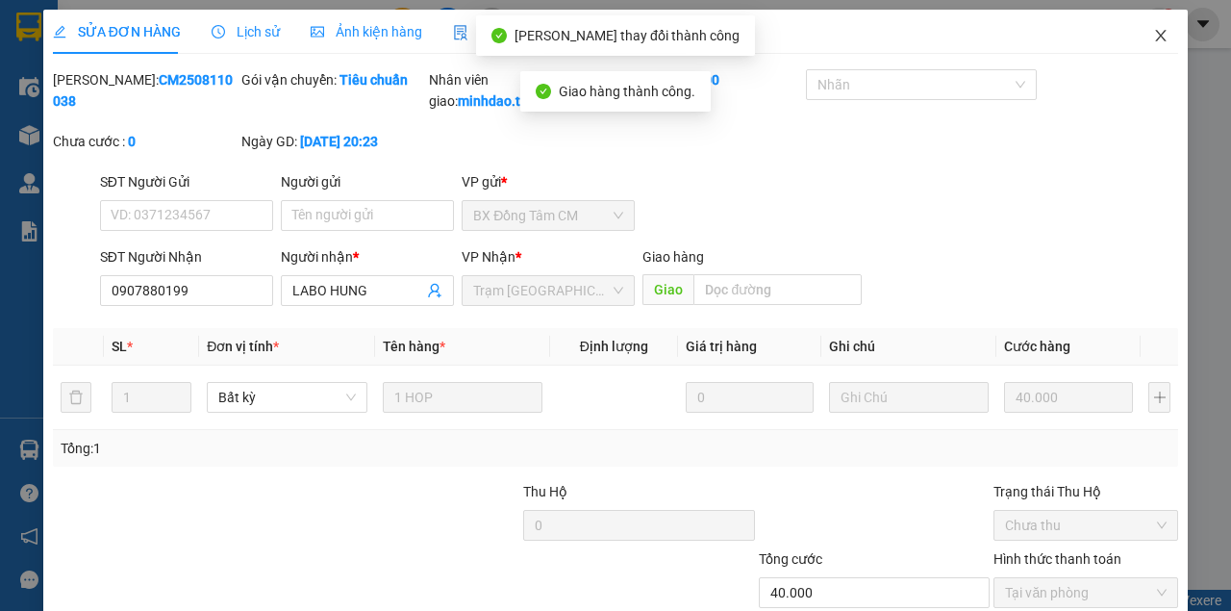
click at [1143, 41] on span "Close" at bounding box center [1161, 37] width 54 height 54
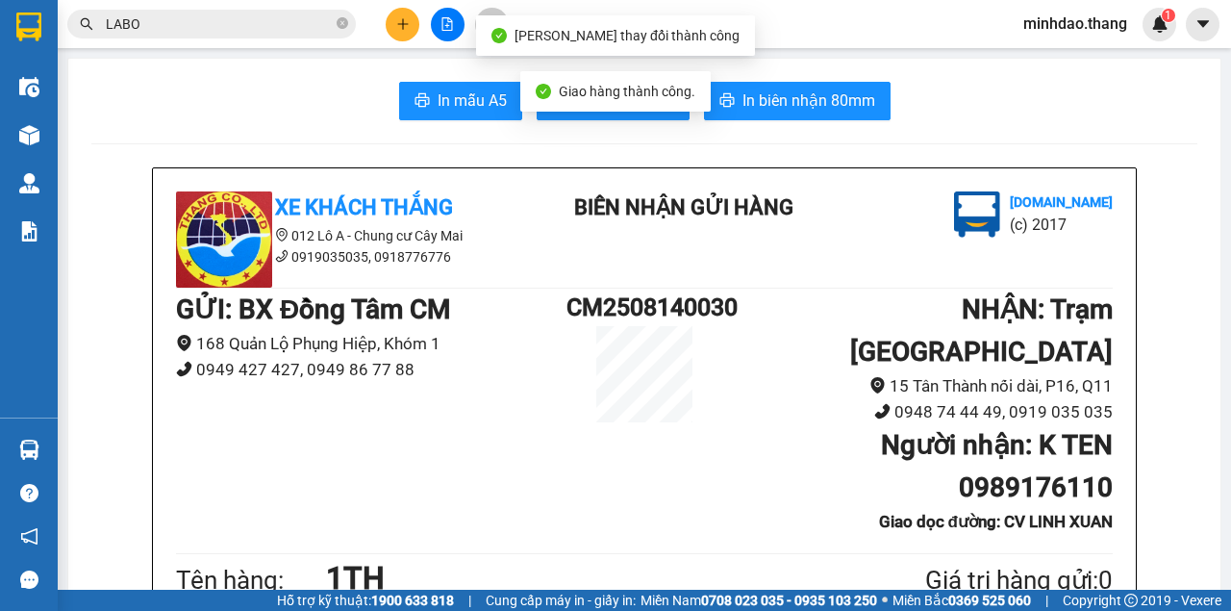
click at [271, 22] on input "LABO" at bounding box center [219, 23] width 227 height 21
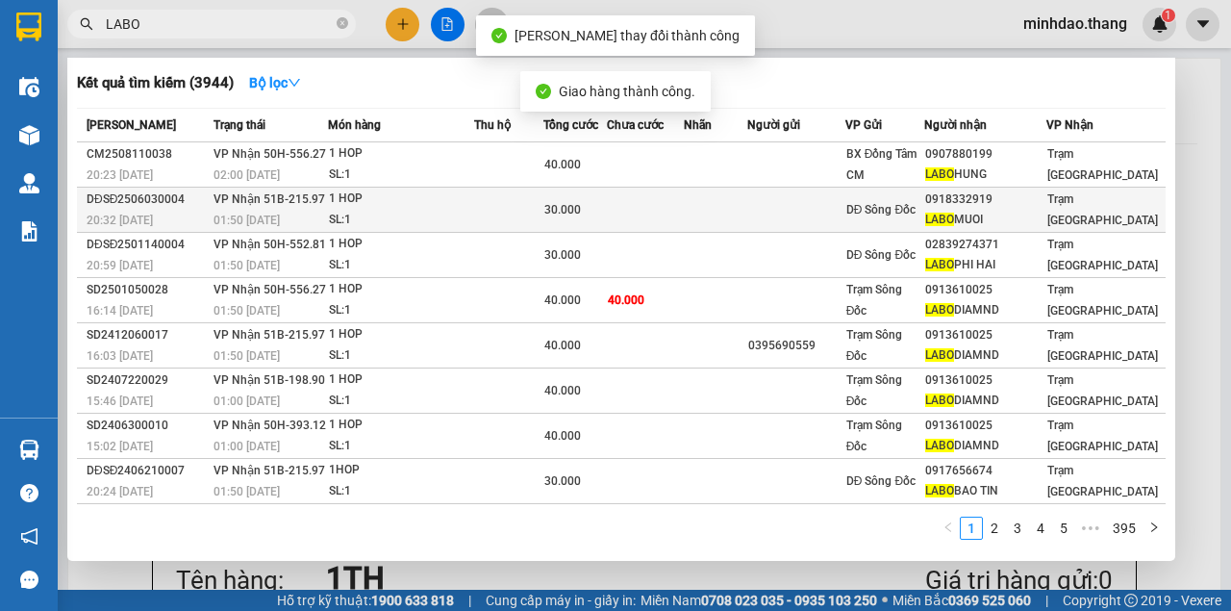
click at [575, 219] on div "30.000" at bounding box center [576, 209] width 62 height 21
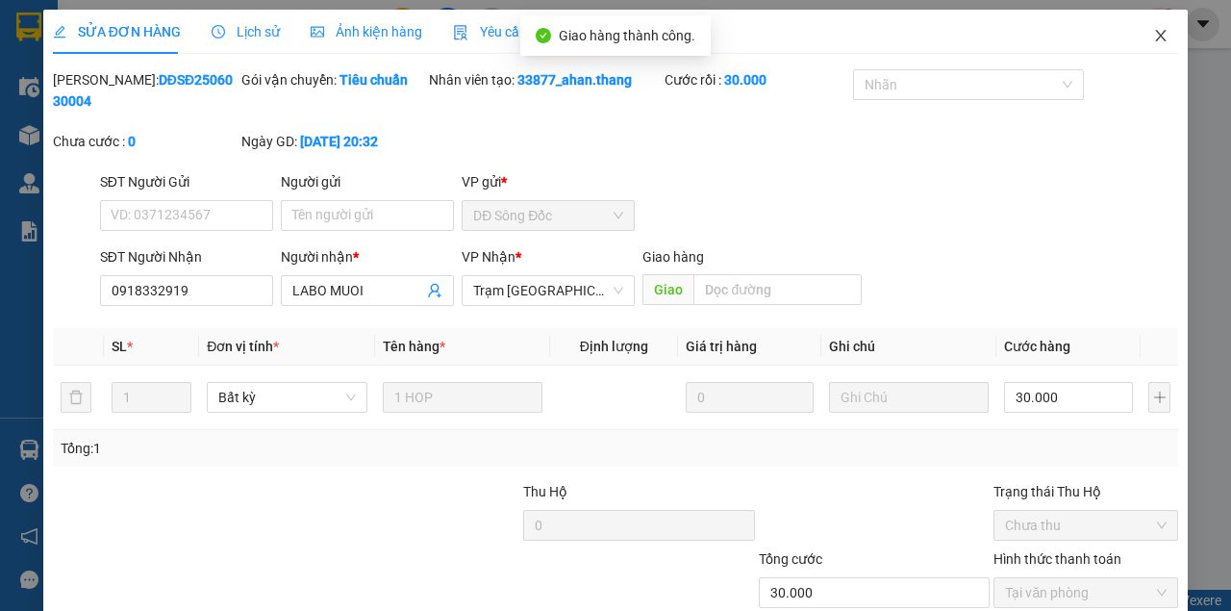
click at [1143, 47] on span "Close" at bounding box center [1161, 37] width 54 height 54
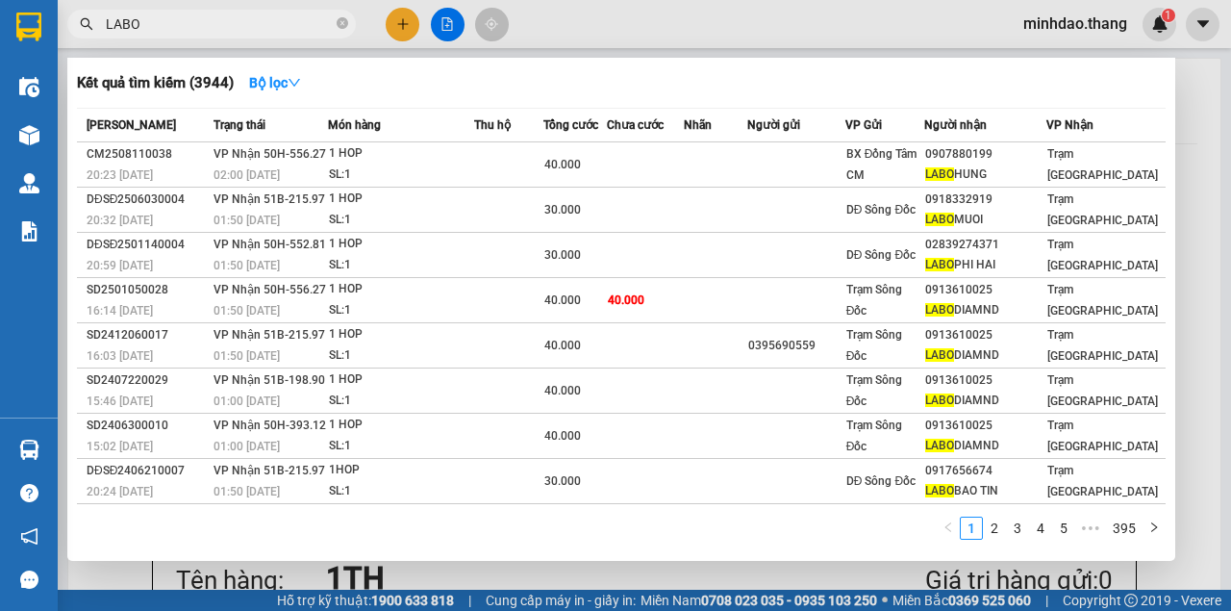
drag, startPoint x: 346, startPoint y: 30, endPoint x: 337, endPoint y: 24, distance: 11.2
click at [340, 25] on span at bounding box center [343, 24] width 12 height 18
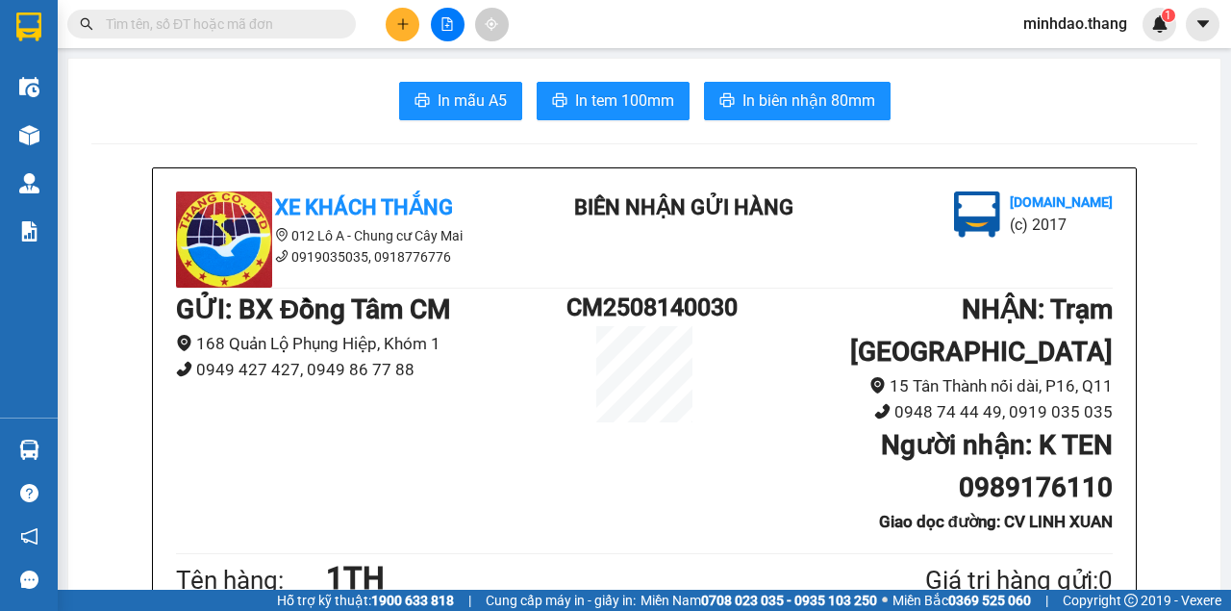
click at [332, 24] on span at bounding box center [211, 24] width 289 height 29
click at [319, 24] on input "text" at bounding box center [219, 23] width 227 height 21
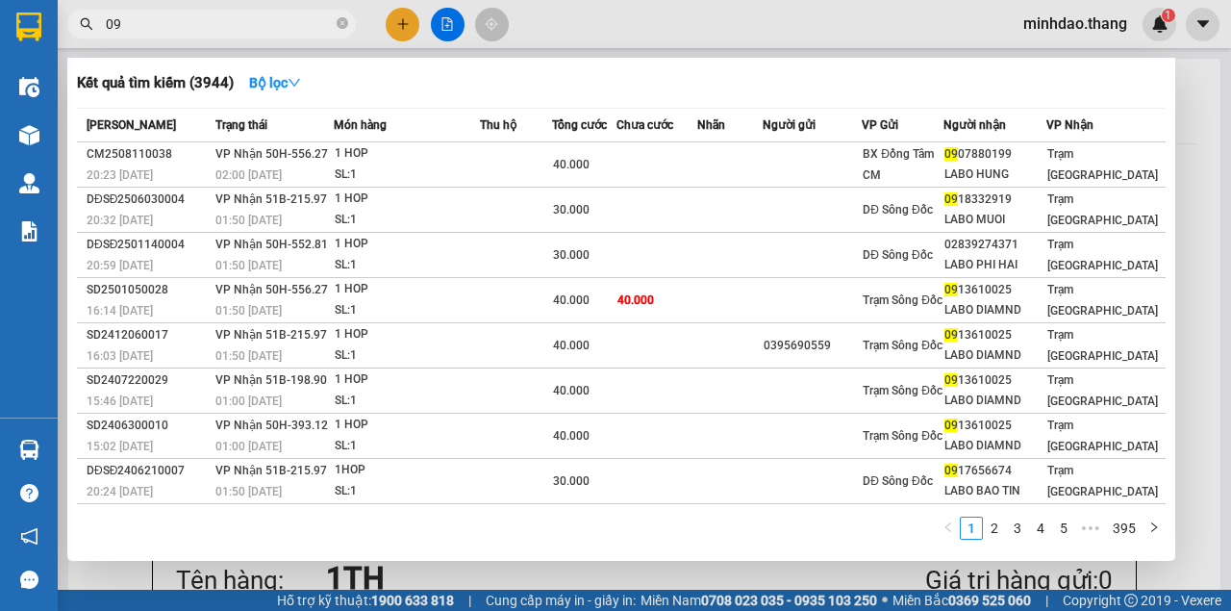
type input "0"
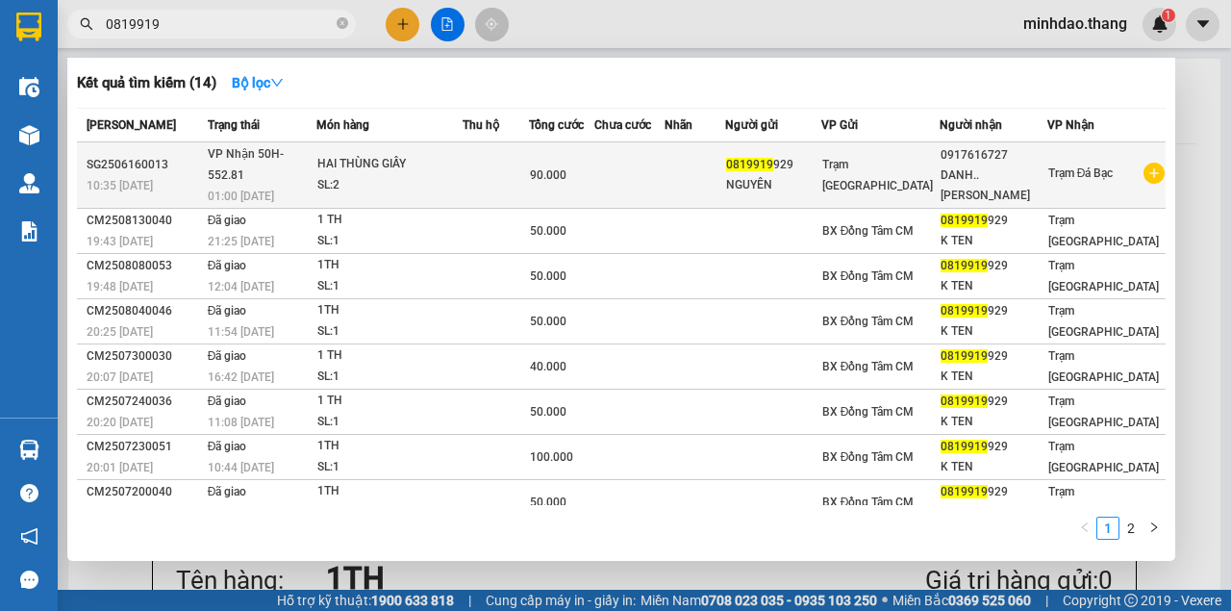
type input "0819919"
click at [626, 161] on td at bounding box center [630, 175] width 70 height 66
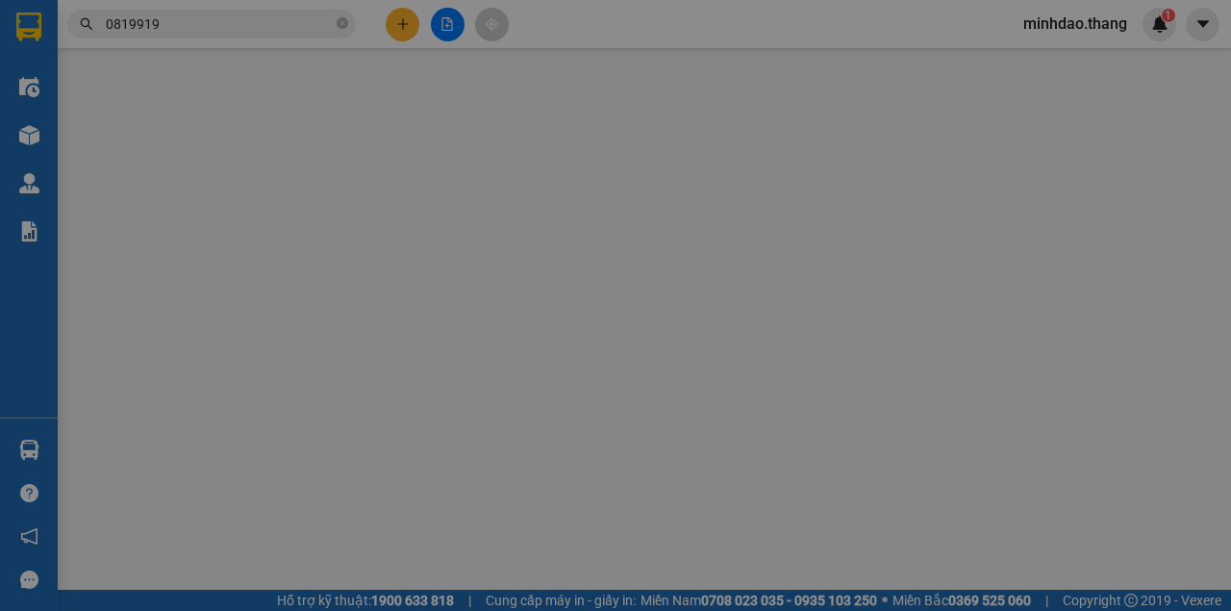
type input "0819919929"
type input "NGUYÊN"
type input "0917616727"
type input "DANH..TRẦN HỢI"
type input "90.000"
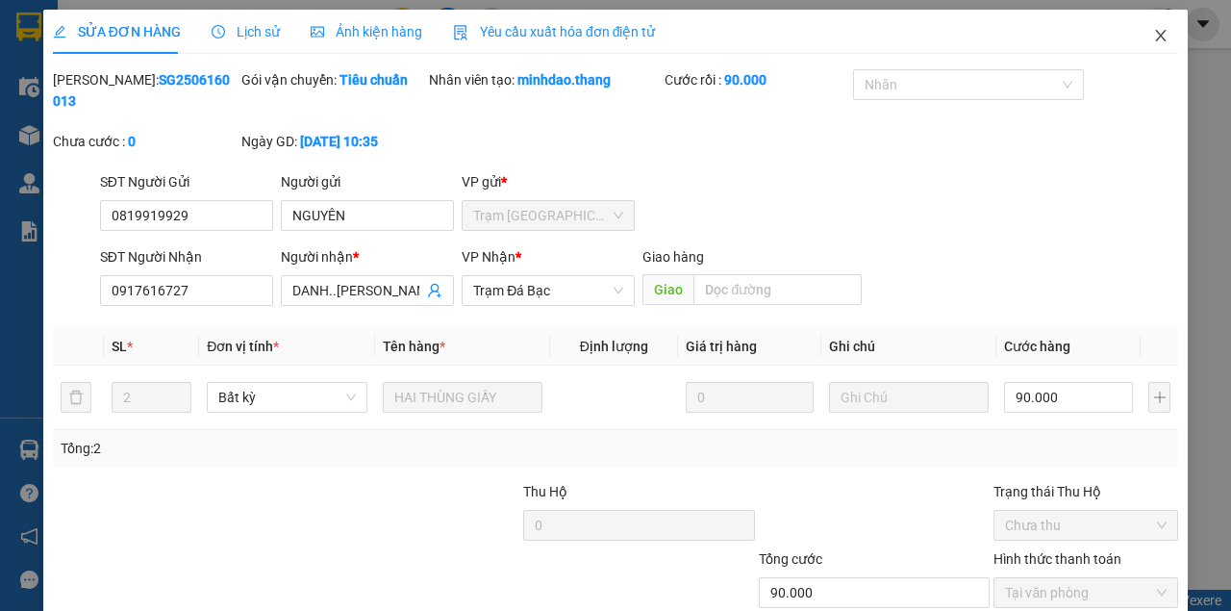
click at [1139, 38] on span "Close" at bounding box center [1161, 37] width 54 height 54
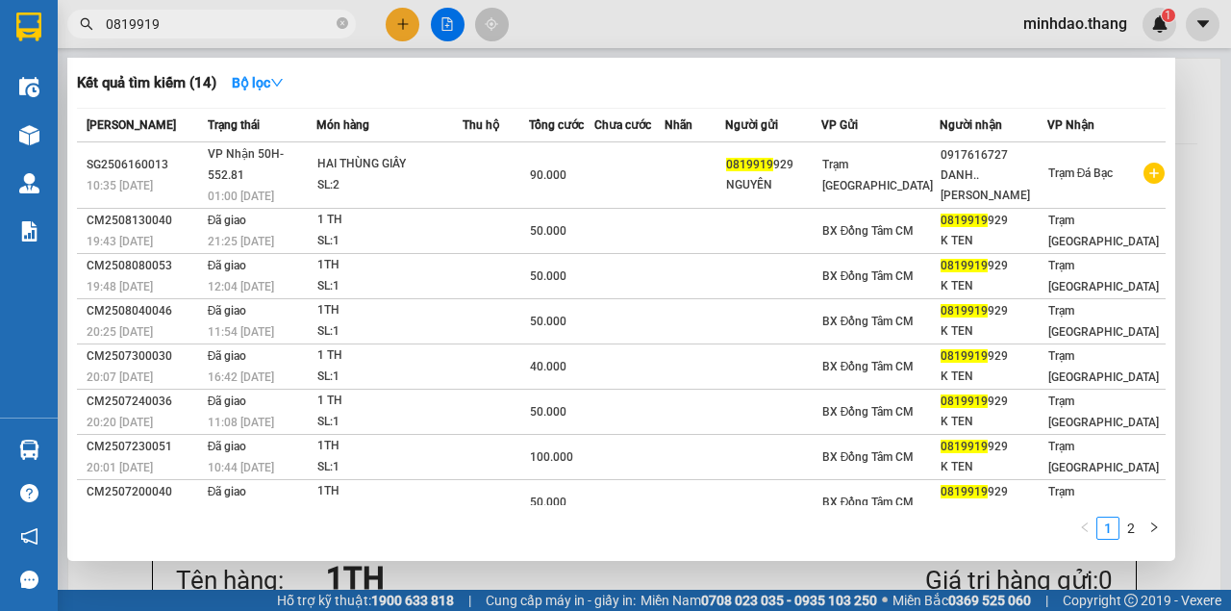
drag, startPoint x: 343, startPoint y: 21, endPoint x: 298, endPoint y: 33, distance: 46.7
click at [342, 21] on icon "close-circle" at bounding box center [343, 23] width 12 height 12
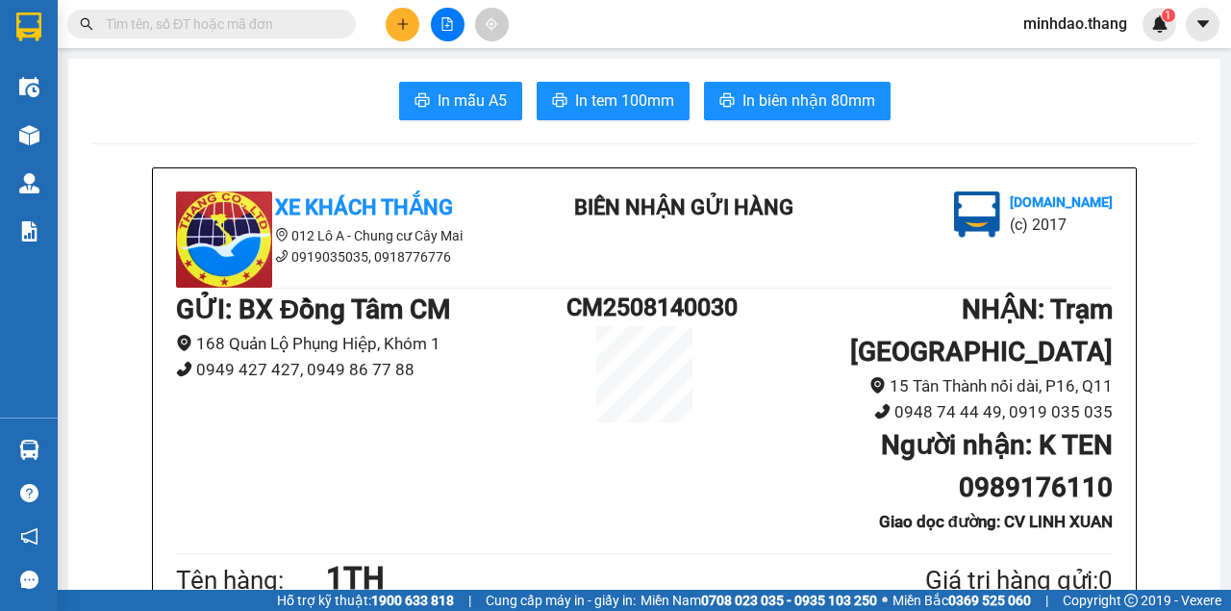
click at [280, 33] on input "text" at bounding box center [219, 23] width 227 height 21
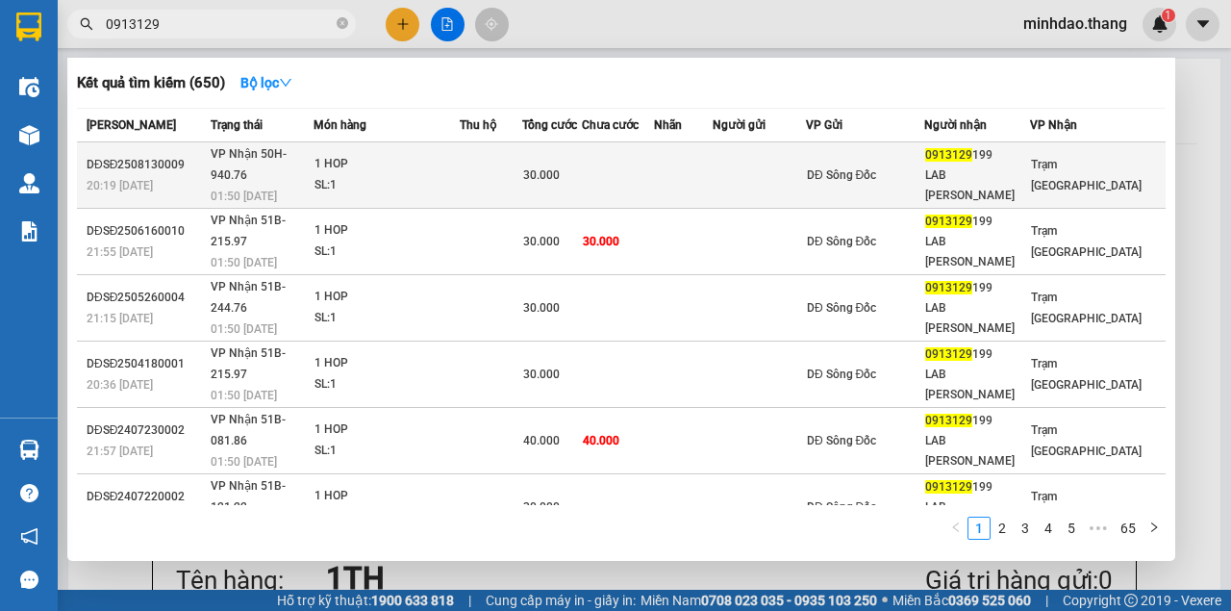
click at [629, 181] on td at bounding box center [618, 175] width 72 height 66
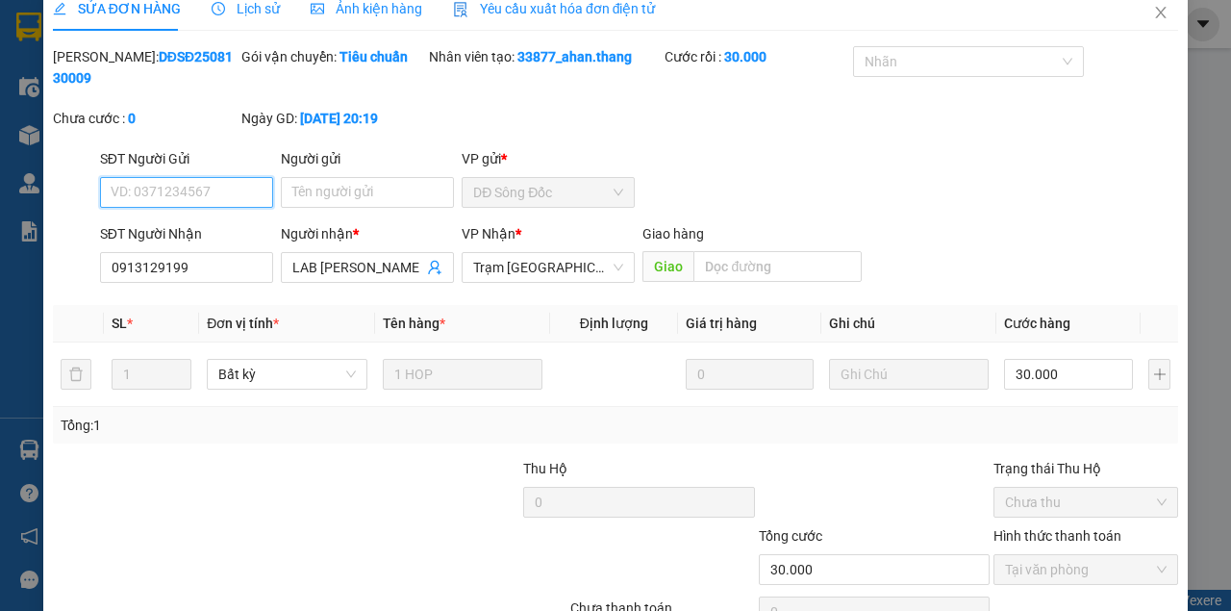
scroll to position [124, 0]
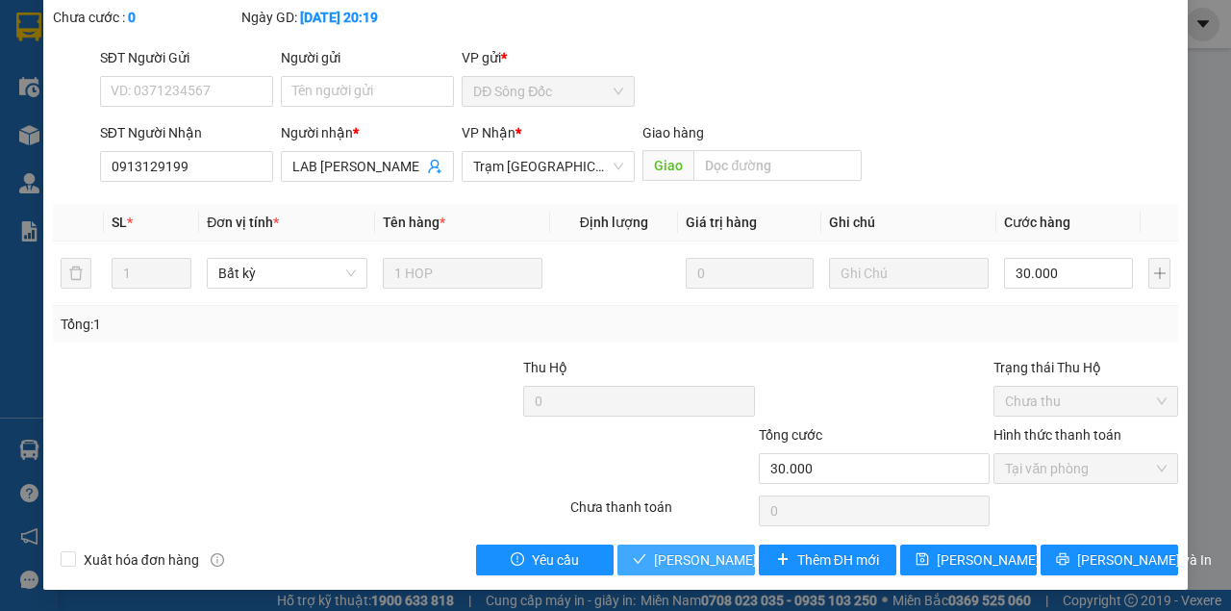
click at [727, 568] on span "Lưu và Giao hàng" at bounding box center [746, 559] width 185 height 21
click at [727, 567] on span "Lưu và Giao hàng" at bounding box center [746, 559] width 185 height 21
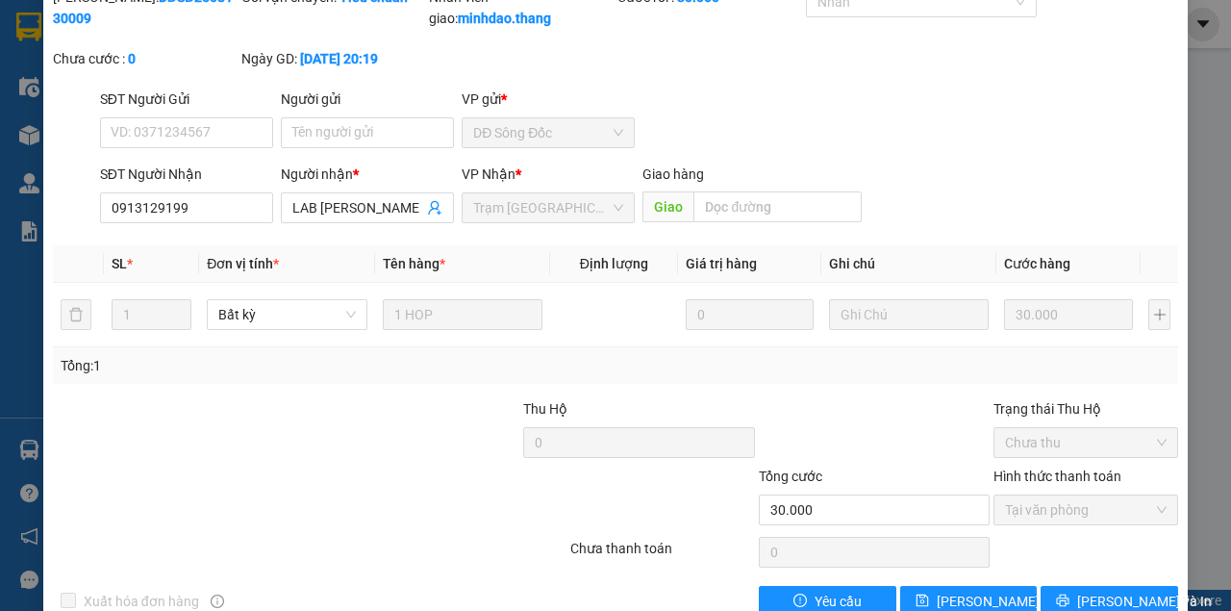
scroll to position [0, 0]
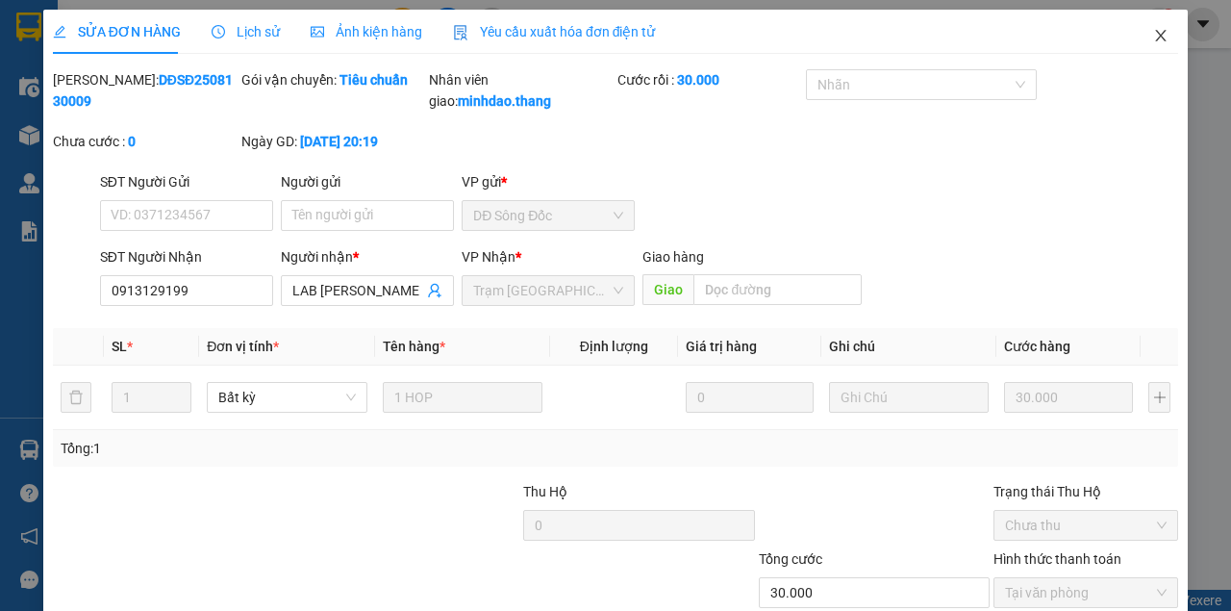
click at [1154, 40] on icon "close" at bounding box center [1161, 35] width 15 height 15
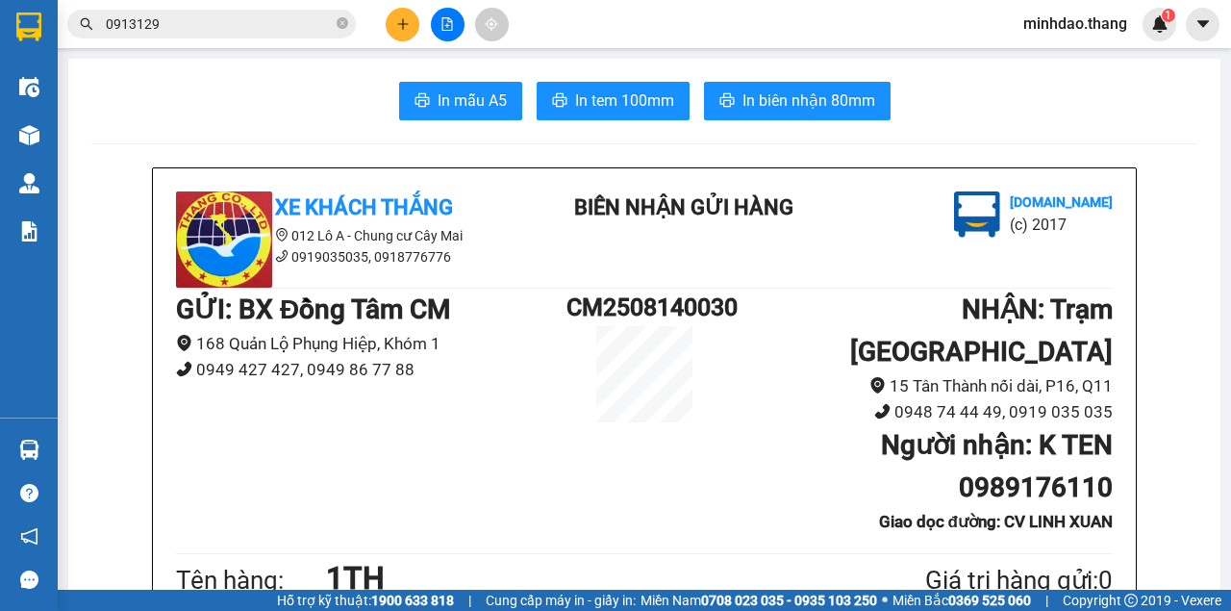
click at [252, 20] on input "0913129" at bounding box center [219, 23] width 227 height 21
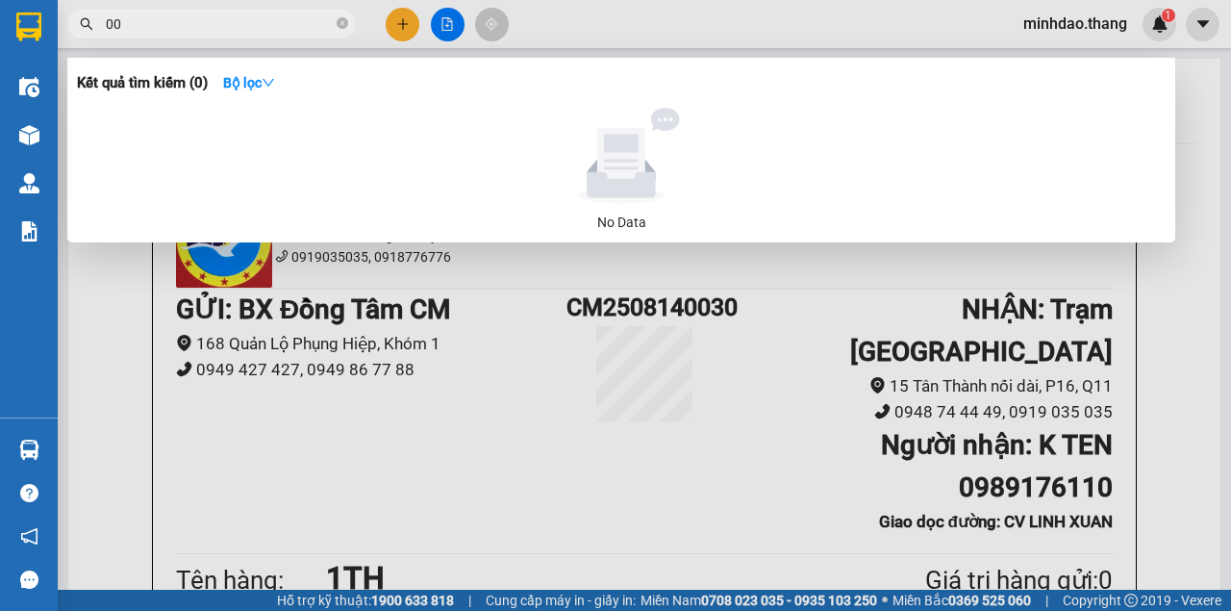
type input "0"
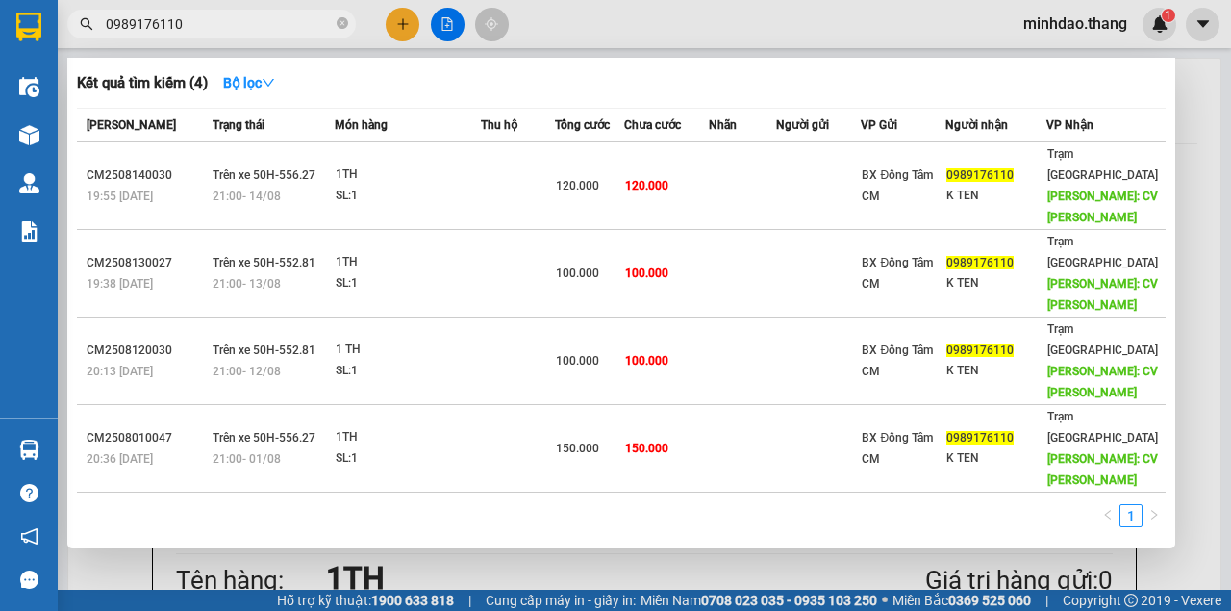
type input "0989176110"
click at [342, 21] on icon "close-circle" at bounding box center [343, 23] width 12 height 12
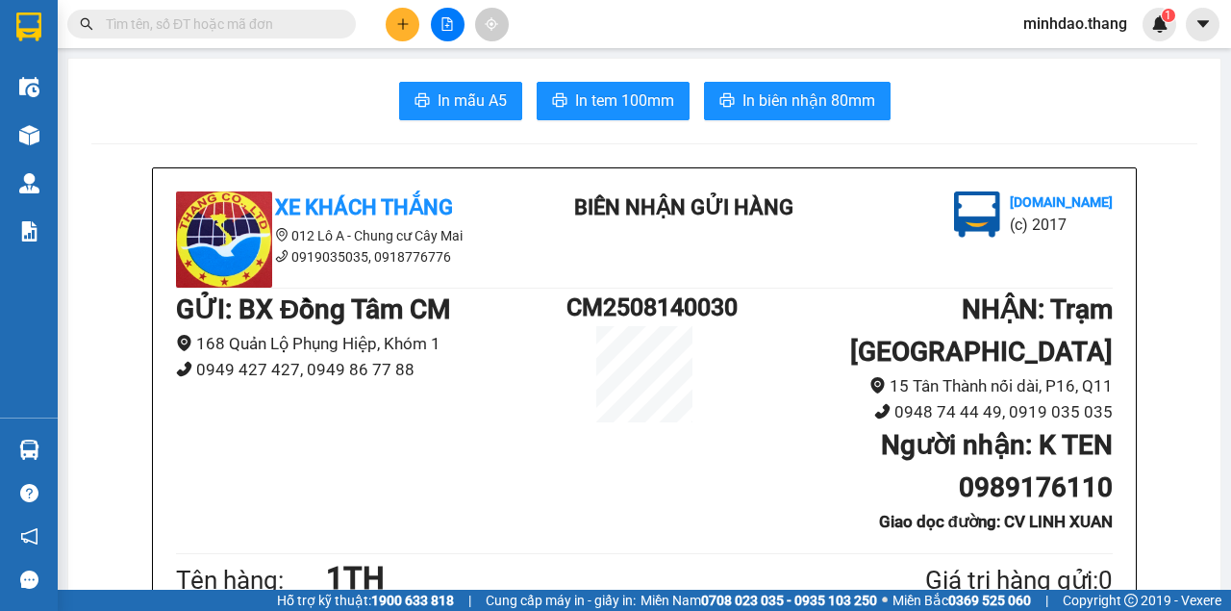
click at [309, 23] on input "text" at bounding box center [219, 23] width 227 height 21
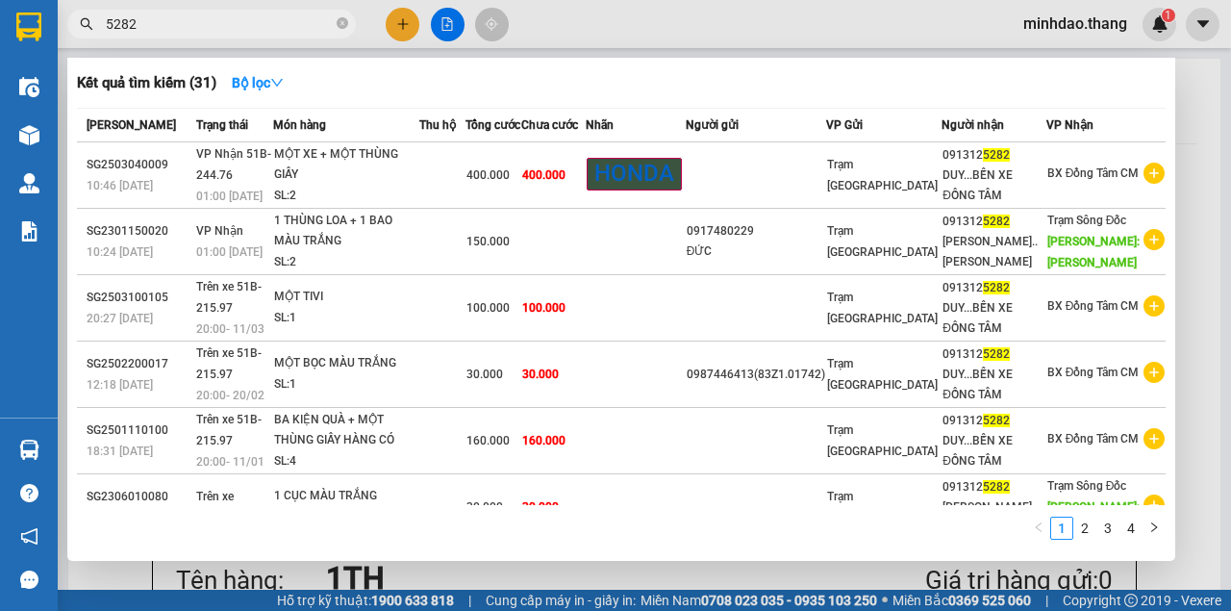
type input "5282"
click at [348, 27] on span "5282" at bounding box center [211, 24] width 289 height 29
click at [341, 27] on icon "close-circle" at bounding box center [343, 23] width 12 height 12
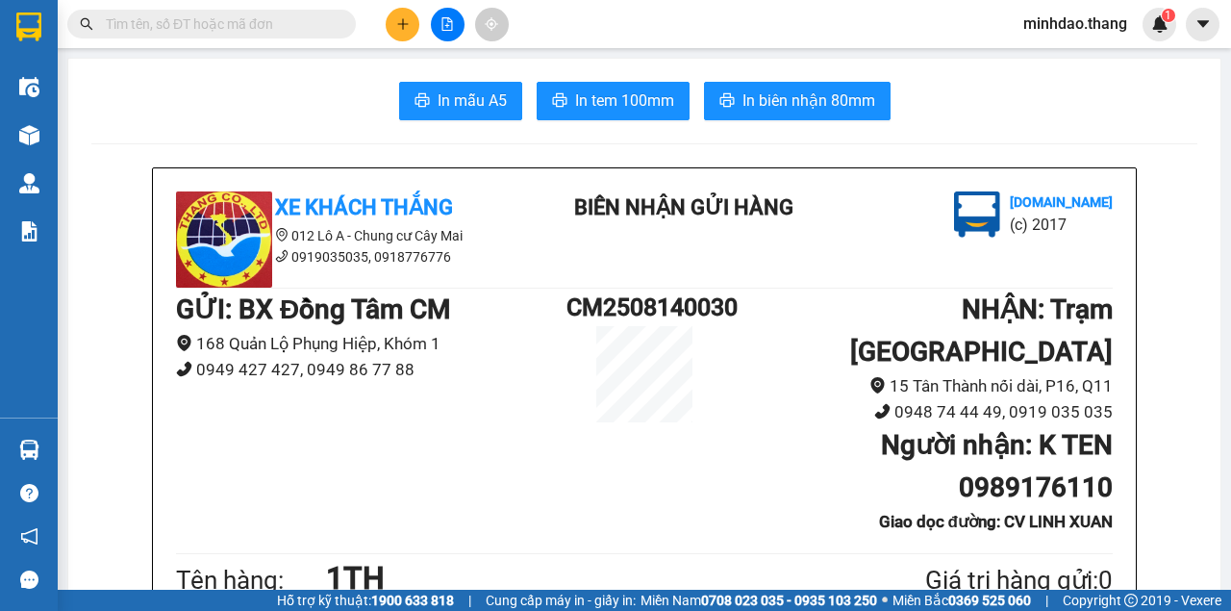
click at [311, 27] on input "text" at bounding box center [219, 23] width 227 height 21
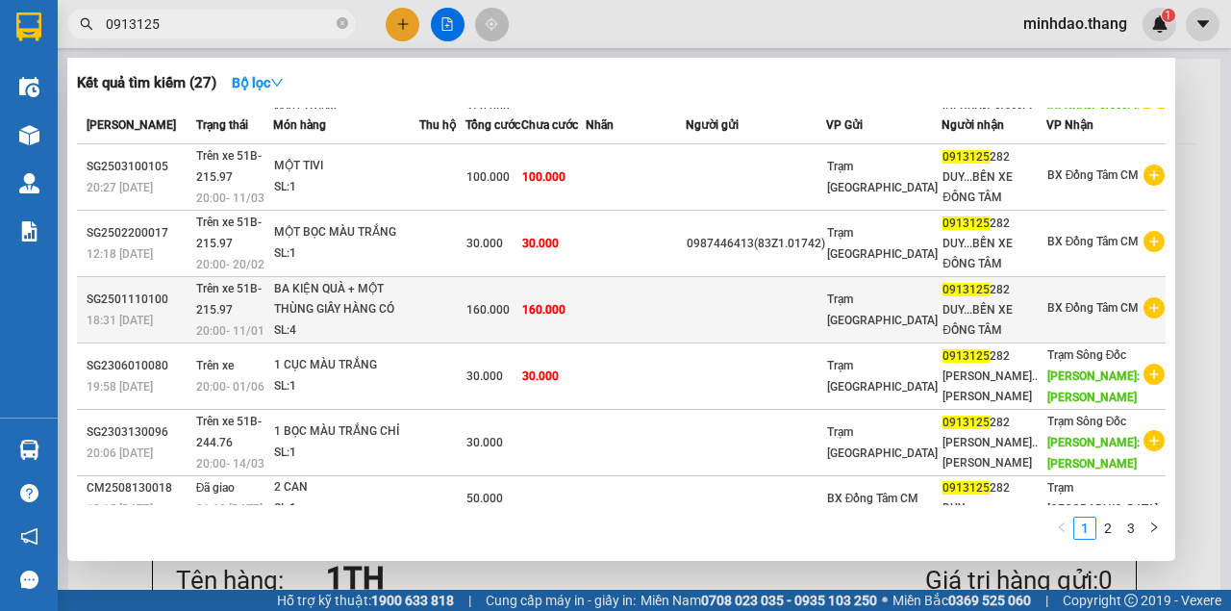
scroll to position [256, 0]
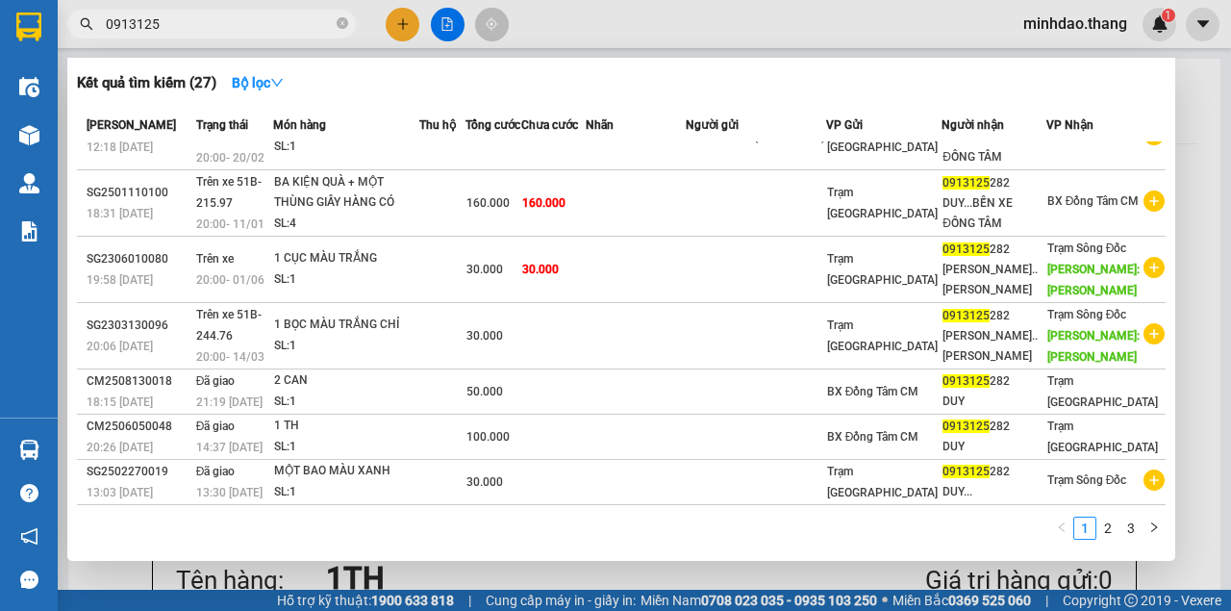
type input "0913125"
drag, startPoint x: 579, startPoint y: 38, endPoint x: 422, endPoint y: 125, distance: 179.1
click at [572, 42] on div at bounding box center [615, 305] width 1231 height 611
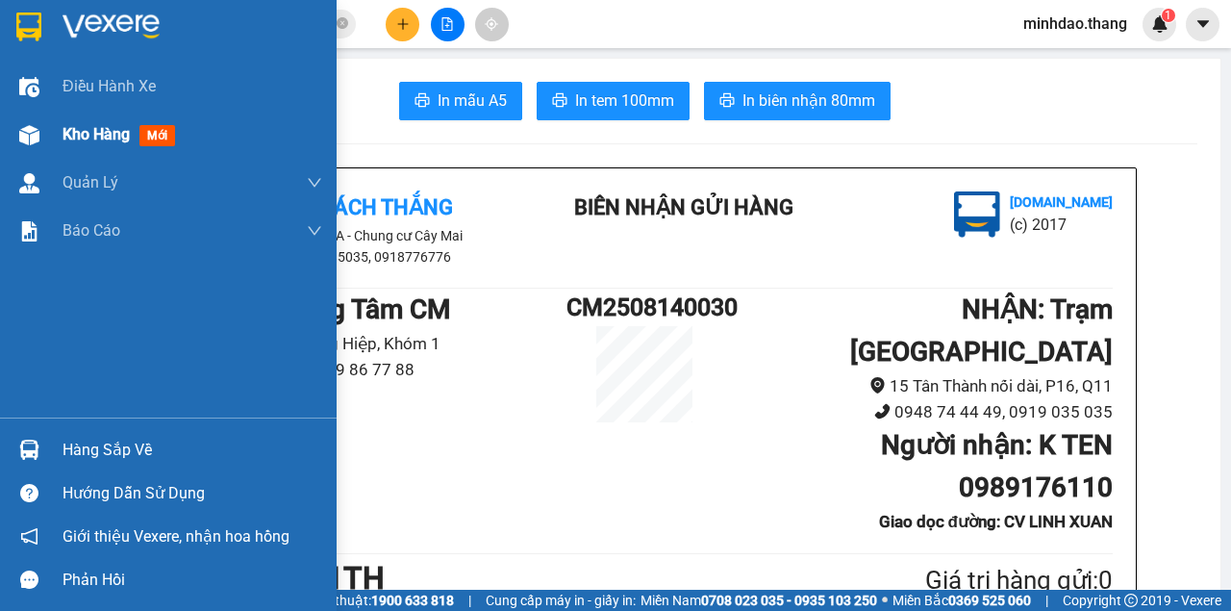
click at [38, 158] on div "Kho hàng mới" at bounding box center [168, 135] width 337 height 48
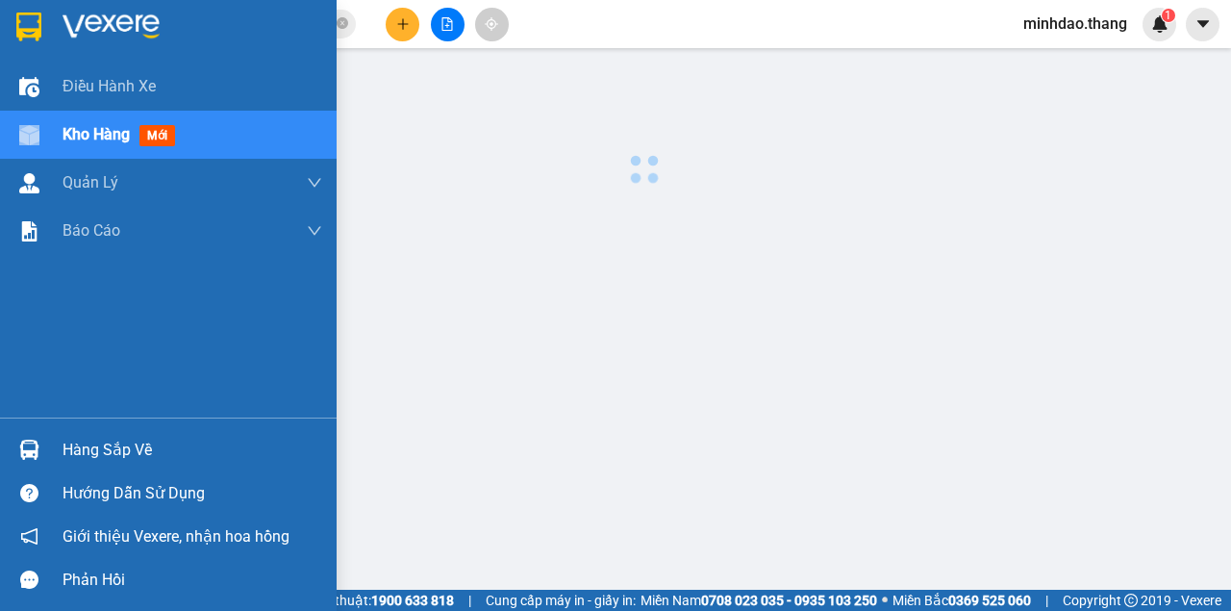
click at [38, 158] on div "Kho hàng mới" at bounding box center [168, 135] width 337 height 48
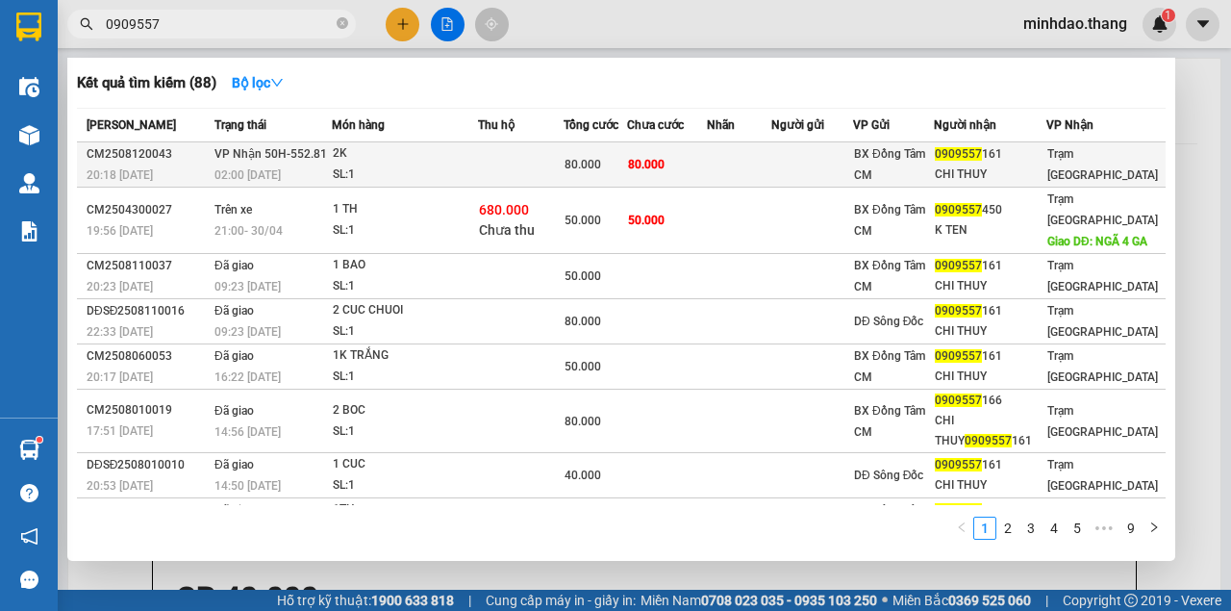
scroll to position [770, 0]
